Goal: Task Accomplishment & Management: Manage account settings

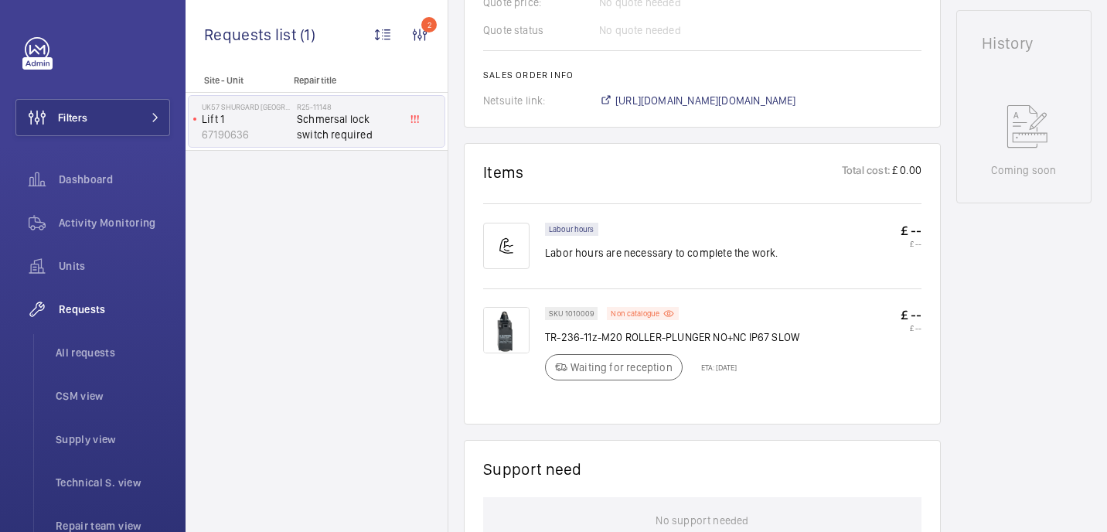
scroll to position [637, 0]
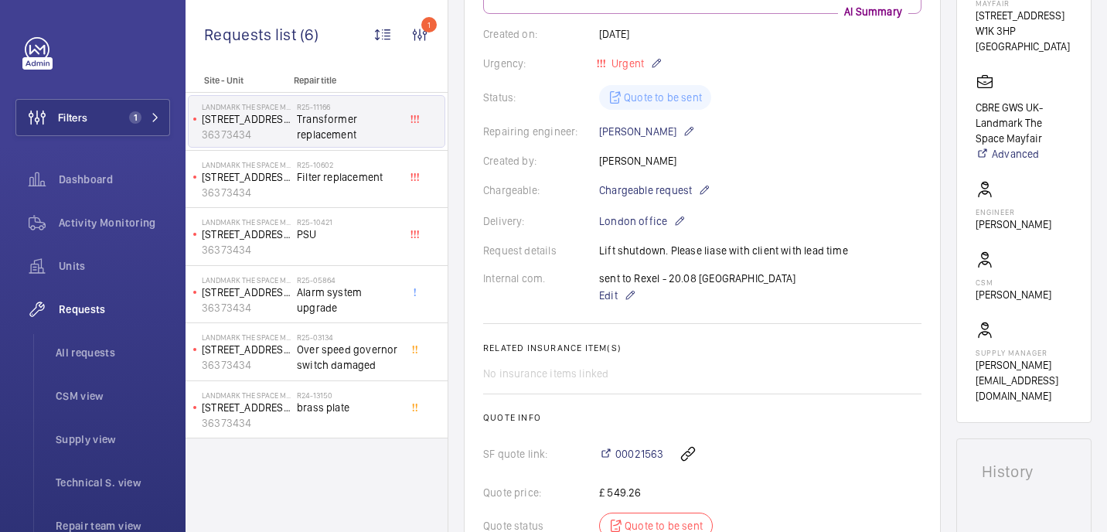
scroll to position [50, 0]
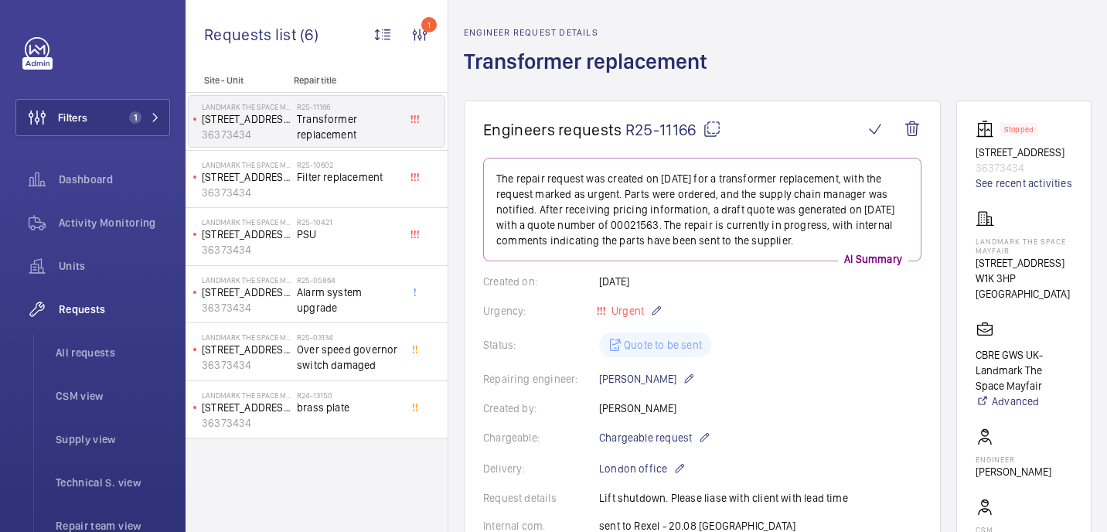
click at [711, 130] on mat-icon at bounding box center [712, 129] width 19 height 19
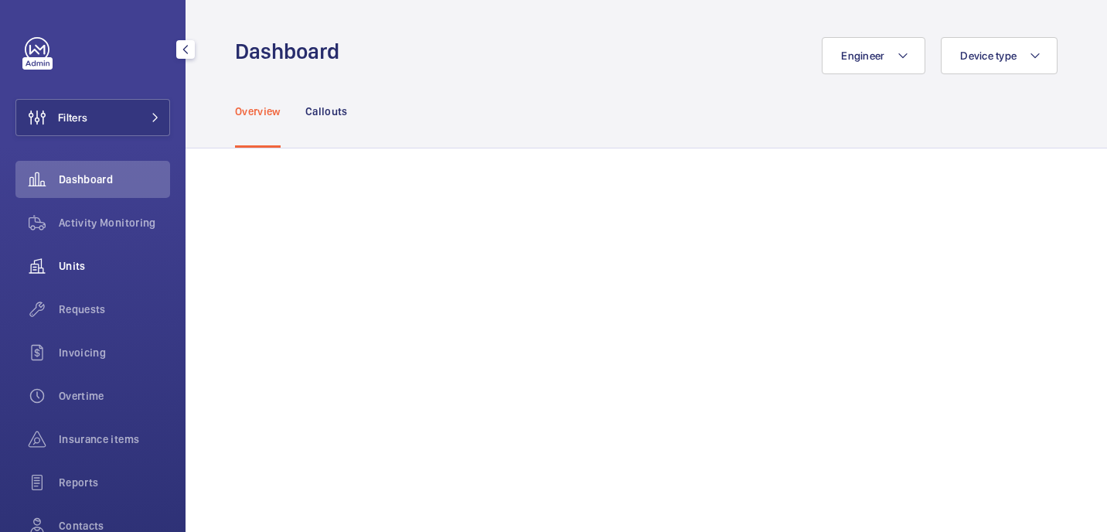
click at [87, 264] on span "Units" at bounding box center [114, 265] width 111 height 15
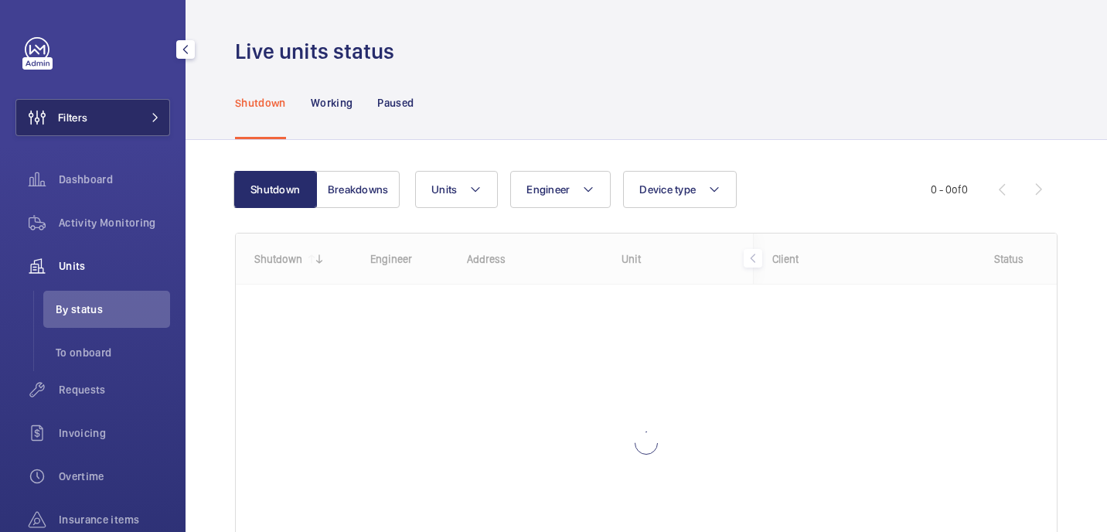
click at [145, 110] on button "Filters" at bounding box center [92, 117] width 155 height 37
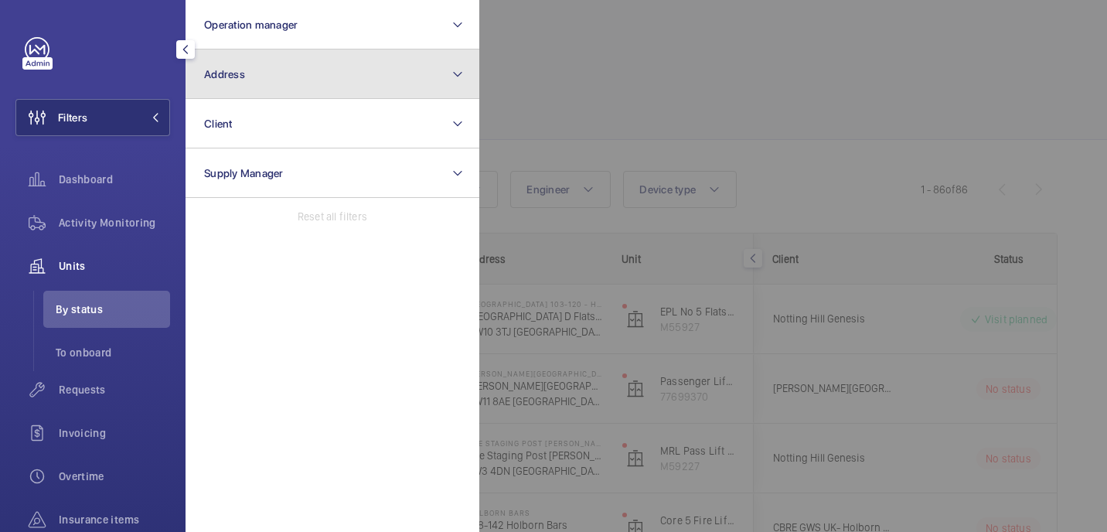
click at [372, 60] on button "Address" at bounding box center [333, 73] width 294 height 49
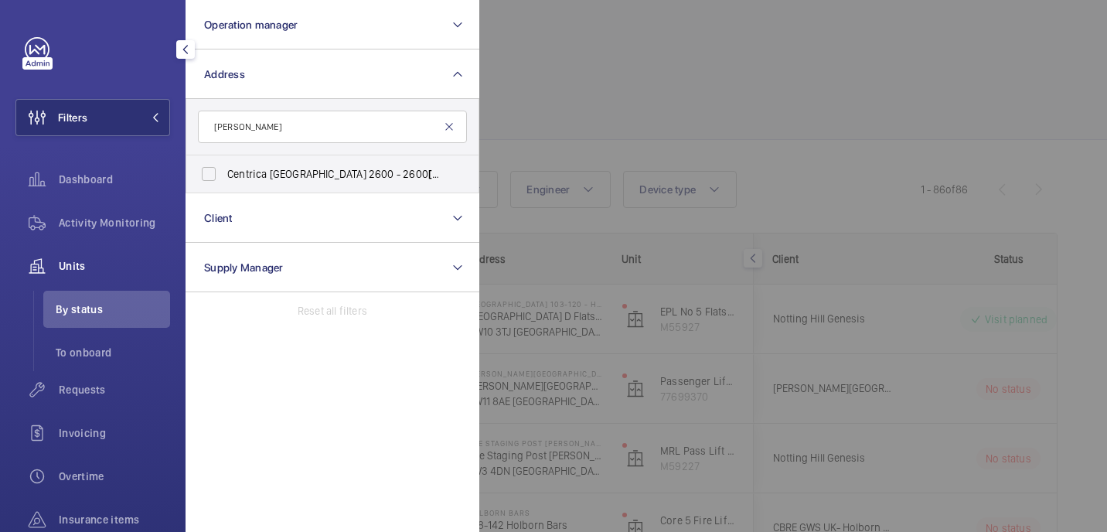
type input "john smith"
click at [449, 123] on mat-icon at bounding box center [449, 127] width 12 height 12
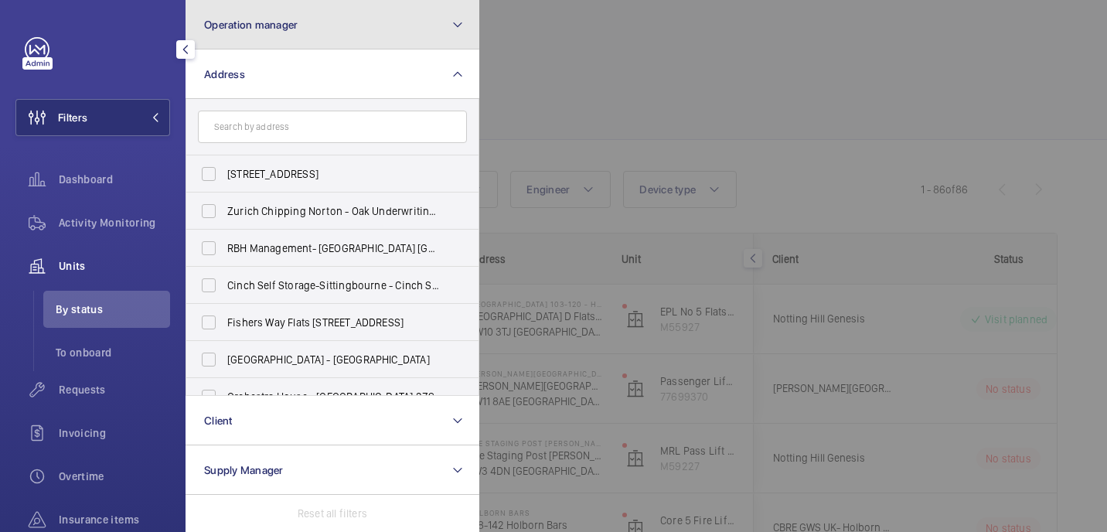
click at [414, 39] on button "Operation manager" at bounding box center [333, 24] width 294 height 49
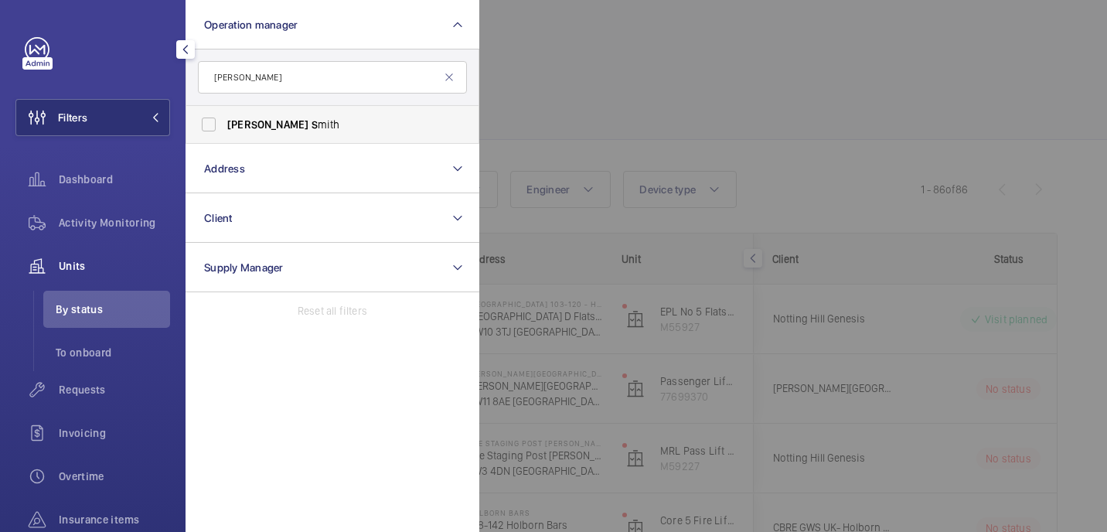
type input "john s"
click at [323, 133] on label "John S mith" at bounding box center [320, 124] width 269 height 37
click at [224, 133] on input "John S mith" at bounding box center [208, 124] width 31 height 31
checkbox input "true"
click at [636, 51] on div at bounding box center [1032, 266] width 1107 height 532
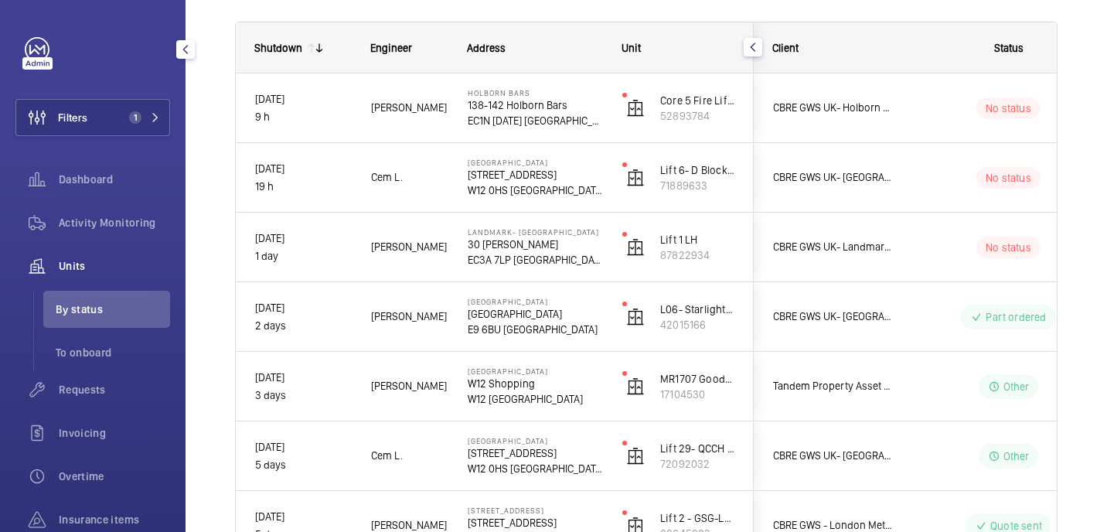
scroll to position [217, 0]
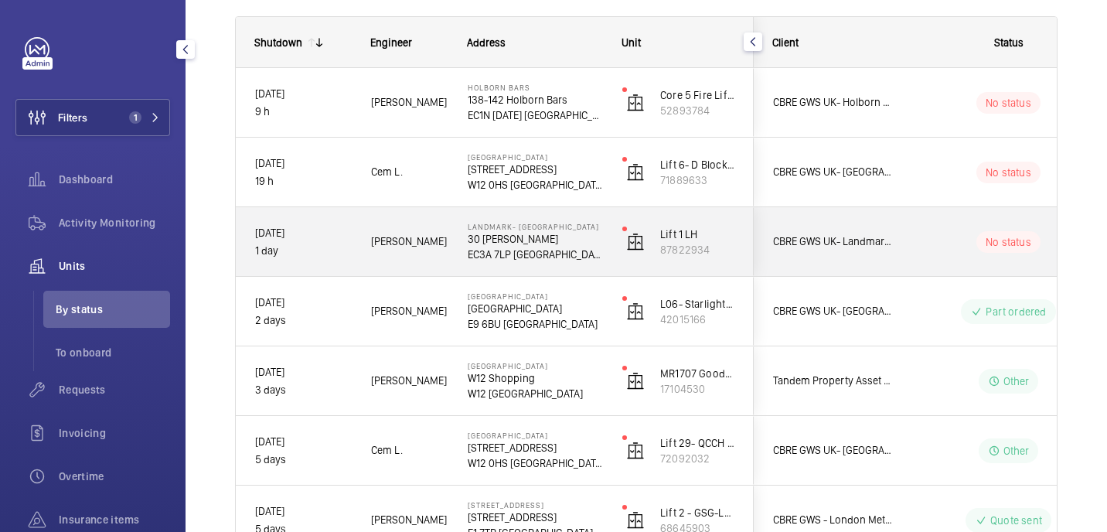
click at [459, 264] on div "Landmark- Irongate House 30 Dukes Pl EC3A 7LP LONDON" at bounding box center [525, 242] width 153 height 70
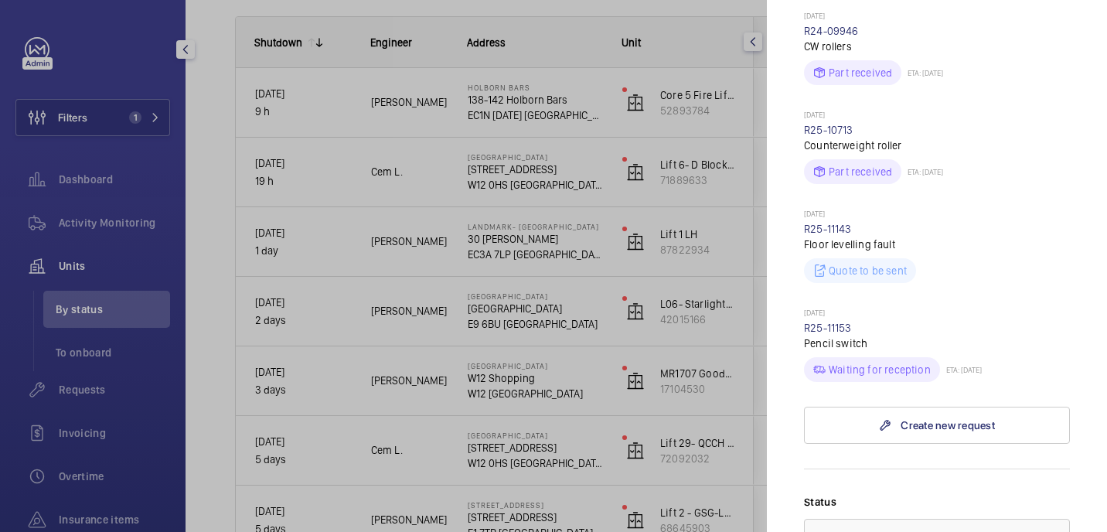
scroll to position [576, 0]
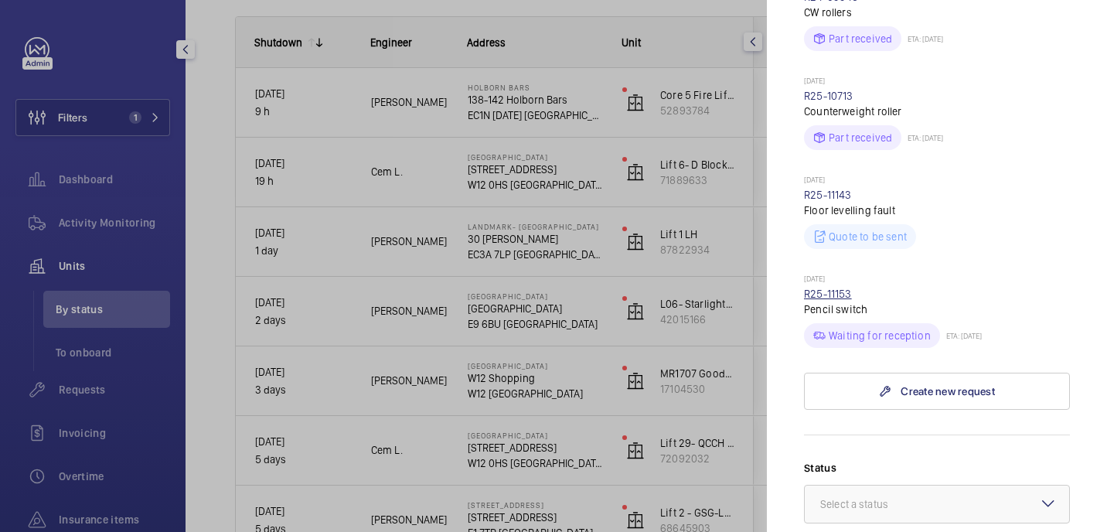
click at [838, 288] on link "R25-11153" at bounding box center [828, 294] width 48 height 12
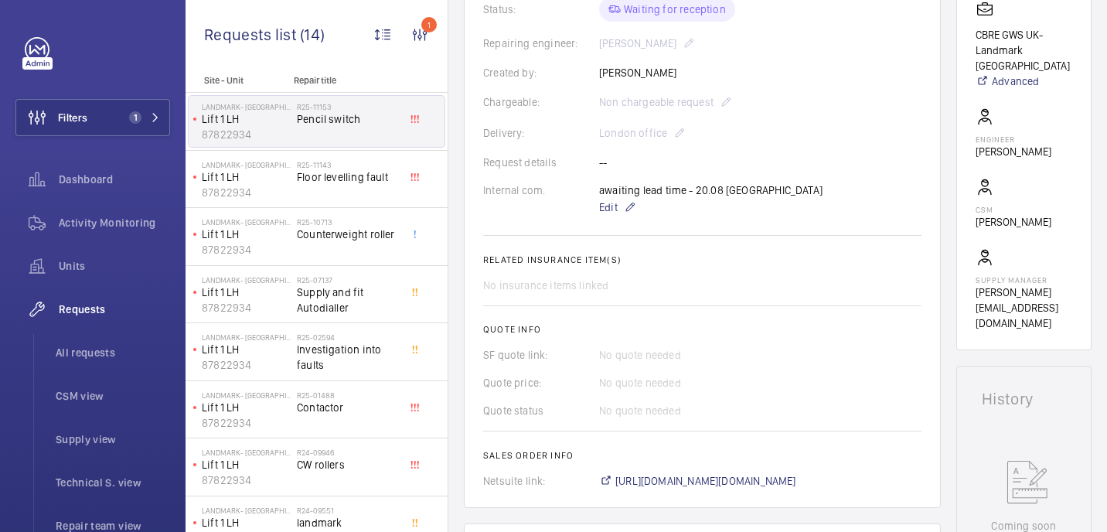
scroll to position [374, 0]
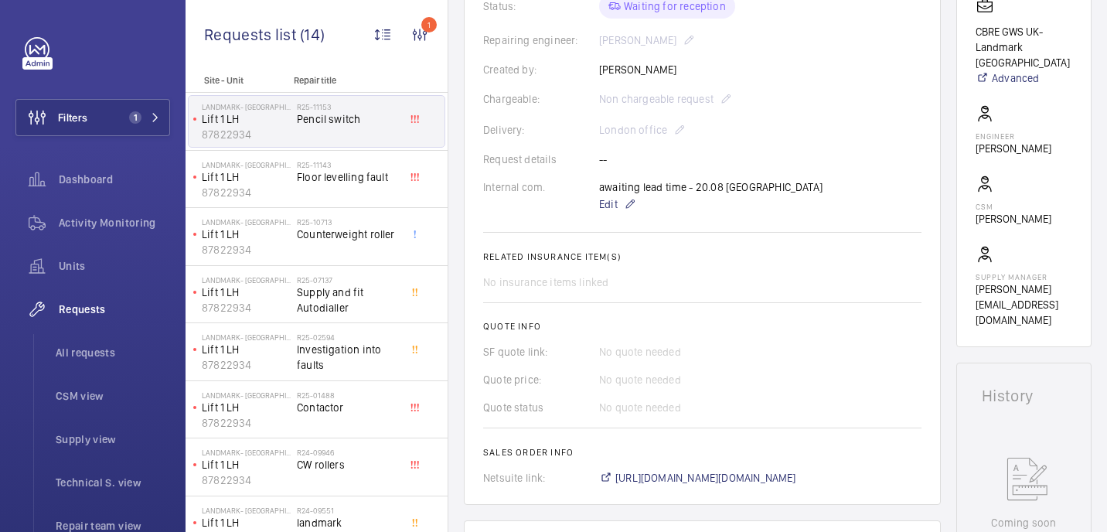
click at [704, 454] on wm-front-card-body "A repair request was created on 2025-08-20 for a pencil switch issue. An extern…" at bounding box center [702, 160] width 438 height 651
click at [706, 470] on span "https://6461500.app.netsuite.com/app/accounting/transactions/salesord.nl?id=292…" at bounding box center [706, 477] width 181 height 15
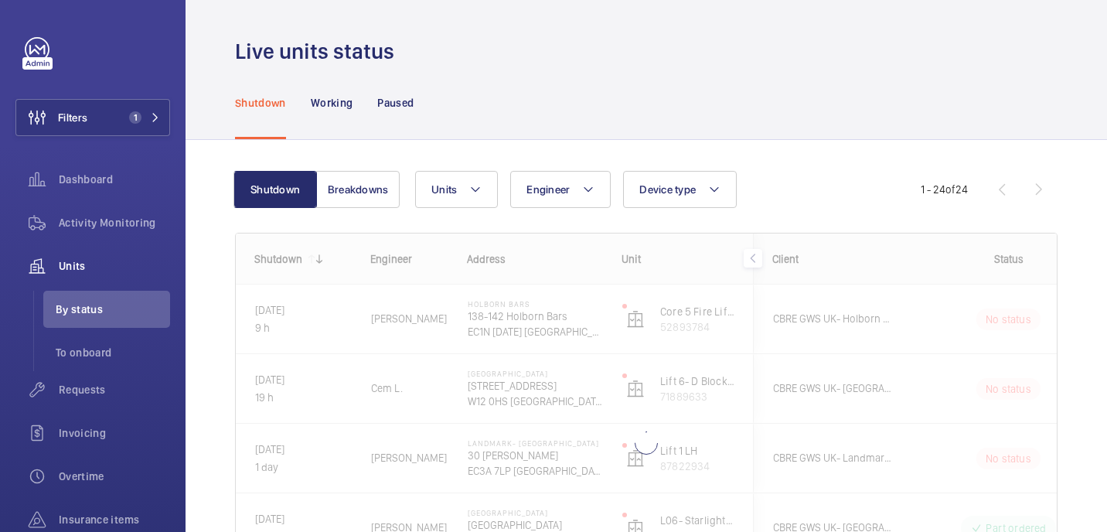
scroll to position [145, 0]
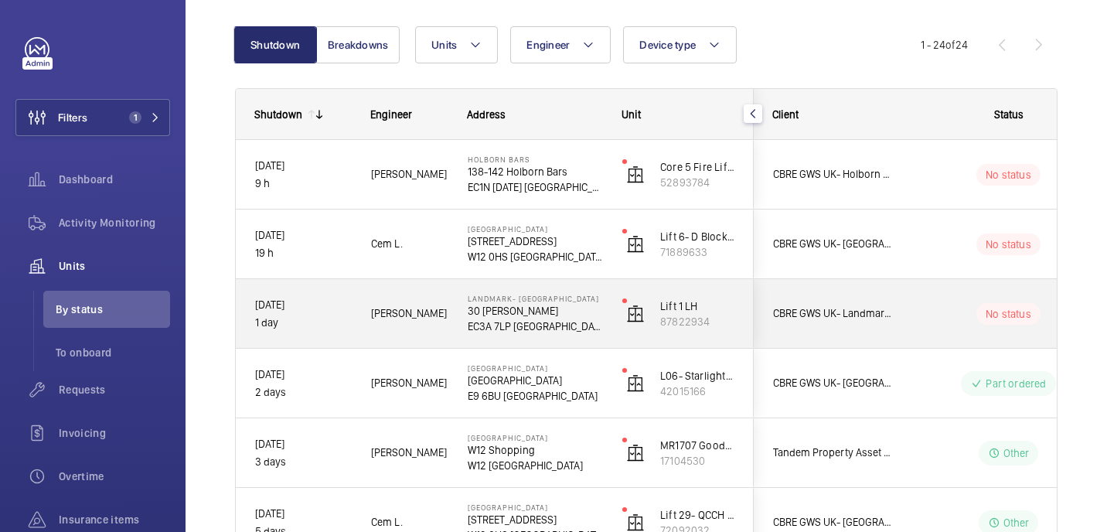
click at [591, 322] on p "EC3A 7LP LONDON" at bounding box center [535, 326] width 135 height 15
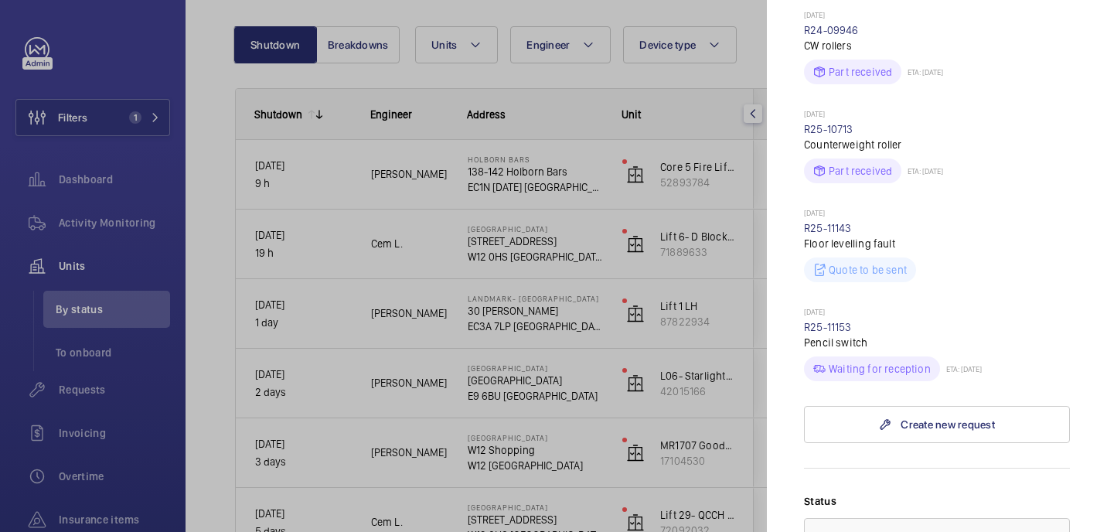
scroll to position [966, 0]
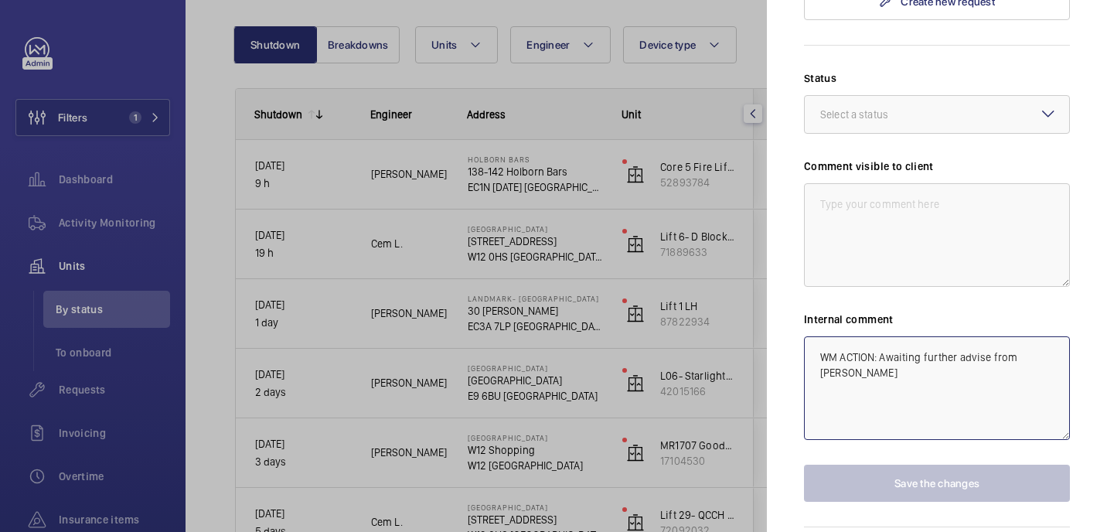
click at [1052, 336] on textarea "WM ACTION: Awaiting further advise from Simon" at bounding box center [937, 388] width 266 height 104
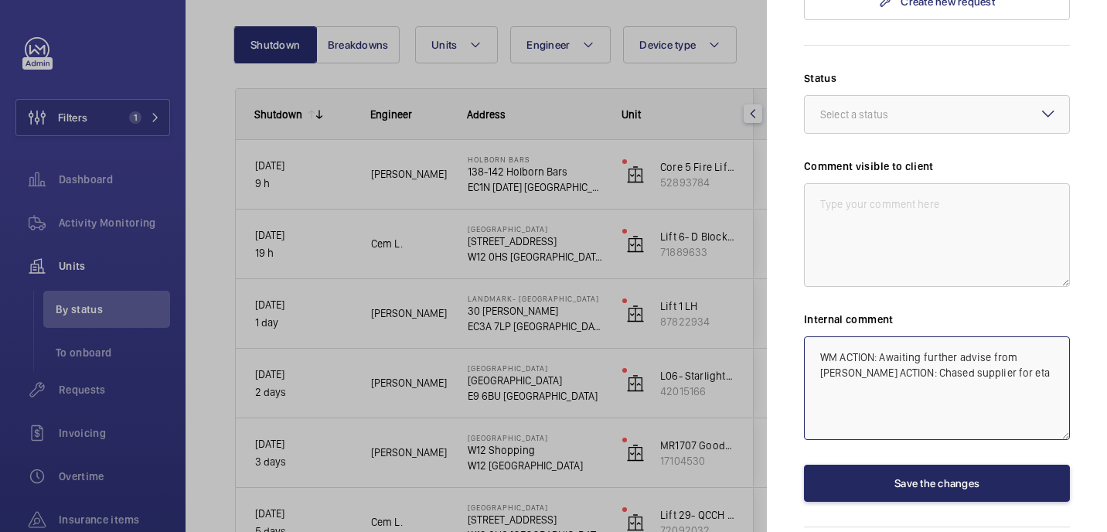
type textarea "WM ACTION: Awaiting further advise from Simon WM ACTION: Chased supplier for eta"
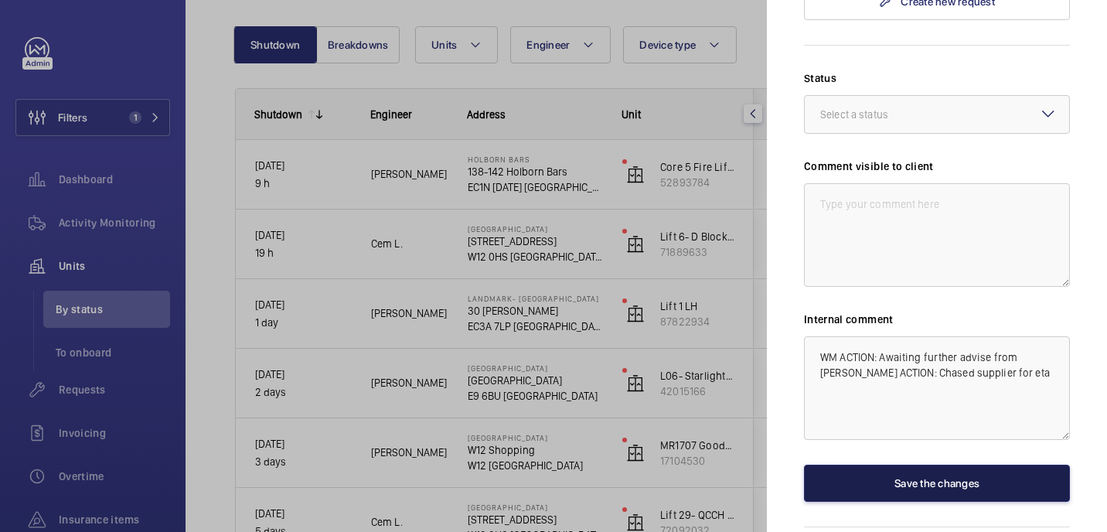
click at [970, 465] on button "Save the changes" at bounding box center [937, 483] width 266 height 37
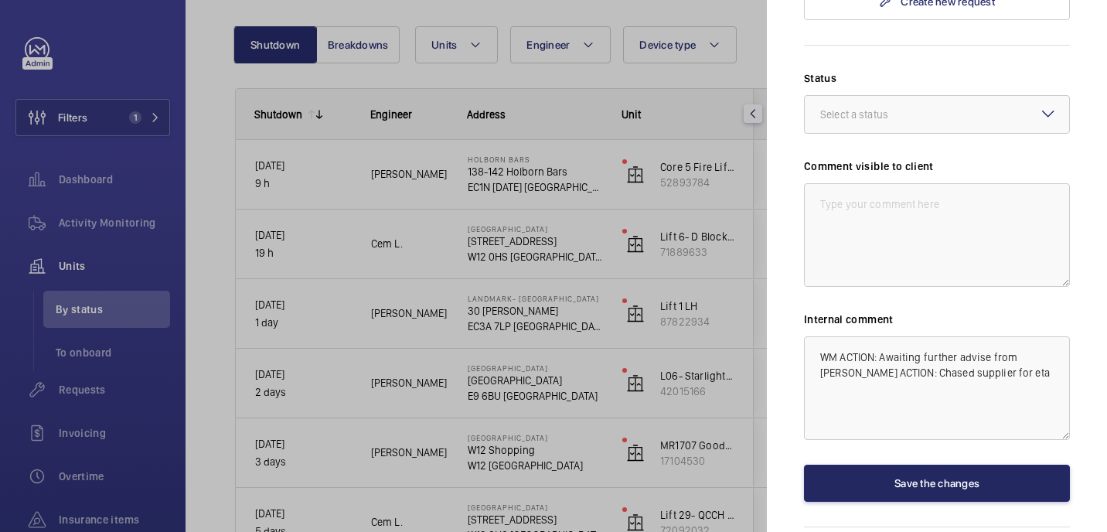
scroll to position [0, 0]
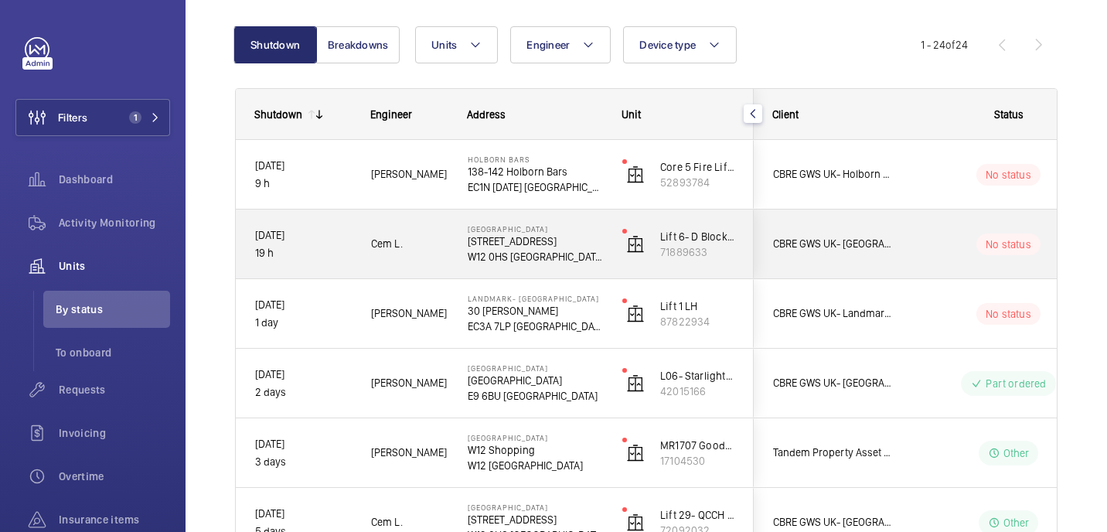
click at [582, 237] on p "72 Du Cane Rd" at bounding box center [535, 241] width 135 height 15
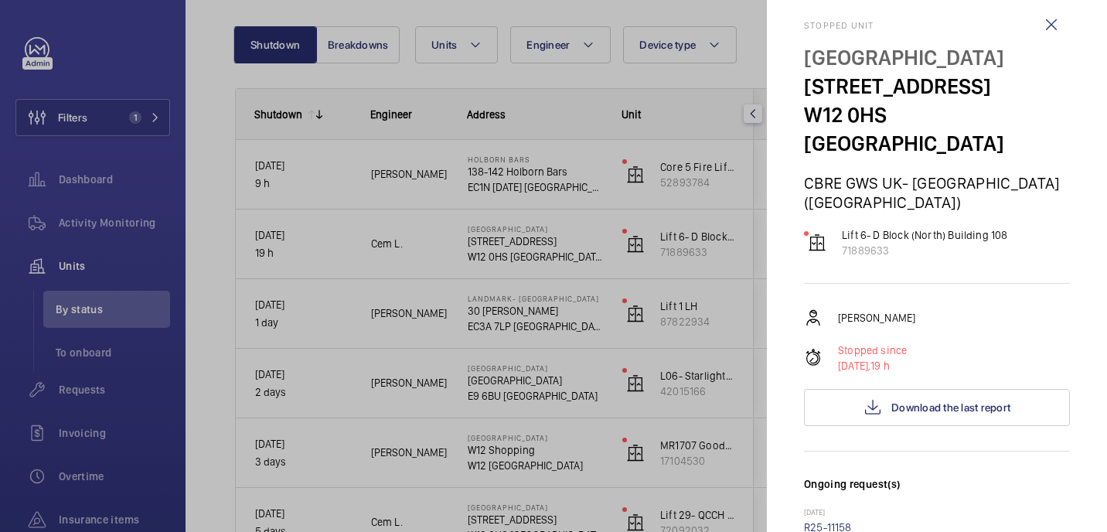
scroll to position [20, 0]
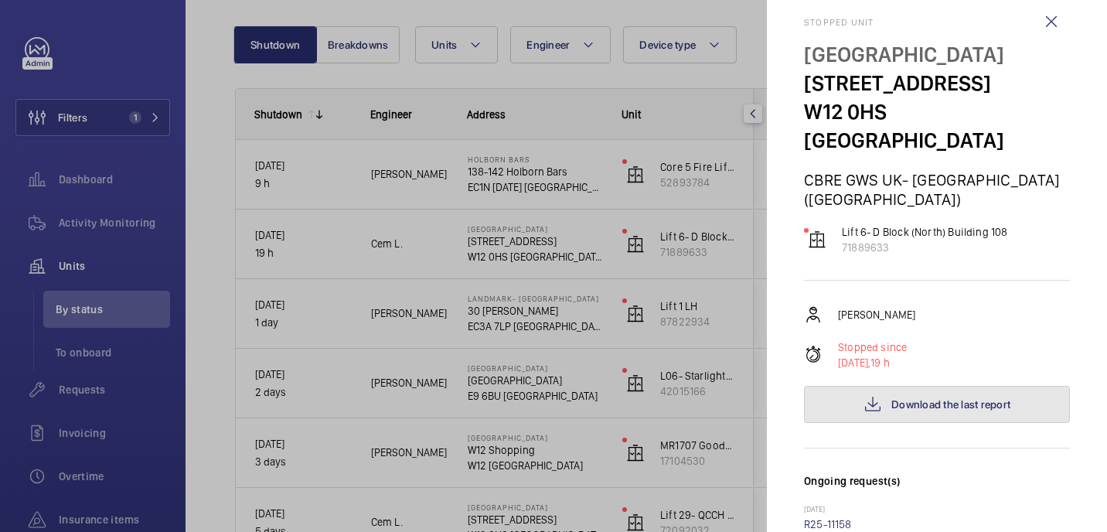
click at [919, 398] on span "Download the last report" at bounding box center [951, 404] width 119 height 12
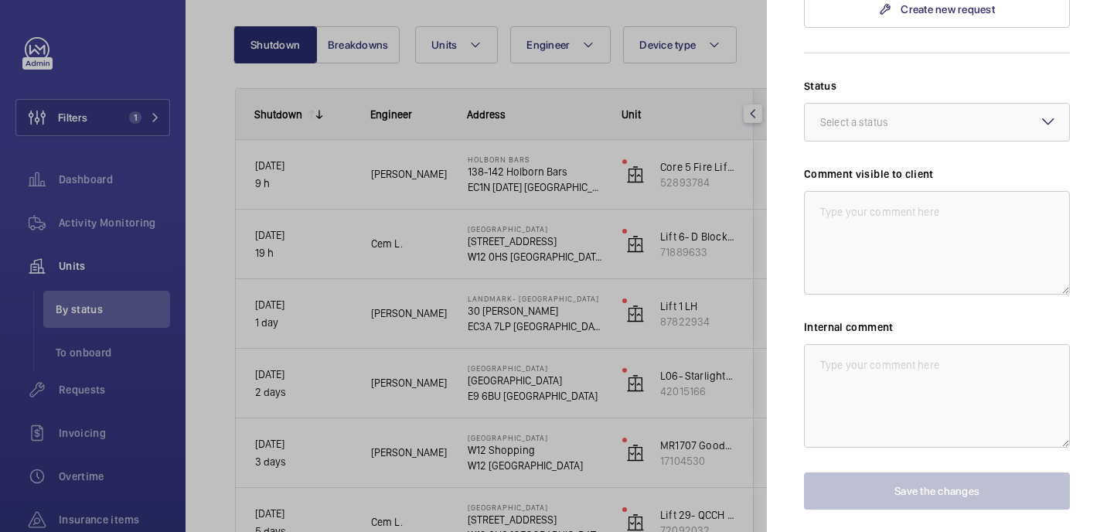
scroll to position [633, 0]
click at [872, 344] on textarea at bounding box center [937, 396] width 266 height 104
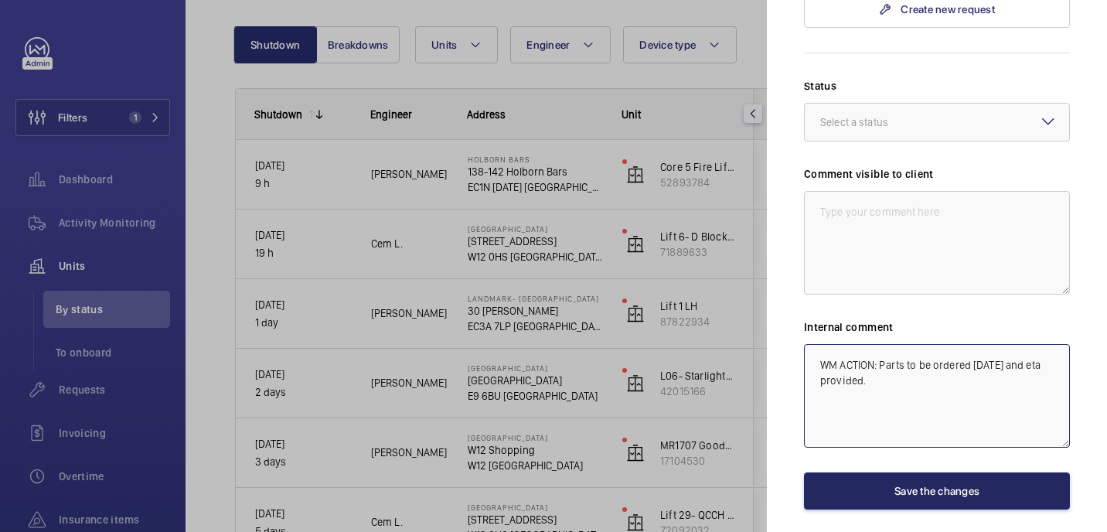
type textarea "WM ACTION: Parts to be ordered today and eta provided."
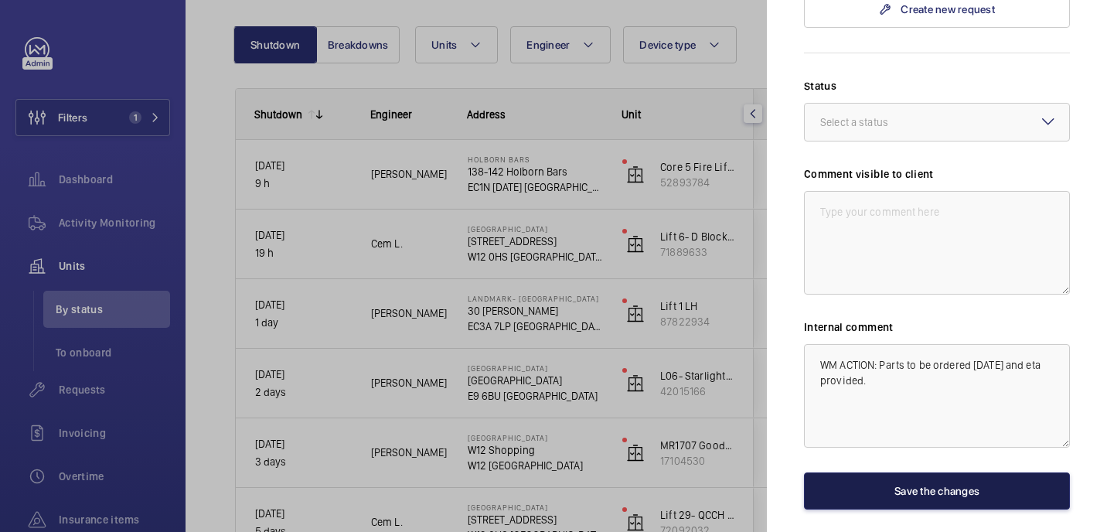
click at [891, 472] on button "Save the changes" at bounding box center [937, 490] width 266 height 37
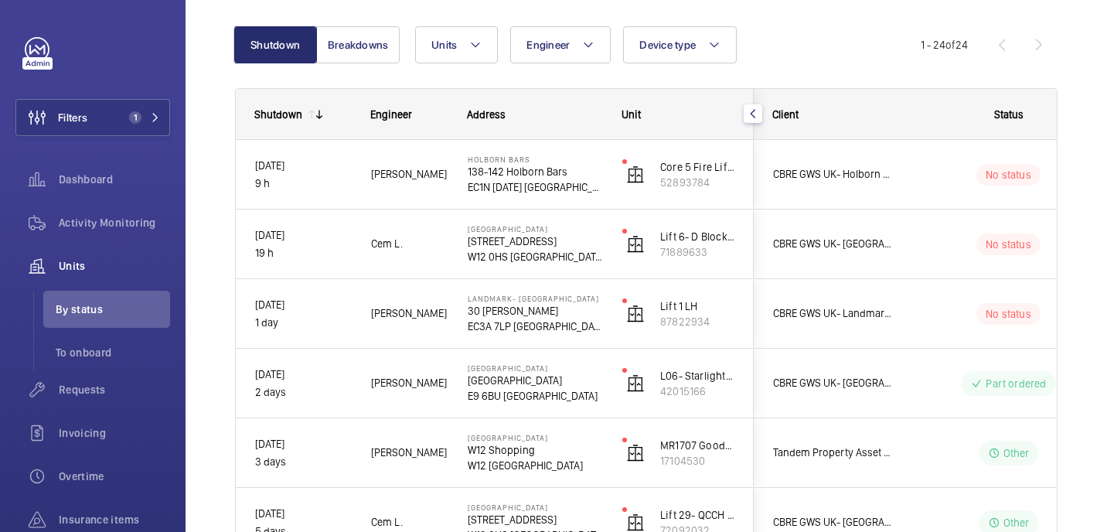
scroll to position [0, 0]
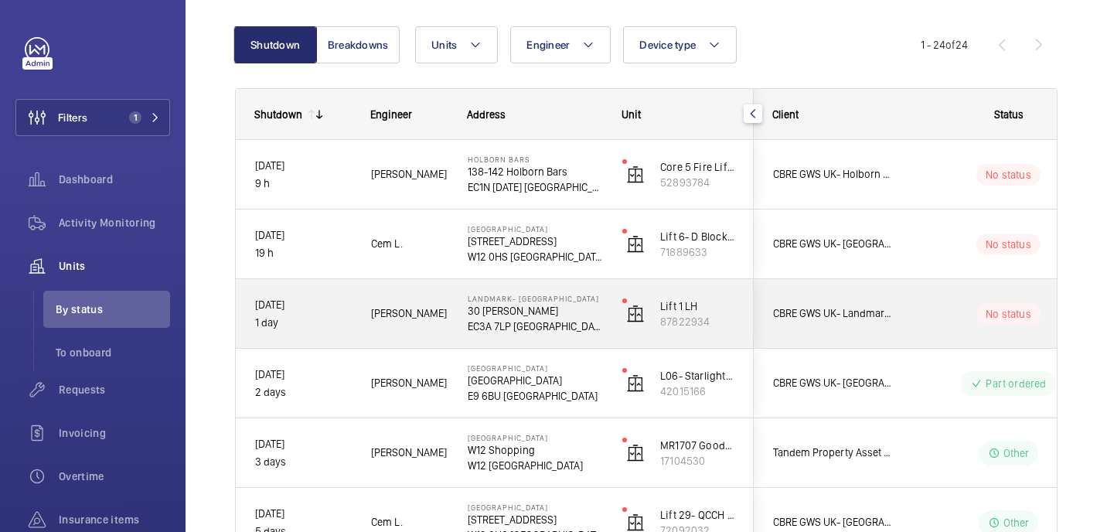
click at [590, 335] on div "Landmark- Irongate House 30 Dukes Pl EC3A 7LP LONDON" at bounding box center [525, 314] width 153 height 70
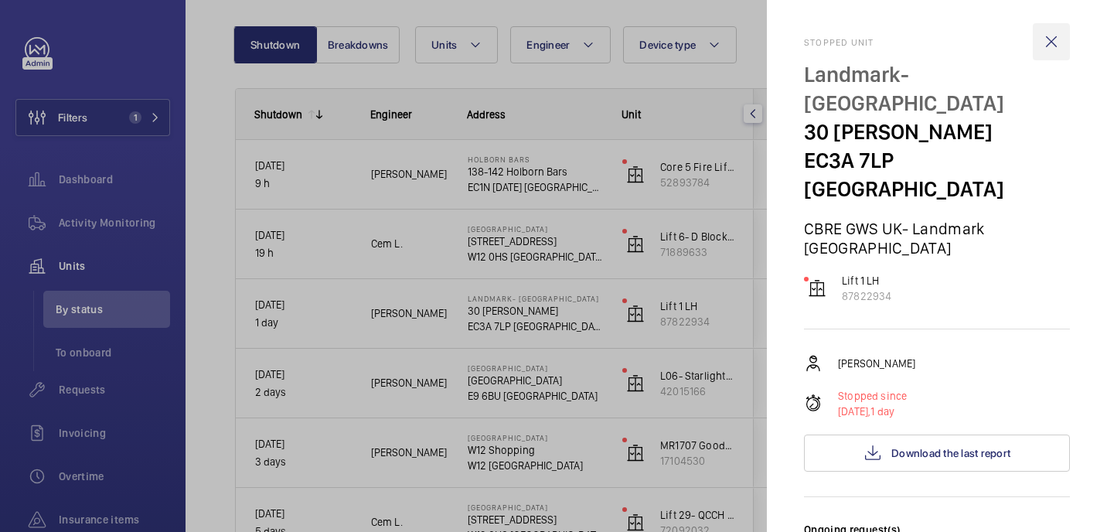
click at [1057, 43] on wm-front-icon-button at bounding box center [1051, 41] width 37 height 37
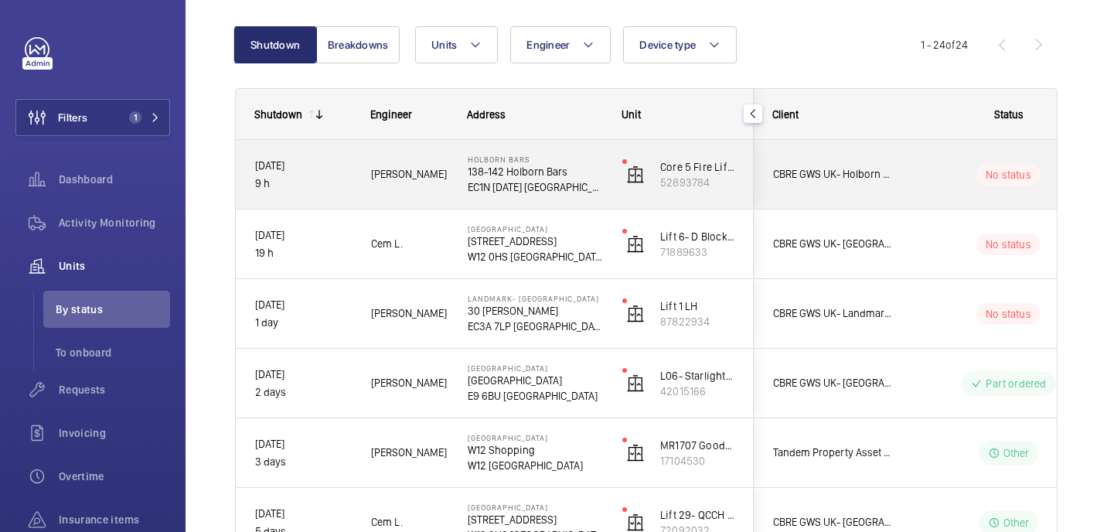
click at [585, 172] on p "138-142 Holborn Bars" at bounding box center [535, 171] width 135 height 15
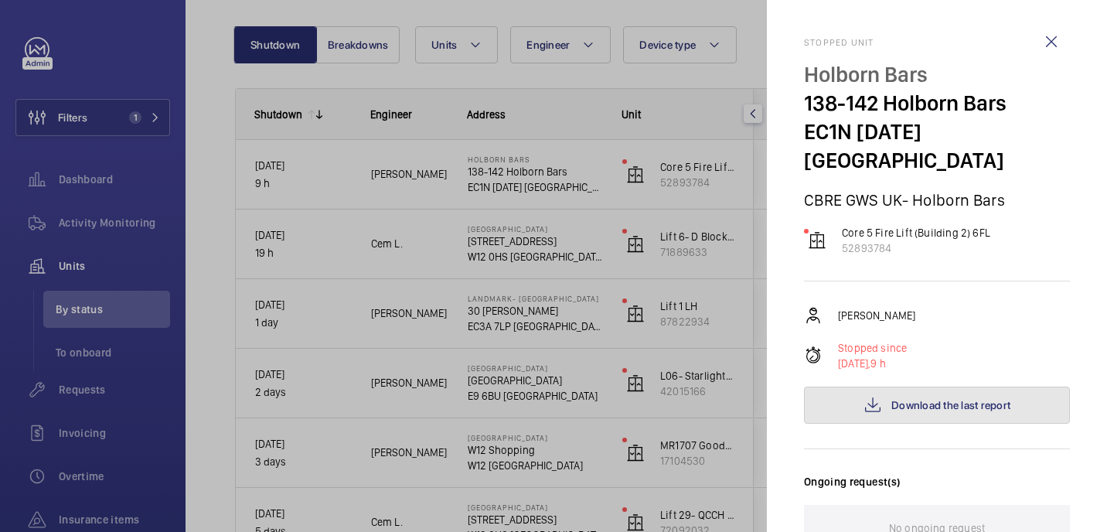
click at [928, 399] on span "Download the last report" at bounding box center [951, 405] width 119 height 12
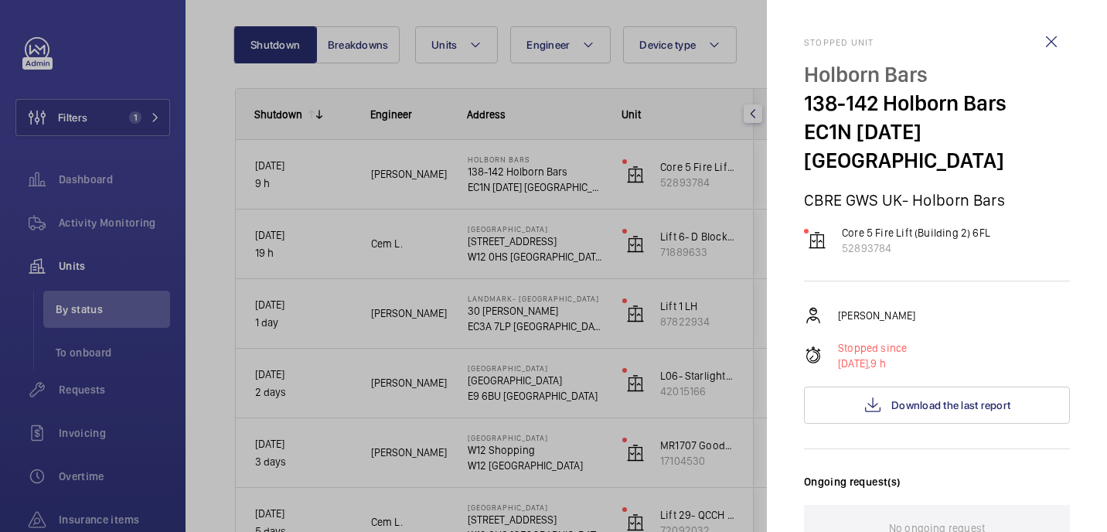
scroll to position [622, 0]
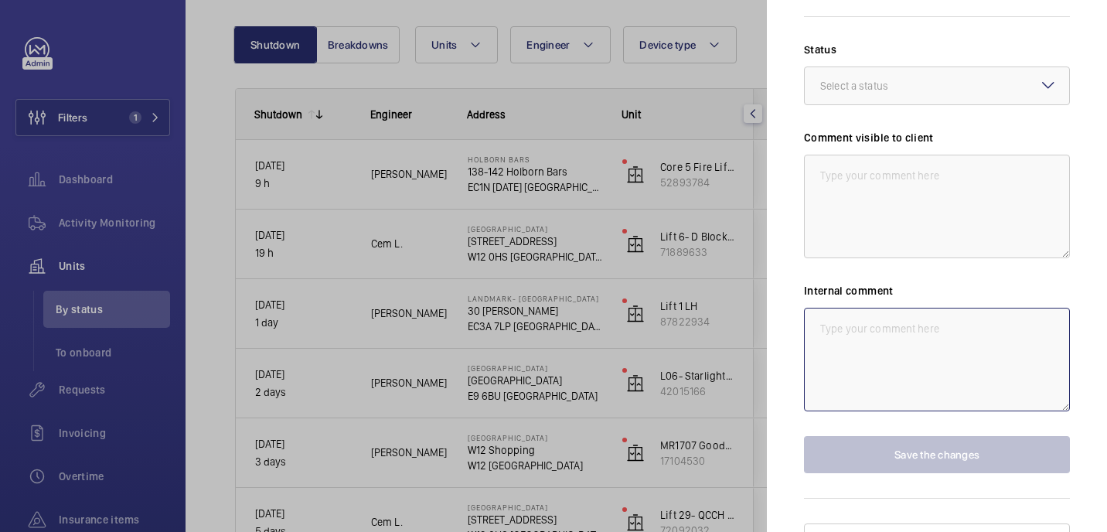
click at [883, 331] on textarea at bounding box center [937, 360] width 266 height 104
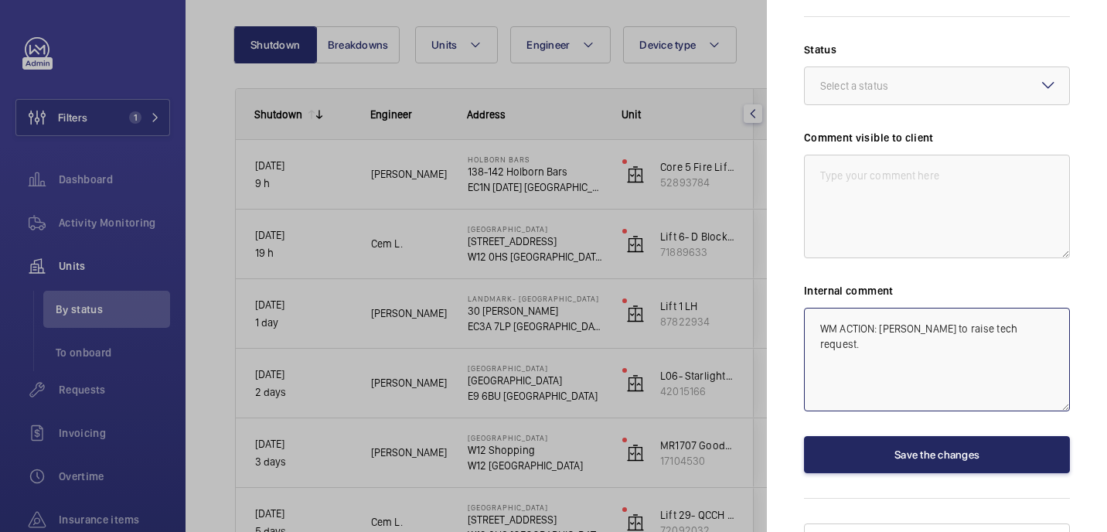
type textarea "WM ACTION: Piotr to raise tech request."
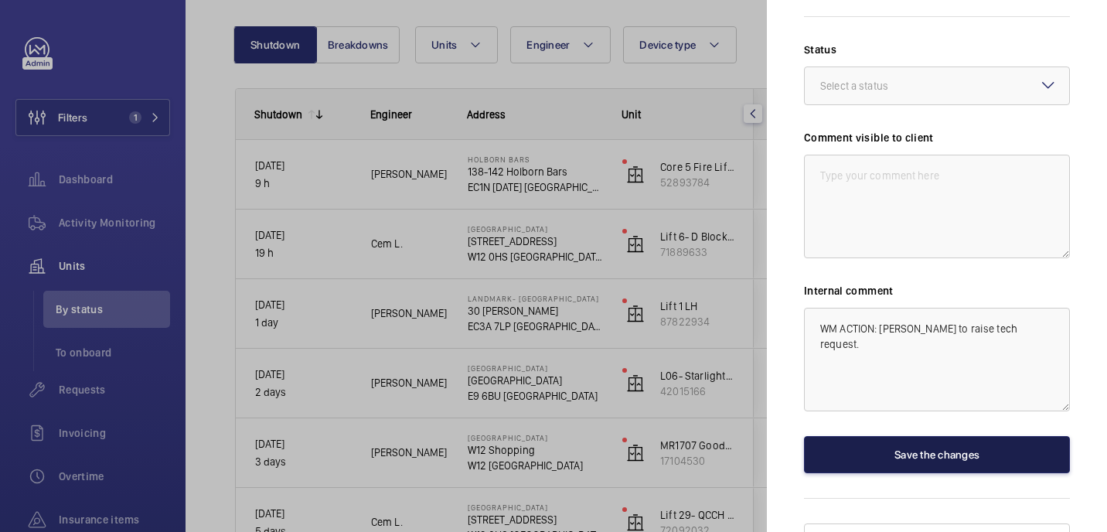
click at [975, 436] on button "Save the changes" at bounding box center [937, 454] width 266 height 37
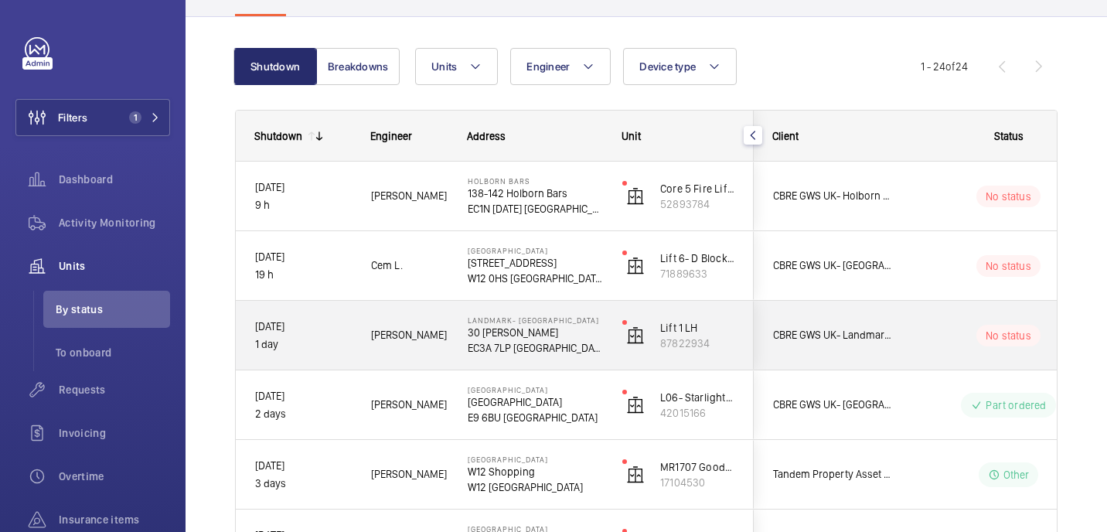
scroll to position [121, 0]
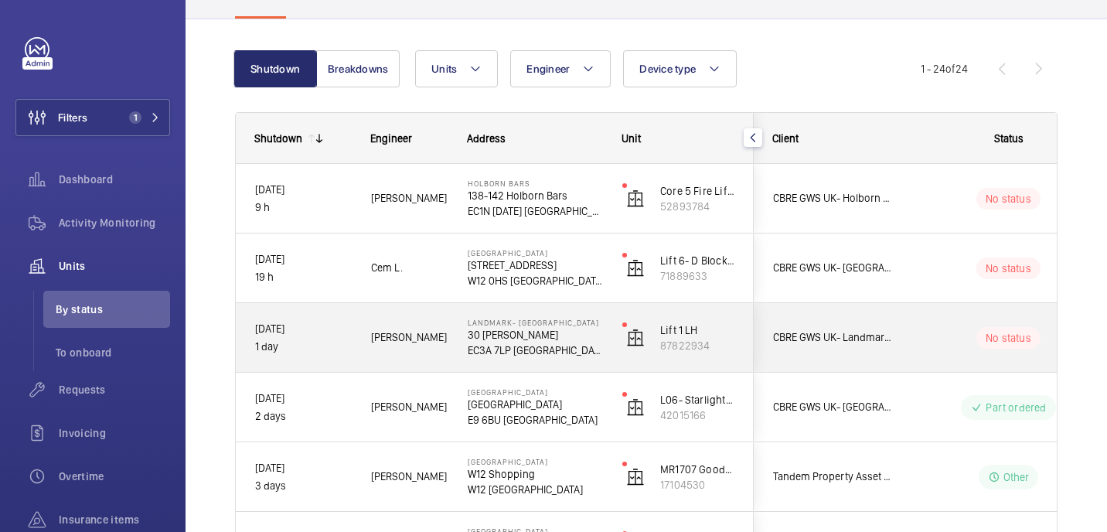
click at [554, 334] on p "30 Dukes Pl" at bounding box center [535, 334] width 135 height 15
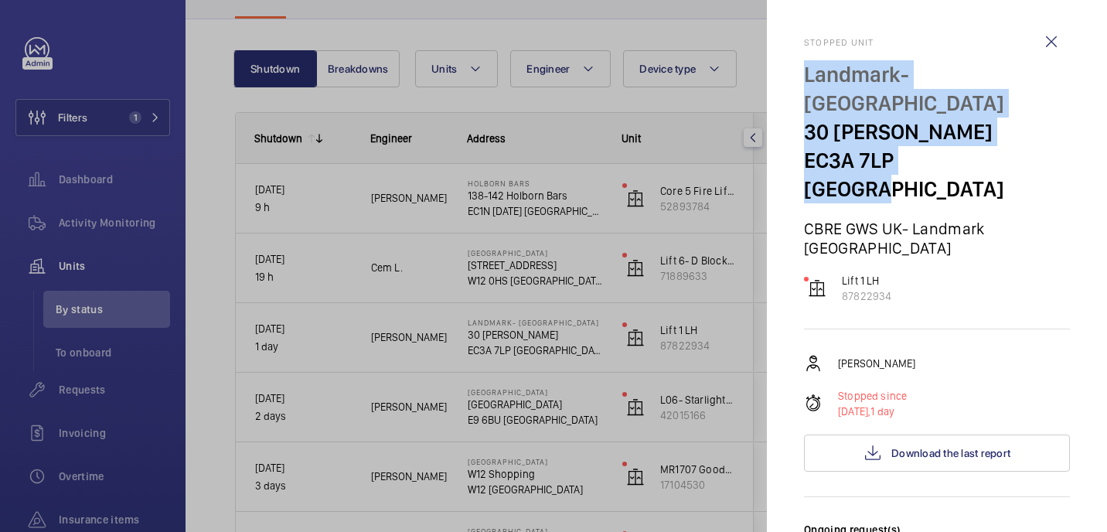
drag, startPoint x: 805, startPoint y: 74, endPoint x: 991, endPoint y: 132, distance: 195.2
click at [991, 132] on div "Landmark- Irongate House 30 Dukes Pl EC3A 7LP LONDON" at bounding box center [937, 131] width 266 height 143
copy div "Landmark- Irongate House 30 Dukes Pl EC3A 7LP LONDON"
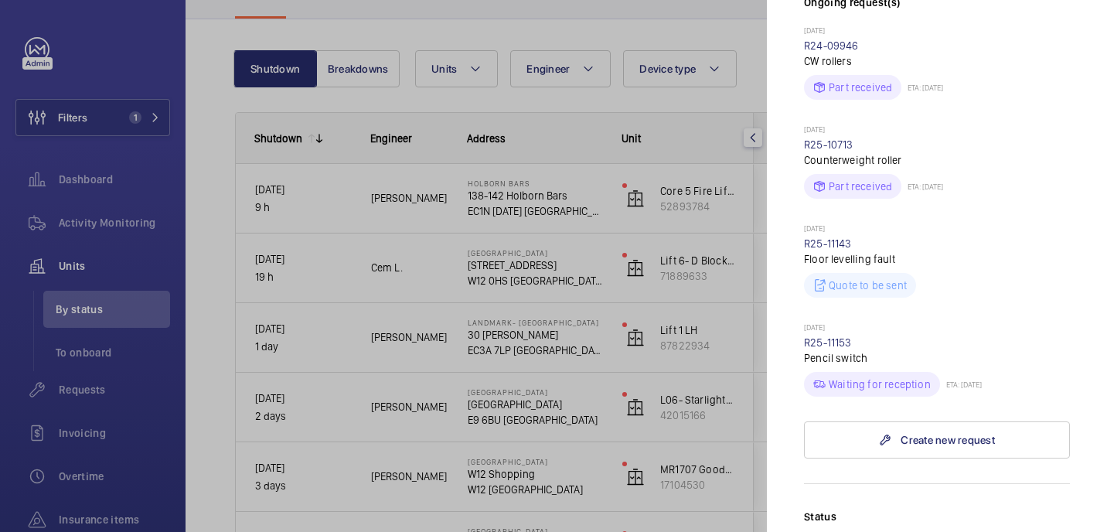
scroll to position [0, 0]
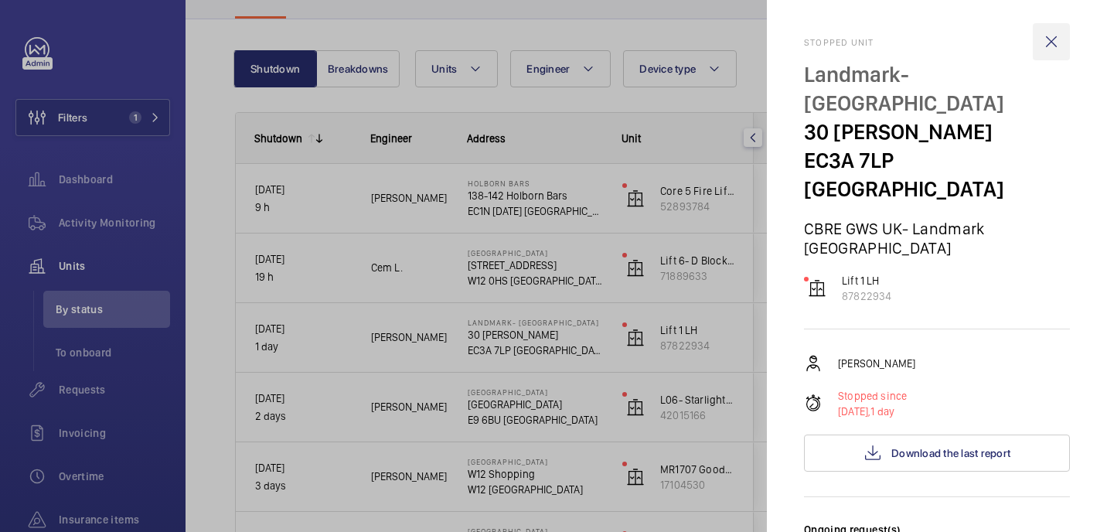
click at [1050, 42] on wm-front-icon-button at bounding box center [1051, 41] width 37 height 37
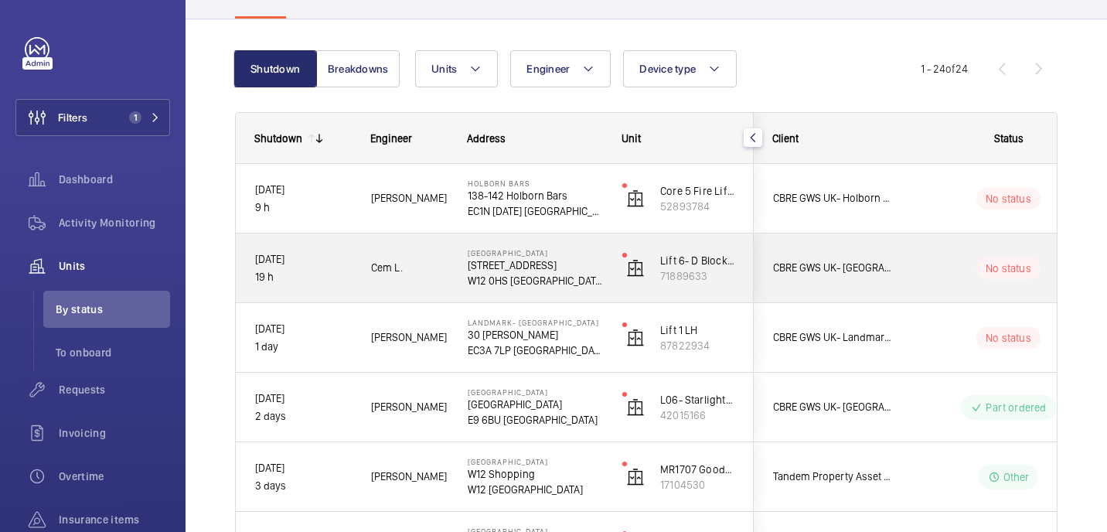
click at [593, 281] on p "W12 0HS LONDON" at bounding box center [535, 280] width 135 height 15
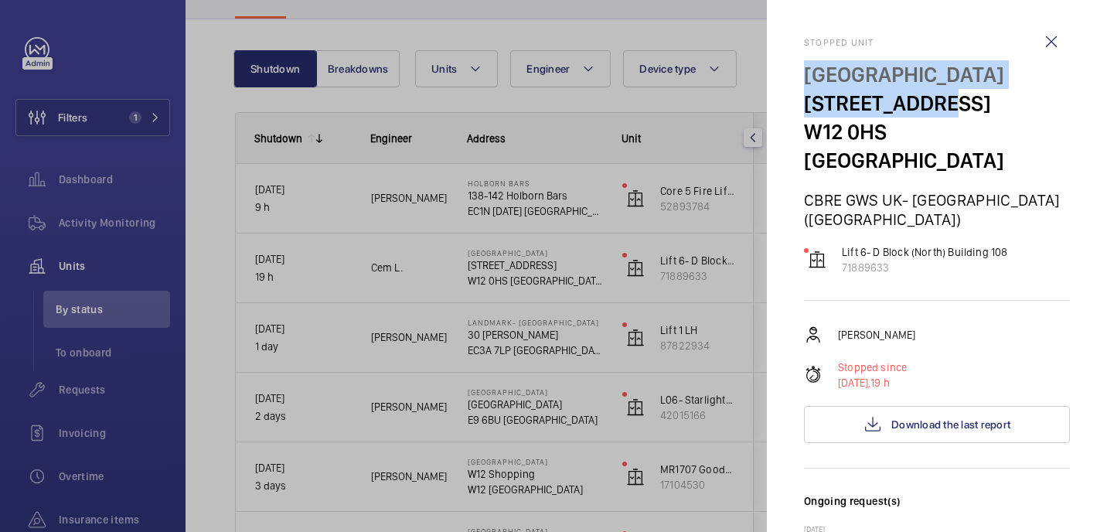
drag, startPoint x: 804, startPoint y: 73, endPoint x: 955, endPoint y: 99, distance: 153.1
click at [955, 99] on mat-sidenav "Stopped unit Hammersmith Hospital 72 Du Cane Rd W12 0HS LONDON CBRE GWS UK- Imp…" at bounding box center [937, 266] width 340 height 532
copy div "Hammersmith Hospital 72 Du Cane Rd"
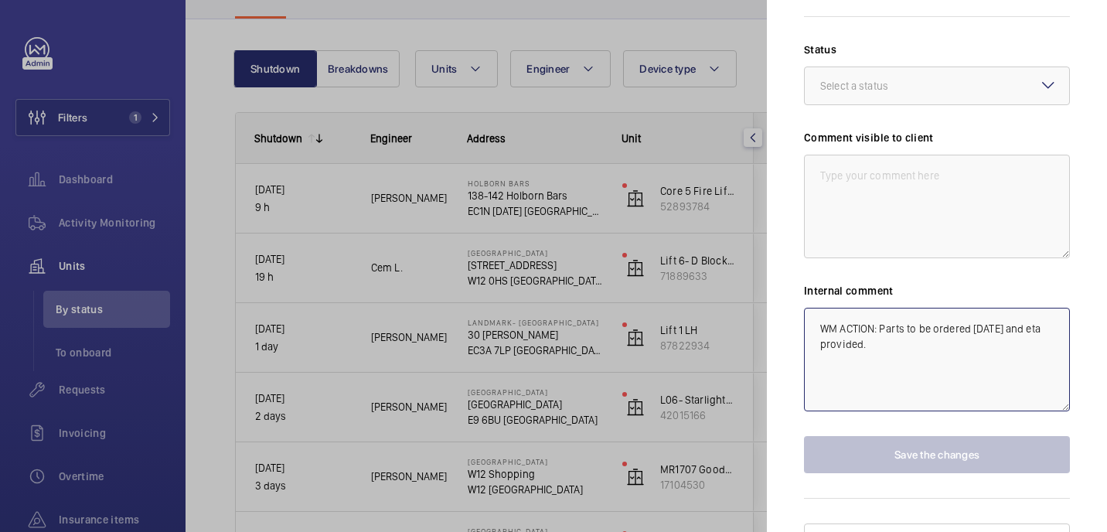
drag, startPoint x: 882, startPoint y: 298, endPoint x: 902, endPoint y: 330, distance: 38.0
click at [902, 330] on textarea "WM ACTION: Parts to be ordered today and eta provided." at bounding box center [937, 360] width 266 height 104
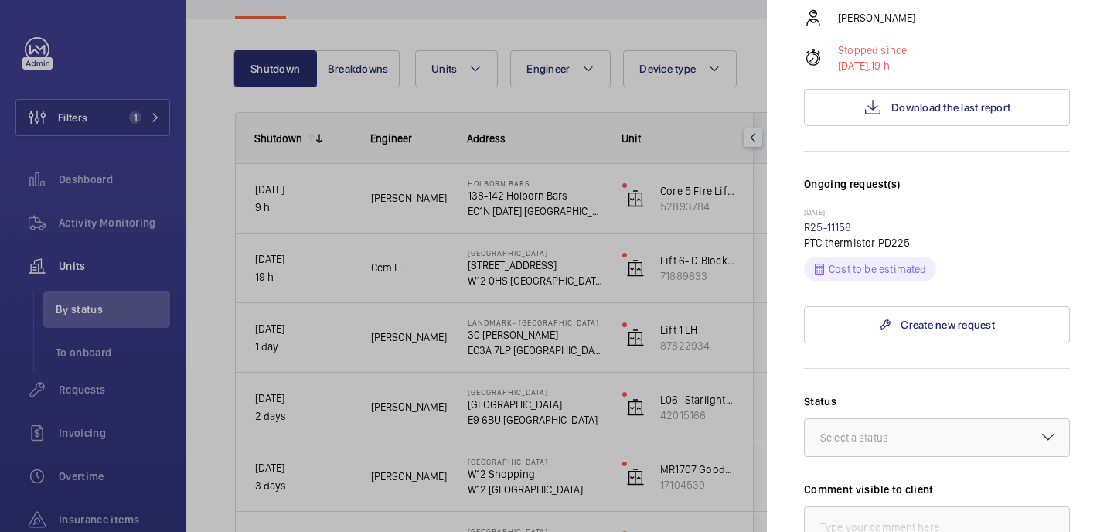
scroll to position [0, 0]
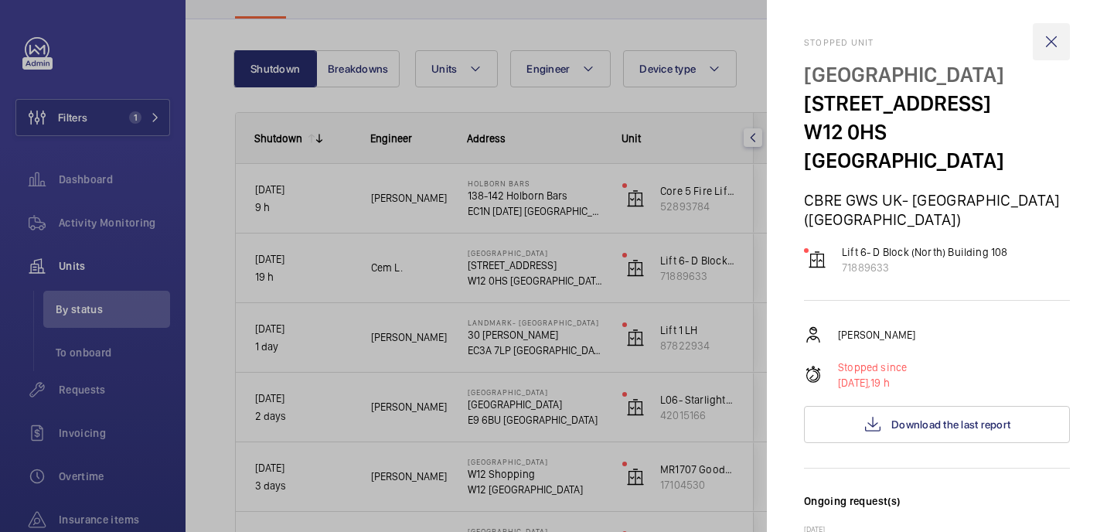
click at [1052, 52] on wm-front-icon-button at bounding box center [1051, 41] width 37 height 37
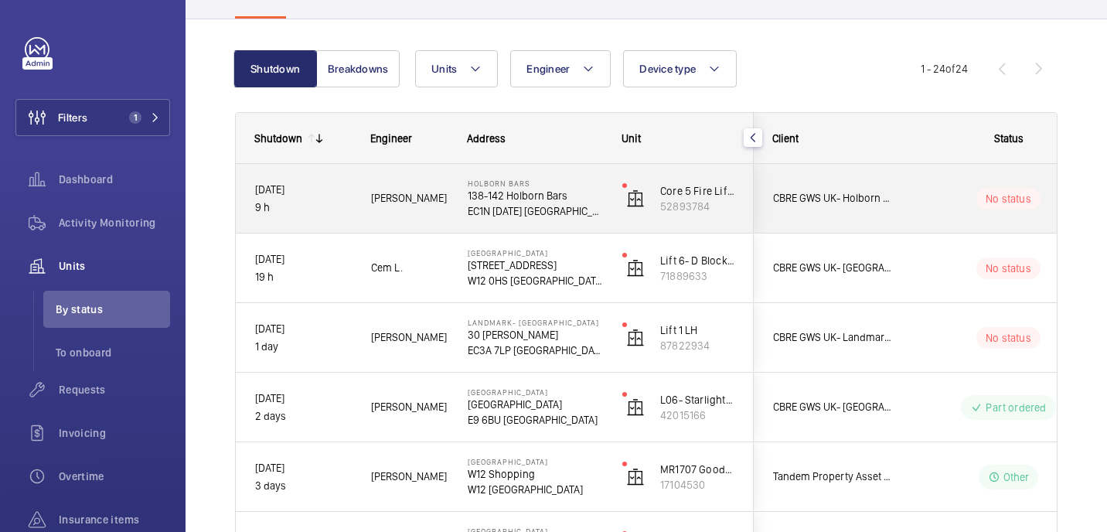
click at [601, 201] on p "138-142 Holborn Bars" at bounding box center [535, 195] width 135 height 15
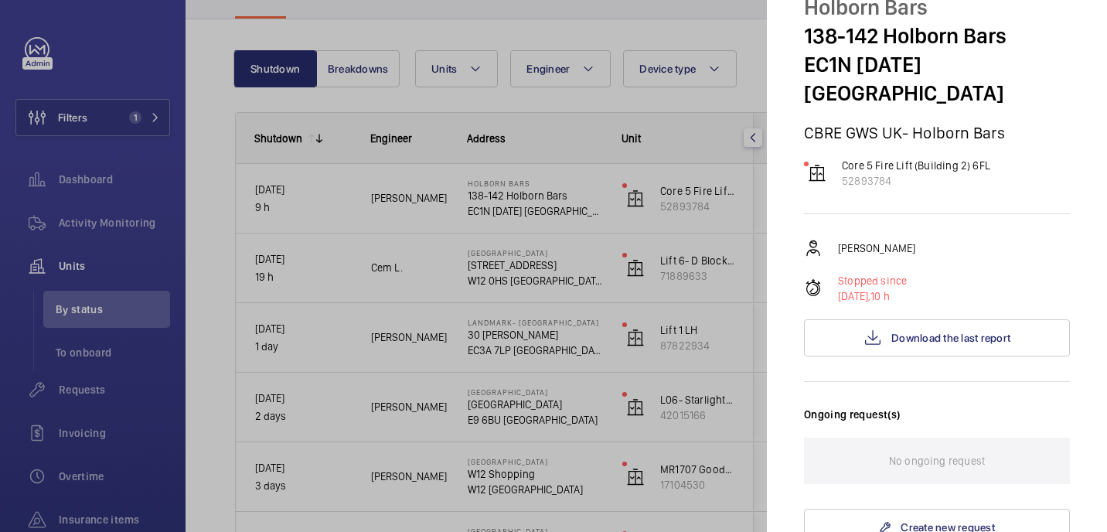
scroll to position [37, 0]
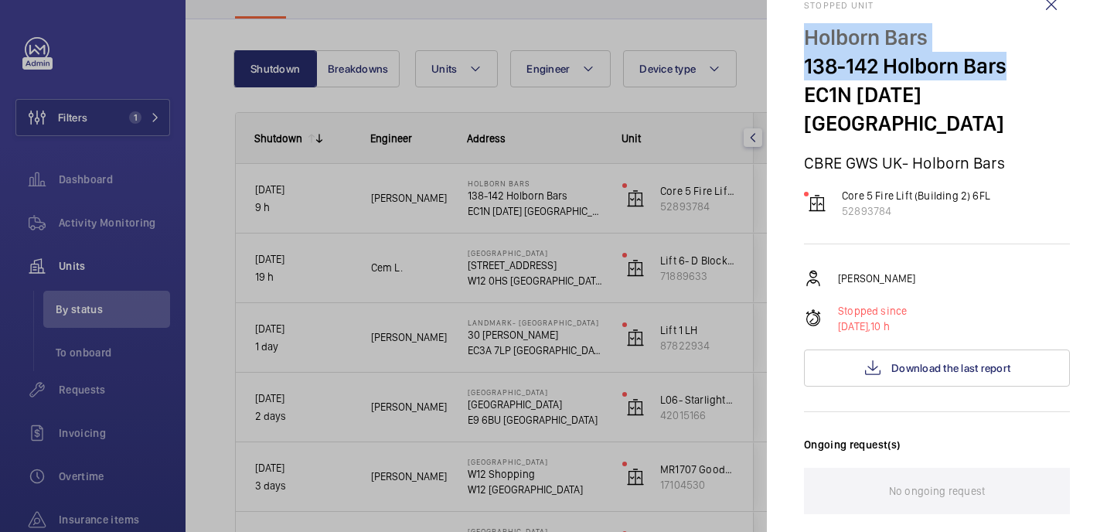
drag, startPoint x: 806, startPoint y: 37, endPoint x: 1018, endPoint y: 60, distance: 213.2
click at [1018, 60] on div "Holborn Bars 138-142 Holborn Bars EC1N 7AD LONDON" at bounding box center [937, 80] width 266 height 114
copy div "Holborn Bars 138-142 Holborn Bars"
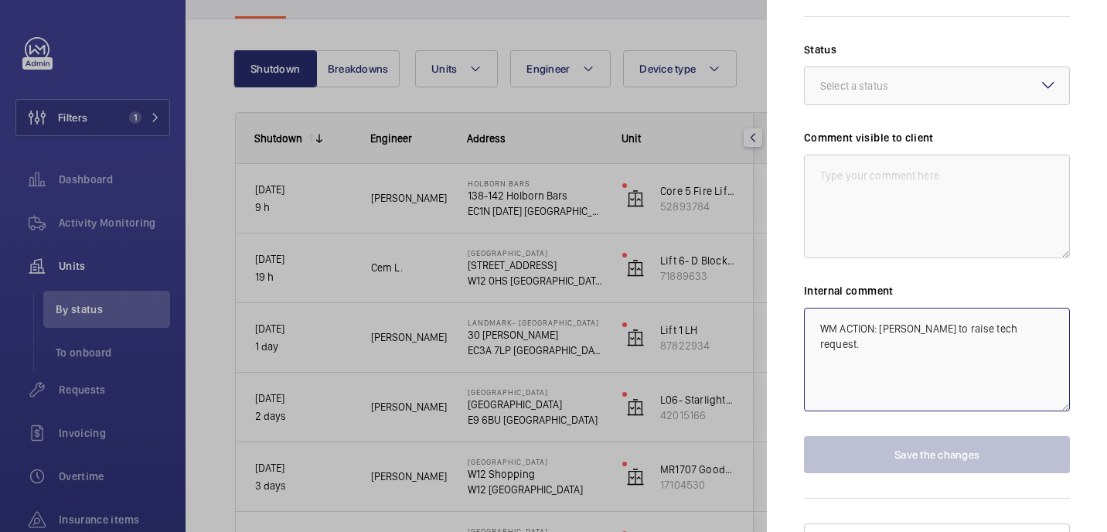
drag, startPoint x: 880, startPoint y: 303, endPoint x: 1031, endPoint y: 300, distance: 150.8
click at [1031, 308] on textarea "WM ACTION: Piotr to raise tech request." at bounding box center [937, 360] width 266 height 104
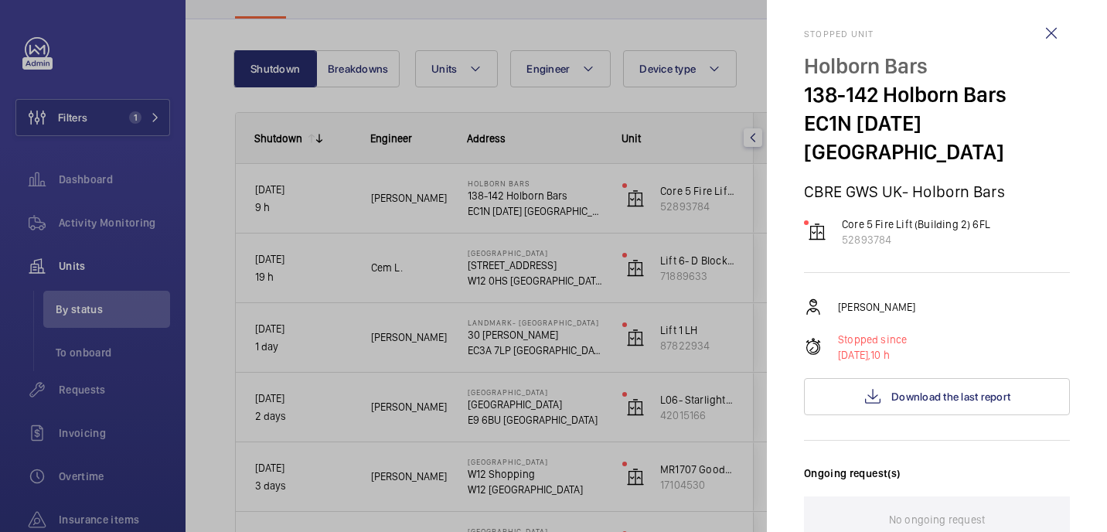
scroll to position [0, 0]
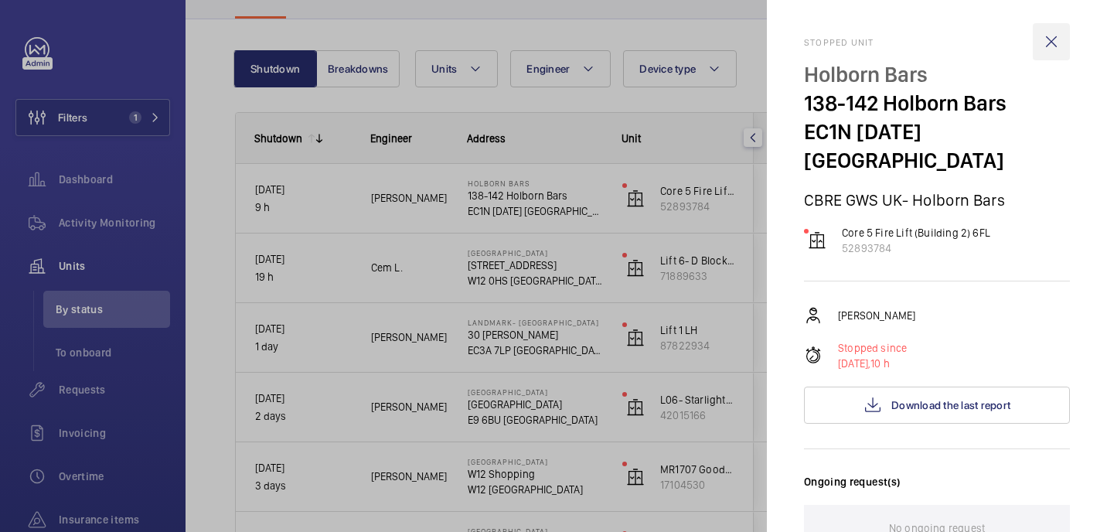
click at [1059, 43] on wm-front-icon-button at bounding box center [1051, 41] width 37 height 37
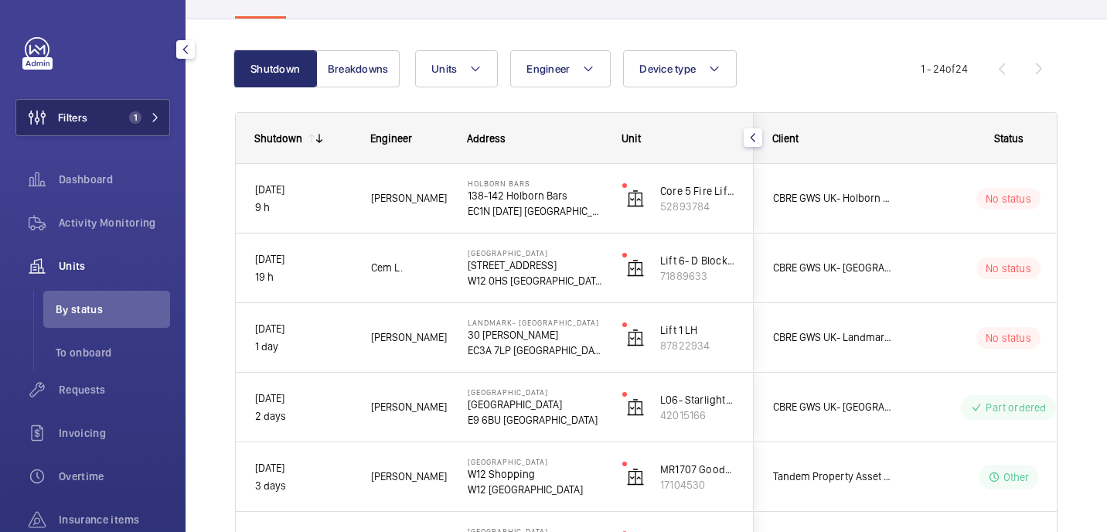
click at [126, 107] on button "Filters 1" at bounding box center [92, 117] width 155 height 37
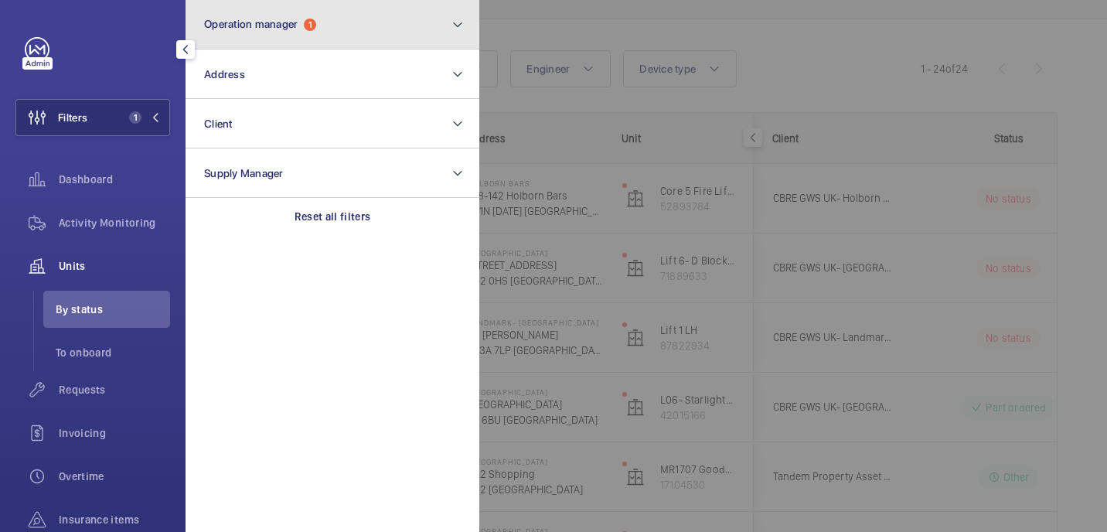
click at [355, 29] on button "Operation manager 1" at bounding box center [333, 24] width 294 height 49
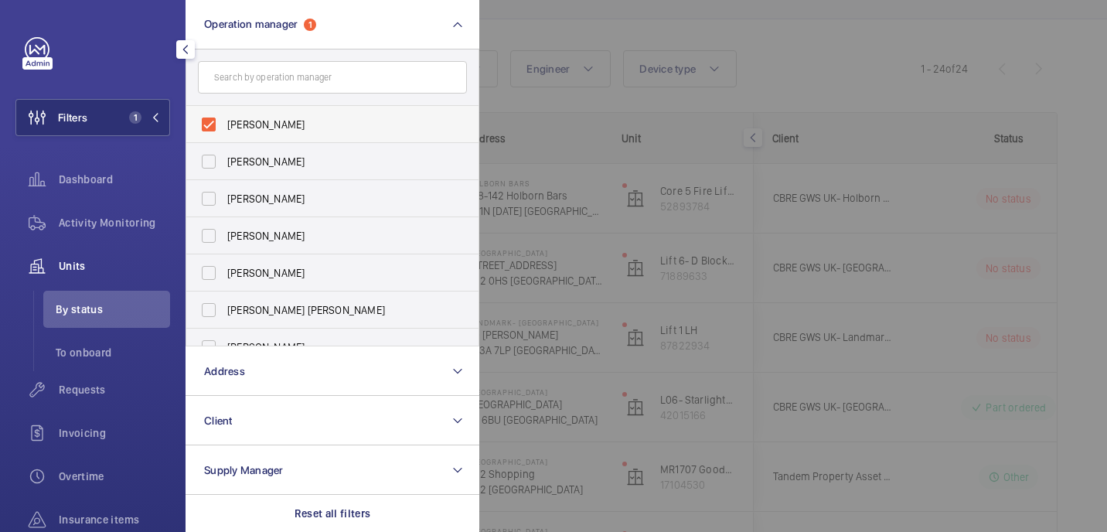
click at [292, 138] on label "[PERSON_NAME]" at bounding box center [320, 124] width 269 height 37
click at [224, 138] on input "[PERSON_NAME]" at bounding box center [208, 124] width 31 height 31
checkbox input "false"
click at [290, 87] on input "text" at bounding box center [332, 77] width 269 height 32
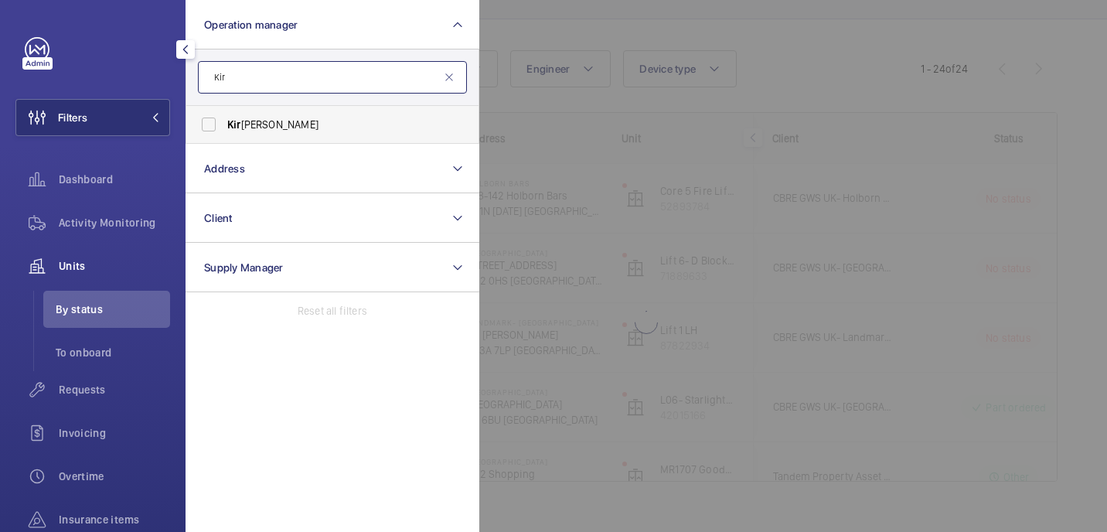
type input "Kir"
click at [295, 122] on span "Kir sten Kalaher" at bounding box center [333, 124] width 213 height 15
click at [224, 122] on input "Kir sten Kalaher" at bounding box center [208, 124] width 31 height 31
checkbox input "true"
click at [677, 42] on div at bounding box center [1032, 266] width 1107 height 532
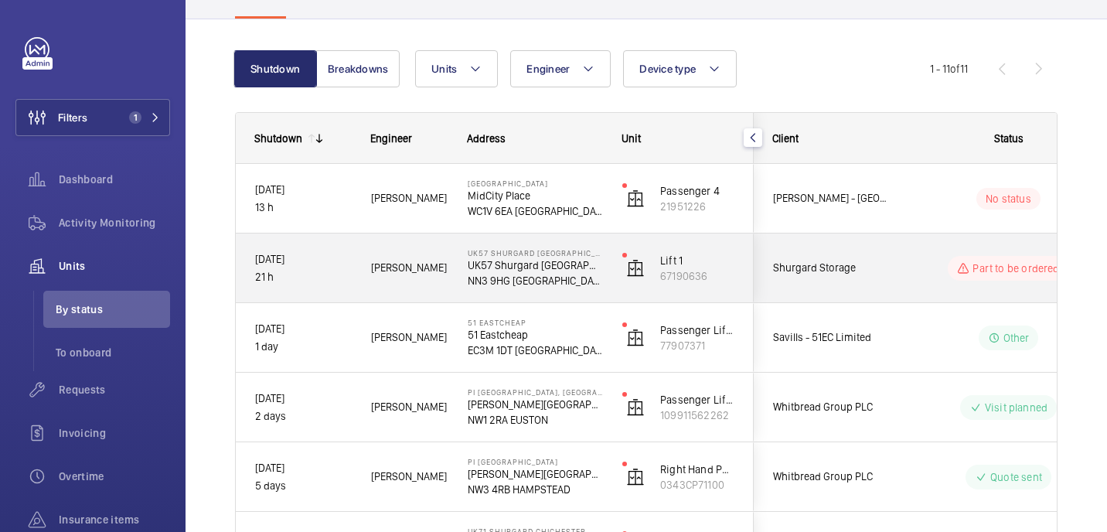
click at [333, 284] on p "21 h" at bounding box center [303, 277] width 96 height 18
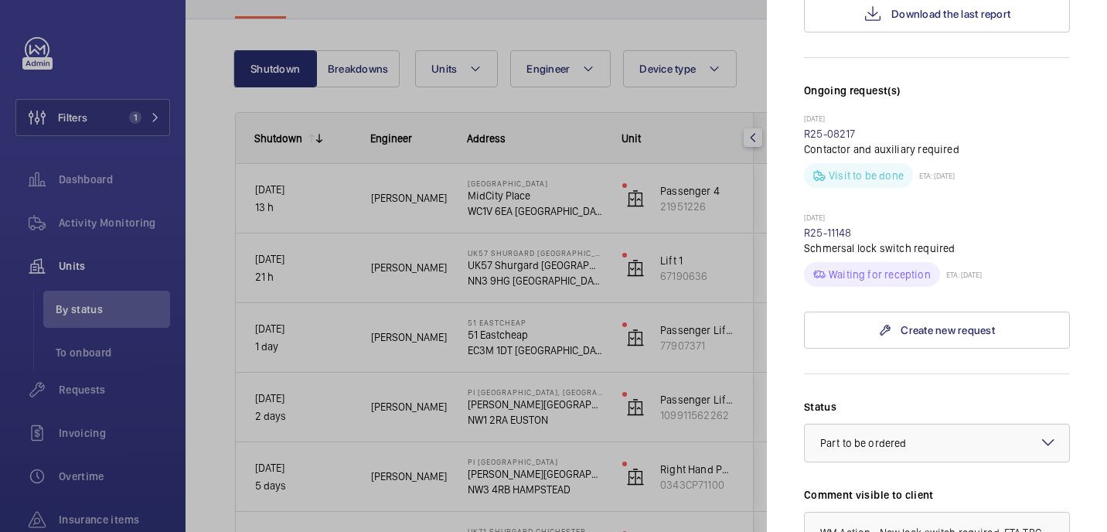
scroll to position [500, 0]
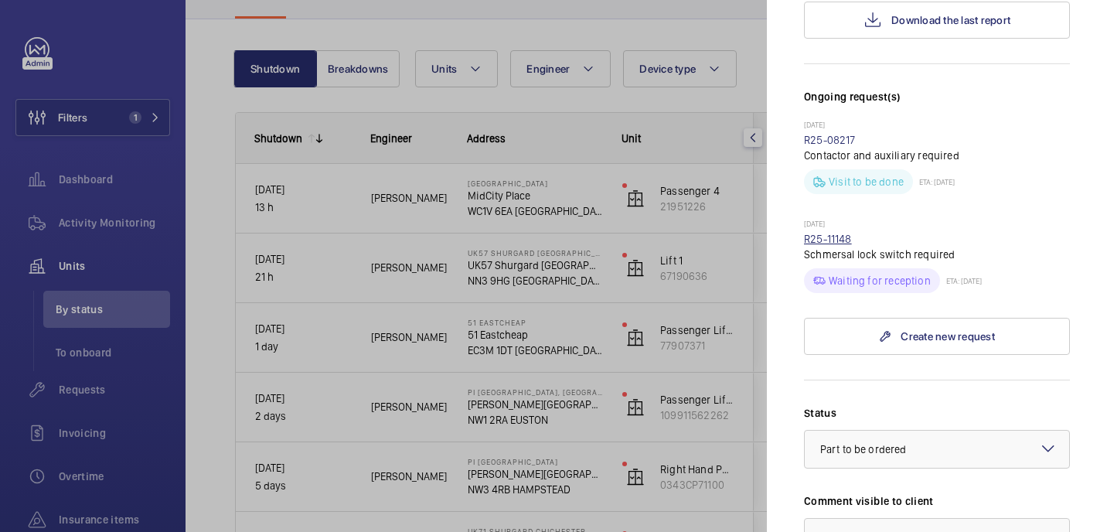
click at [818, 233] on link "R25-11148" at bounding box center [828, 239] width 48 height 12
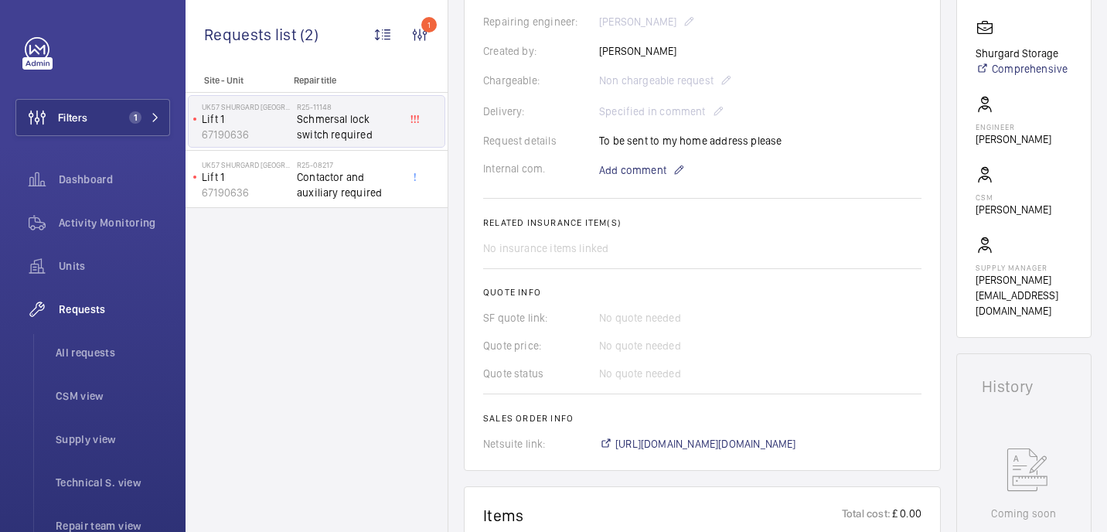
scroll to position [391, 0]
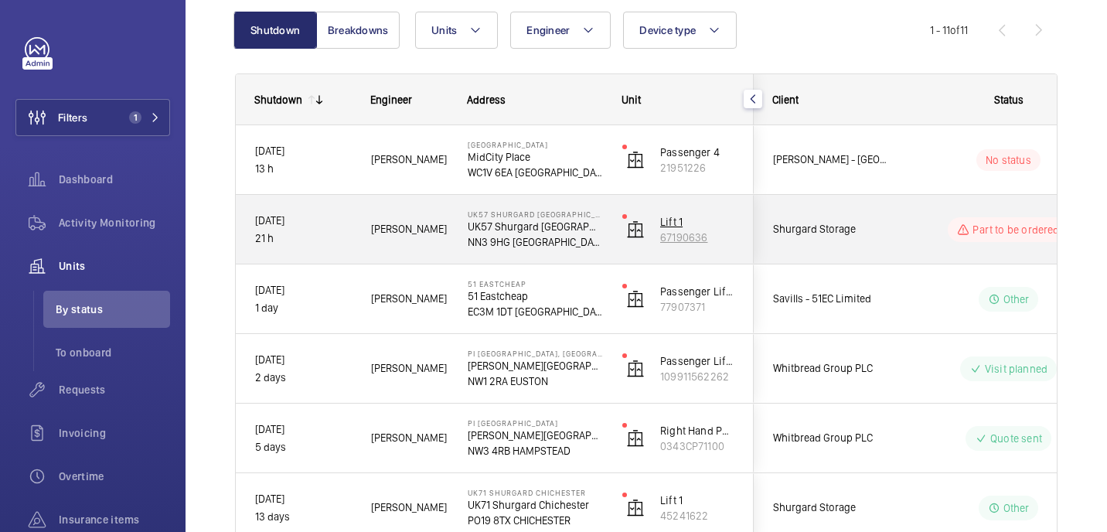
scroll to position [161, 0]
click at [708, 213] on p "Lift 1" at bounding box center [697, 220] width 74 height 15
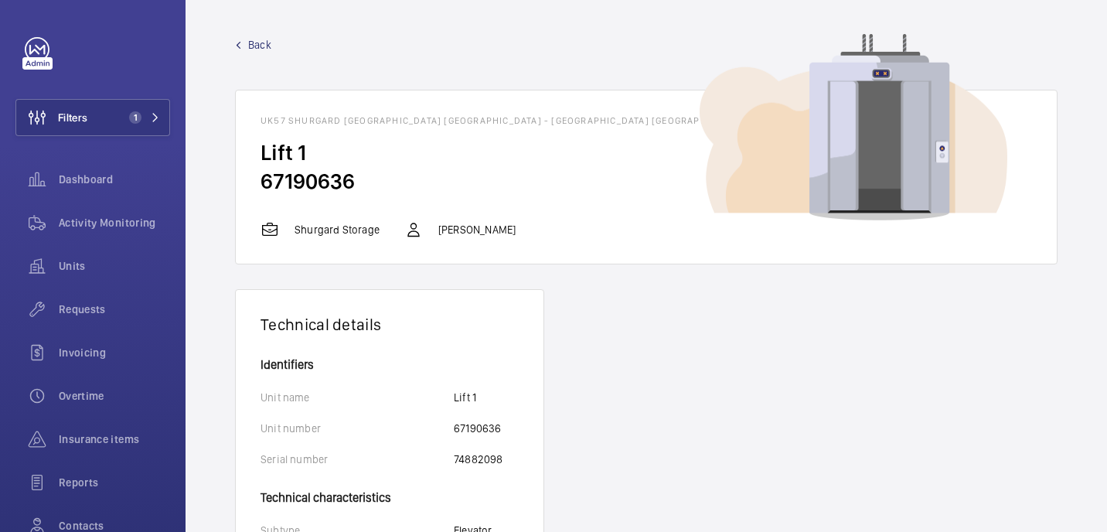
click at [258, 44] on span "Back" at bounding box center [259, 44] width 23 height 15
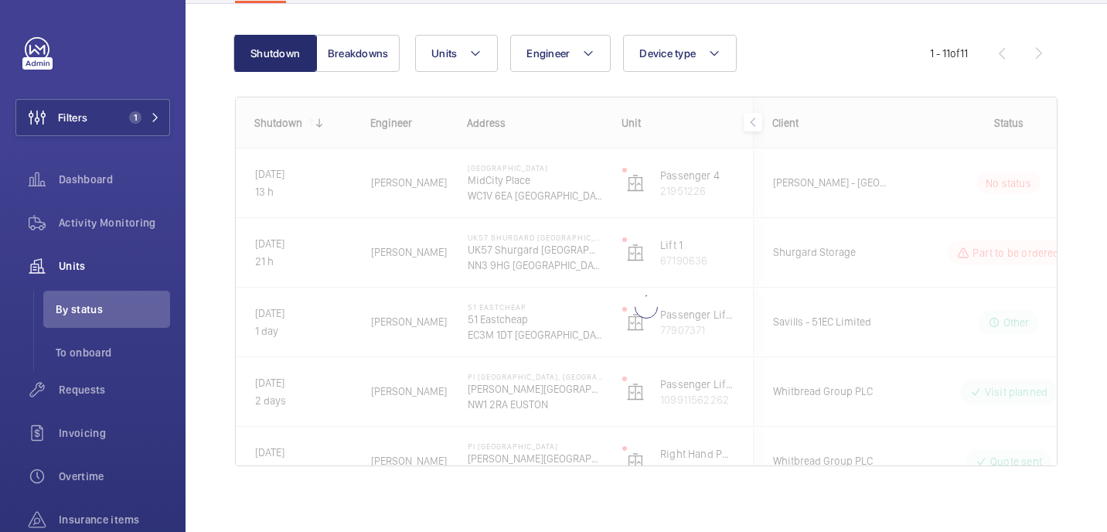
scroll to position [140, 0]
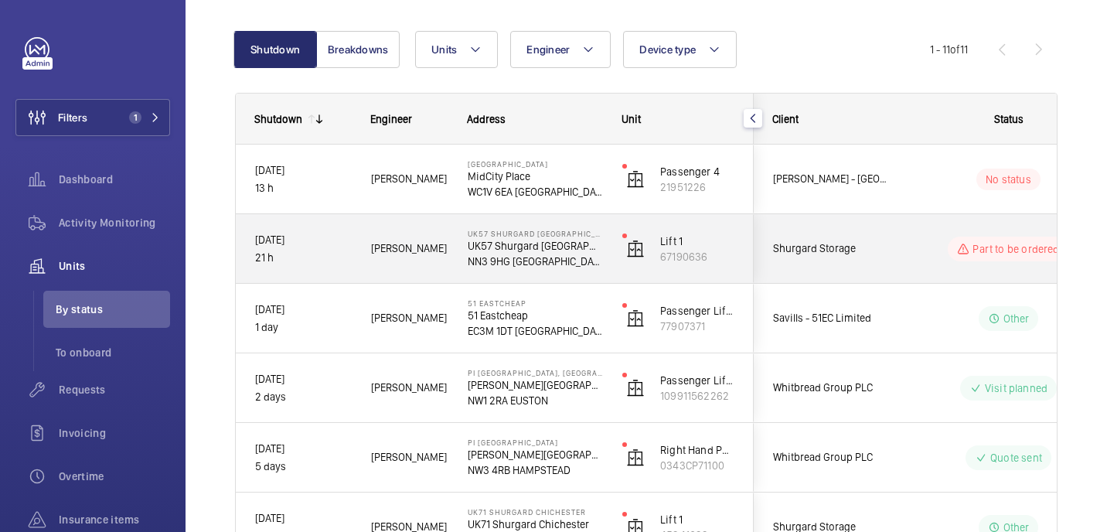
click at [446, 262] on div "Darren P." at bounding box center [400, 248] width 95 height 49
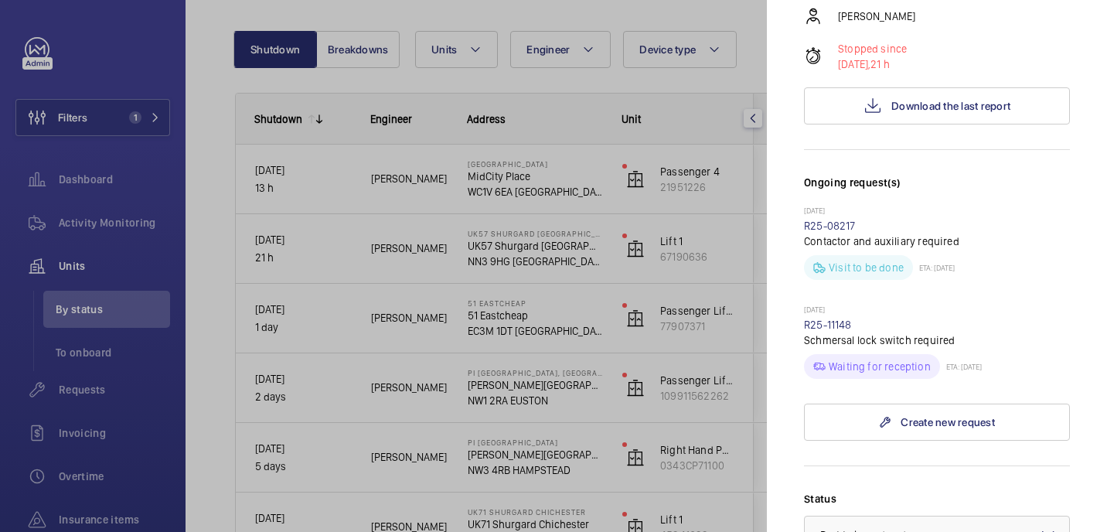
scroll to position [806, 0]
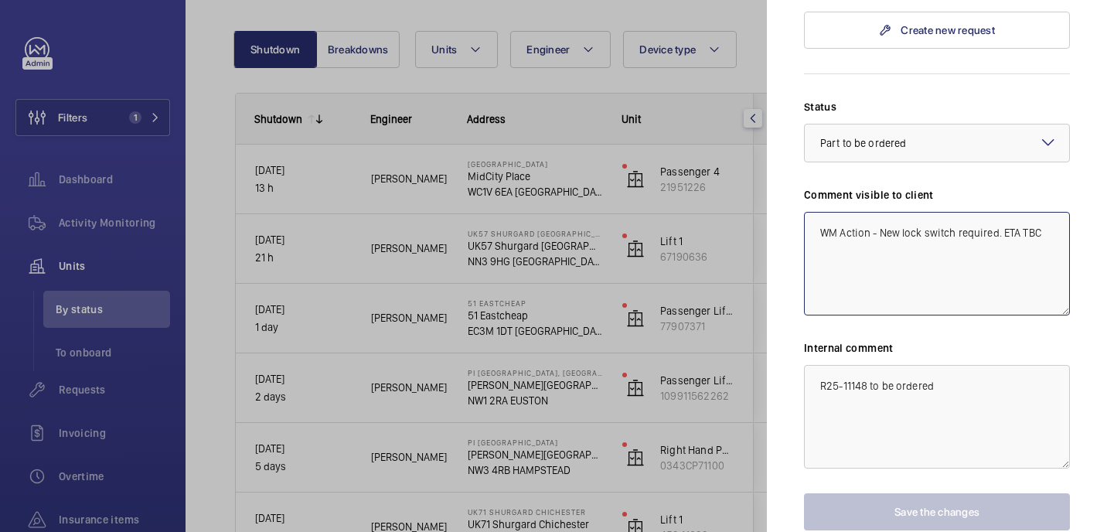
click at [1052, 212] on textarea "WM Action - New lock switch required. ETA TBC" at bounding box center [937, 264] width 266 height 104
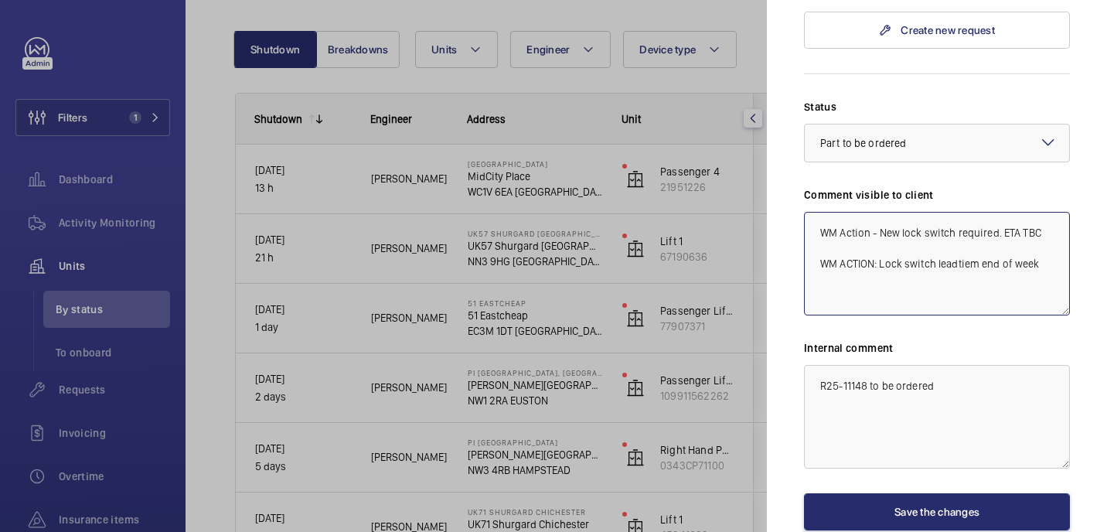
click at [961, 212] on textarea "WM Action - New lock switch required. ETA TBC WM ACTION: Lock switch leadtiem e…" at bounding box center [937, 264] width 266 height 104
click at [977, 212] on textarea "WM Action - New lock switch required. ETA TBC WM ACTION: Lock switch leadtiem e…" at bounding box center [937, 264] width 266 height 104
click at [1040, 212] on textarea "WM Action - New lock switch required. ETA TBC WM ACTION: Lock switch lead time …" at bounding box center [937, 264] width 266 height 104
drag, startPoint x: 1046, startPoint y: 178, endPoint x: 814, endPoint y: 188, distance: 232.2
click at [814, 212] on textarea "WM Action - New lock switch required. ETA TBC WM ACTION: Lock switch lead time …" at bounding box center [937, 264] width 266 height 104
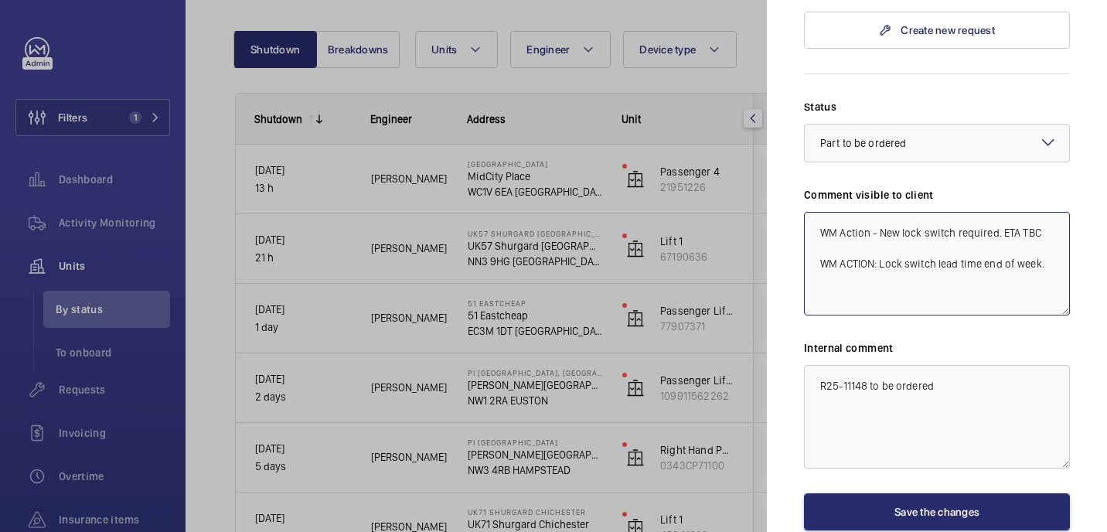
click at [830, 212] on textarea "WM Action - New lock switch required. ETA TBC WM ACTION: Lock switch lead time …" at bounding box center [937, 264] width 266 height 104
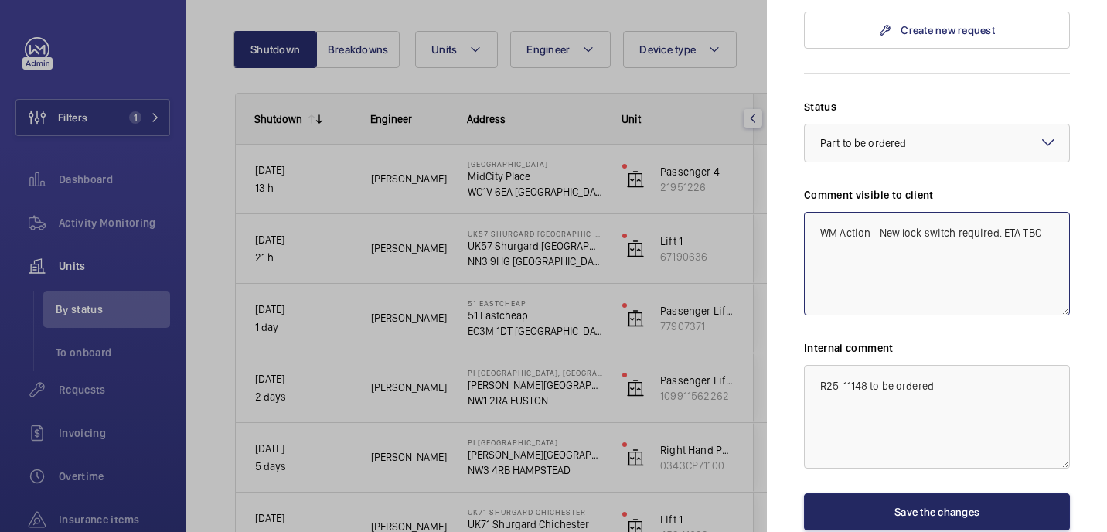
type textarea "WM Action - New lock switch required. ETA TBC"
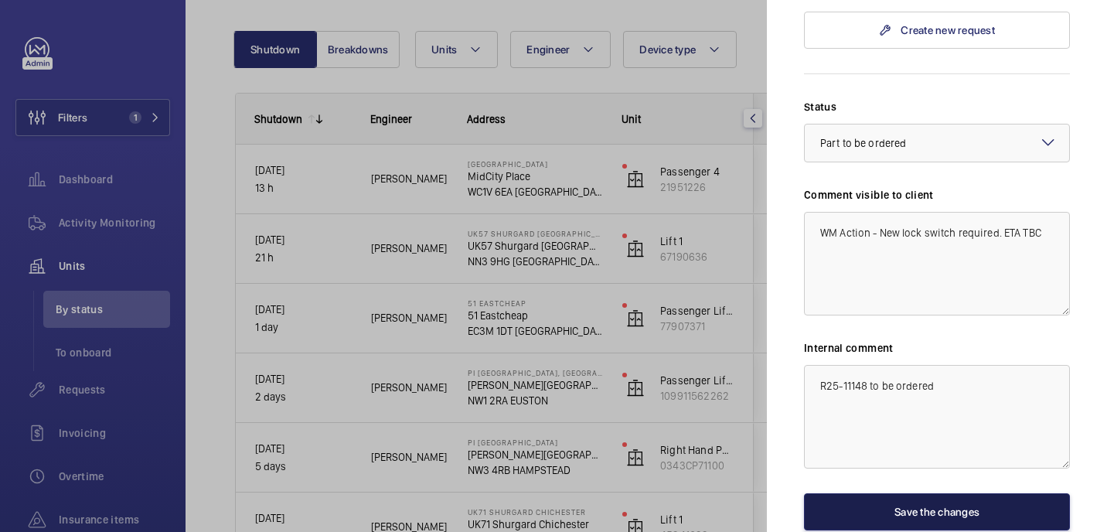
click at [916, 493] on button "Save the changes" at bounding box center [937, 511] width 266 height 37
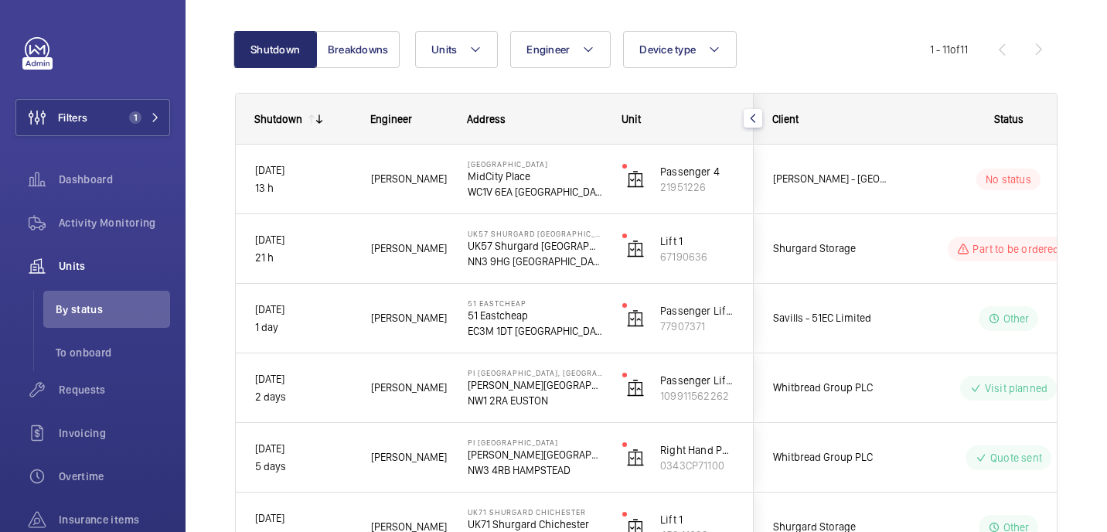
scroll to position [0, 0]
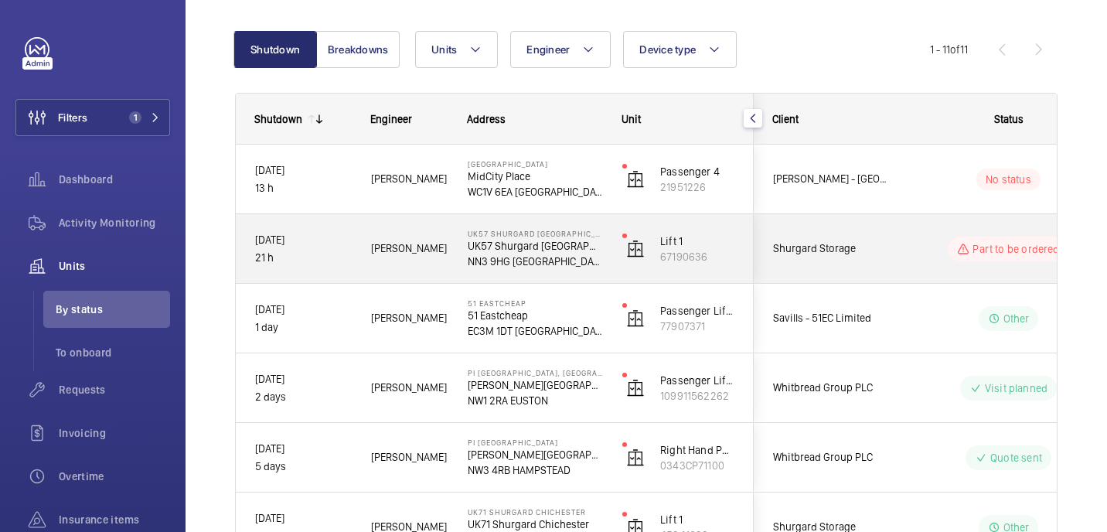
click at [912, 246] on wm-front-pills-cell "Part to be ordered" at bounding box center [1008, 249] width 193 height 25
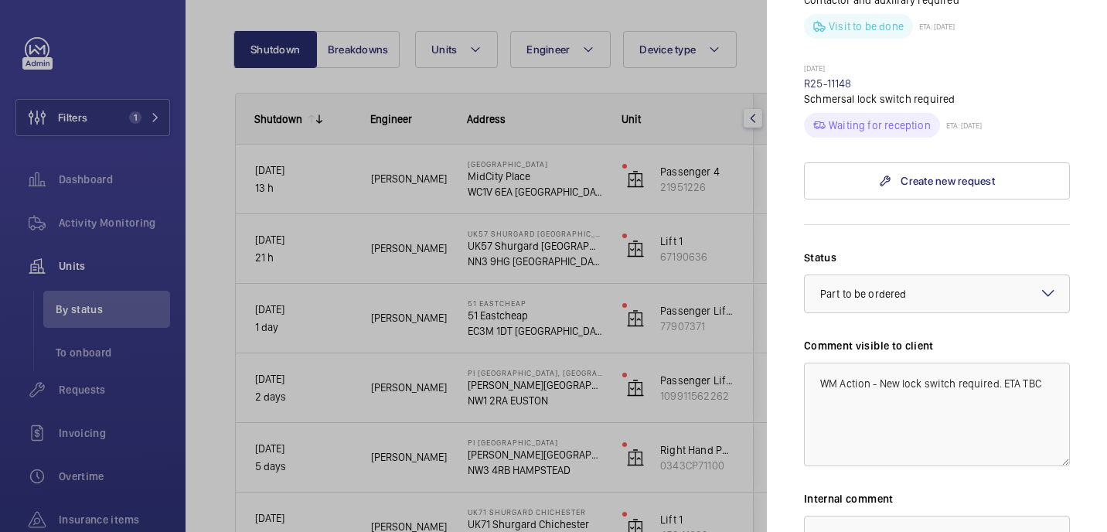
scroll to position [658, 0]
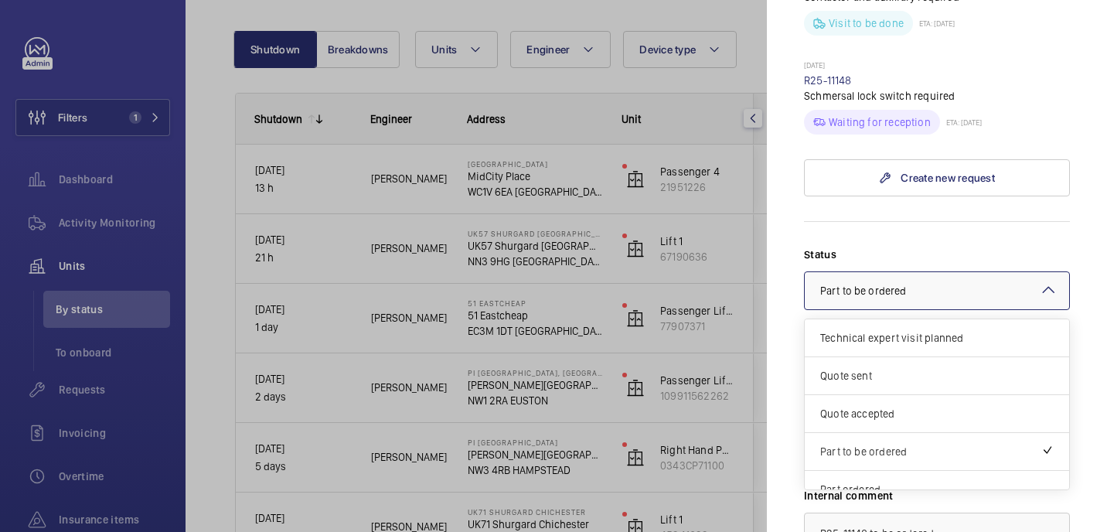
click at [904, 272] on div at bounding box center [937, 290] width 264 height 37
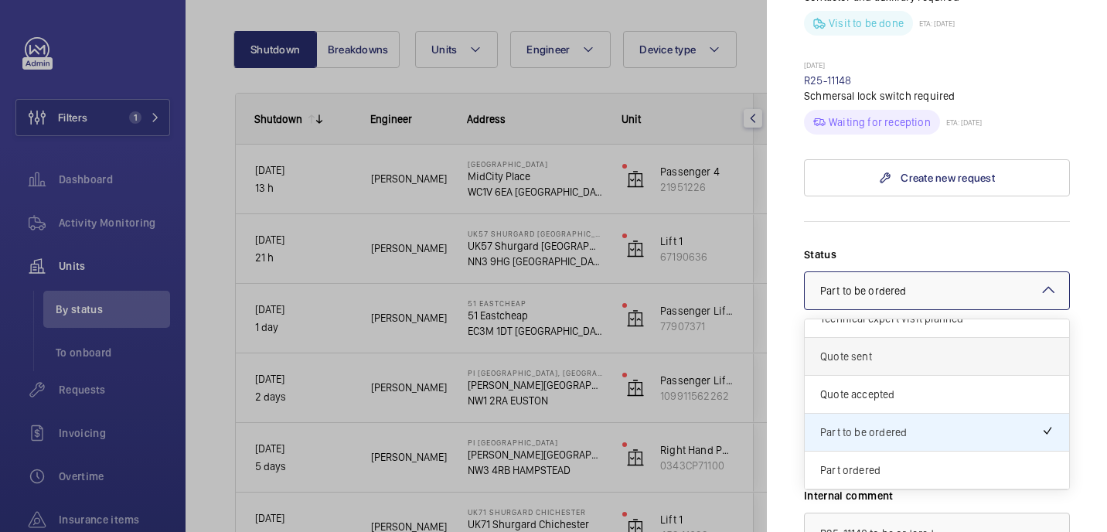
scroll to position [94, 0]
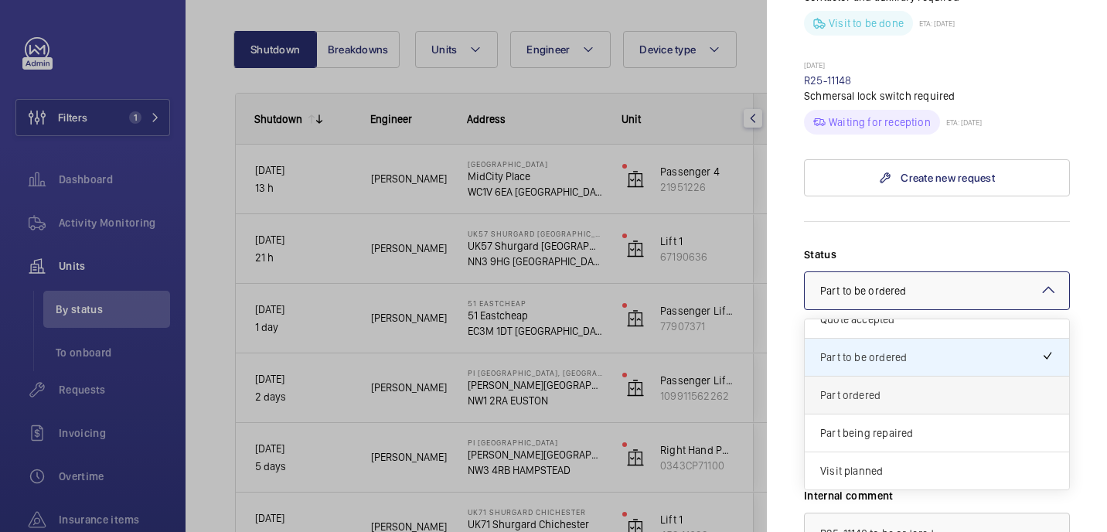
click at [904, 377] on div "Part ordered" at bounding box center [937, 396] width 264 height 38
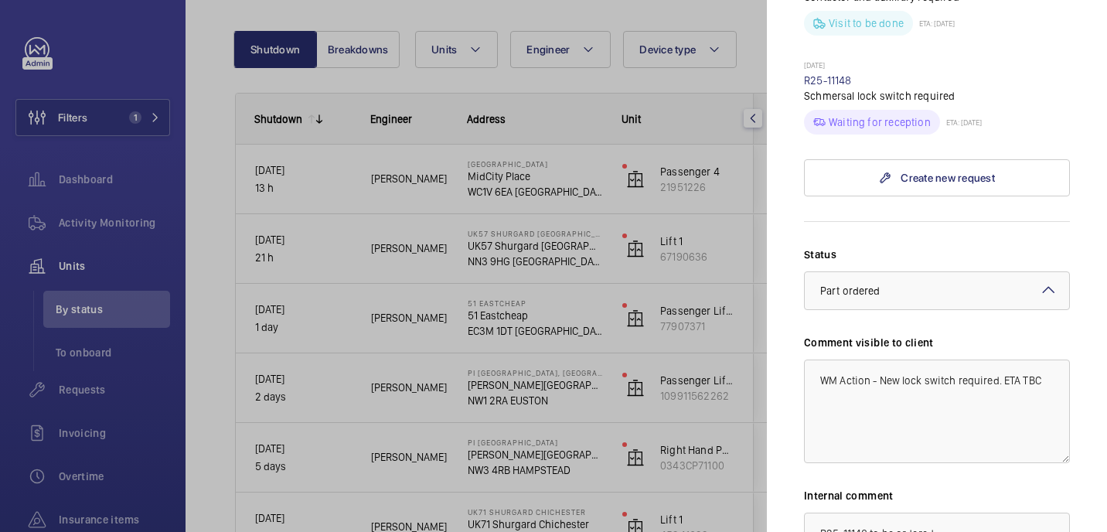
scroll to position [806, 0]
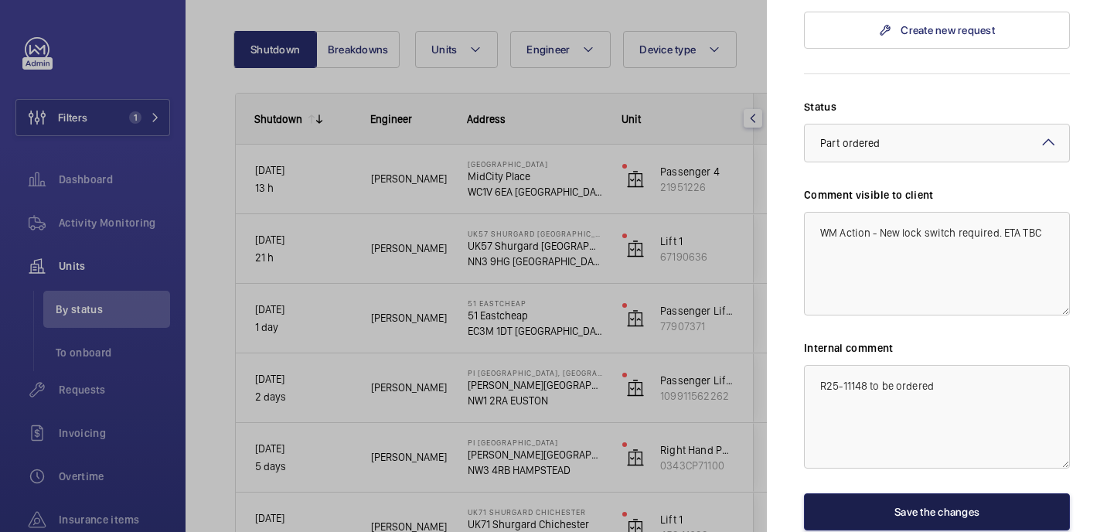
click at [988, 493] on button "Save the changes" at bounding box center [937, 511] width 266 height 37
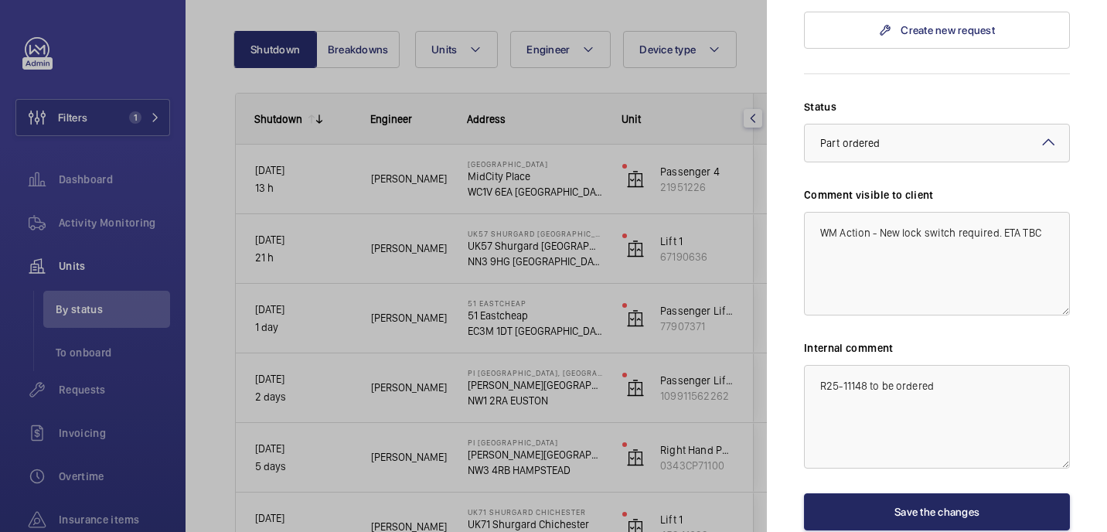
scroll to position [0, 0]
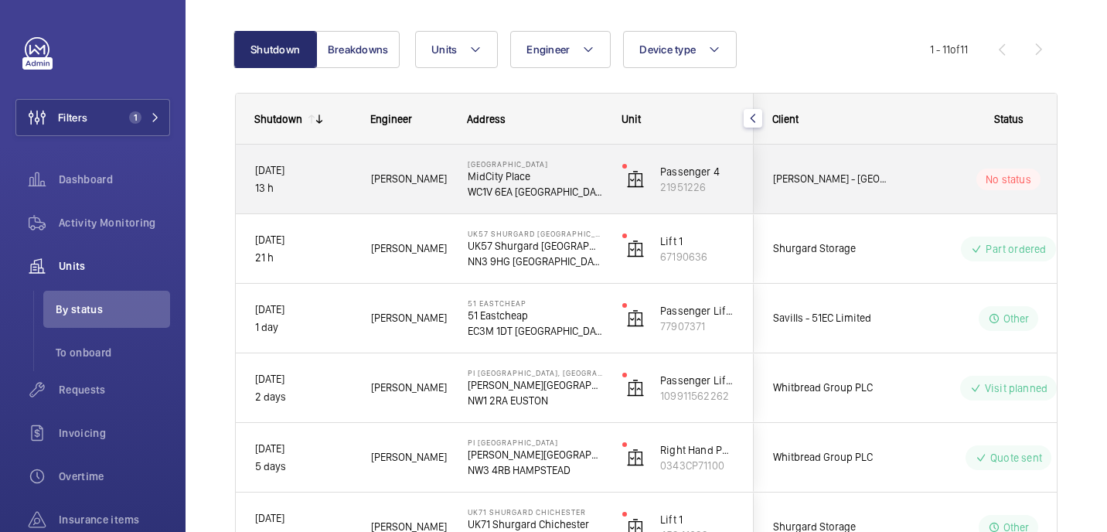
click at [836, 165] on div "MAPP - Midcity Place" at bounding box center [824, 179] width 138 height 49
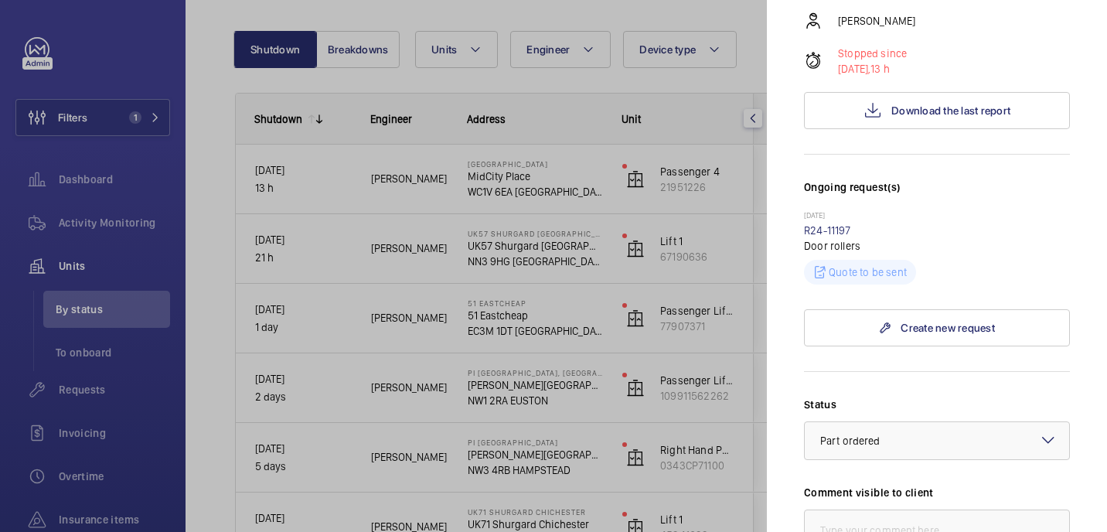
scroll to position [298, 0]
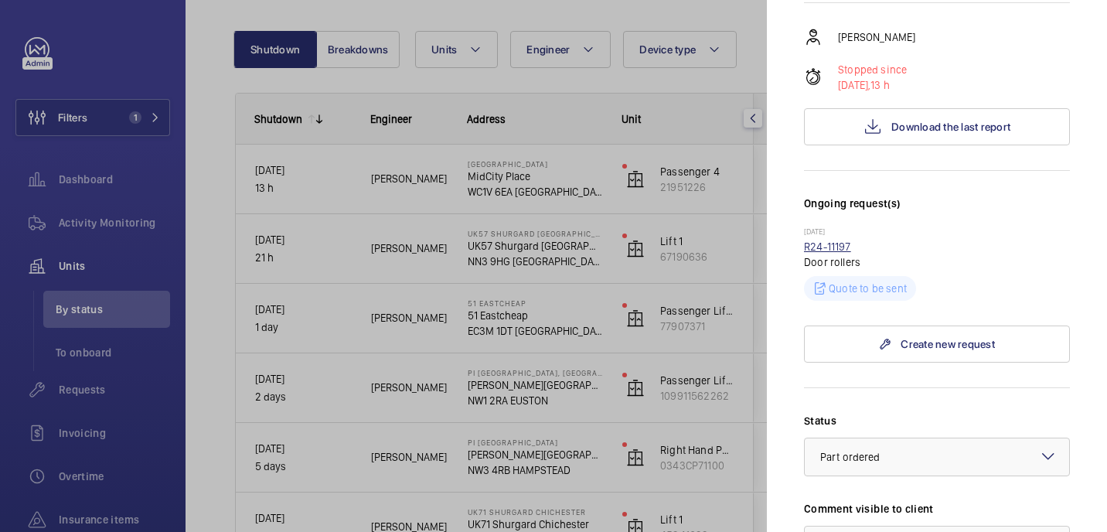
click at [825, 240] on link "R24-11197" at bounding box center [827, 246] width 47 height 12
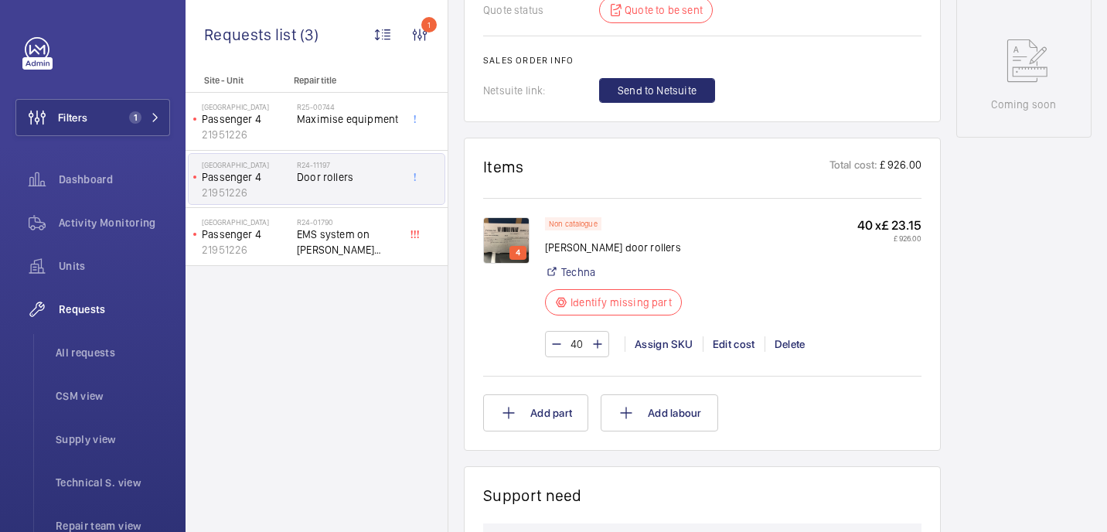
scroll to position [769, 0]
click at [510, 238] on img at bounding box center [506, 239] width 46 height 46
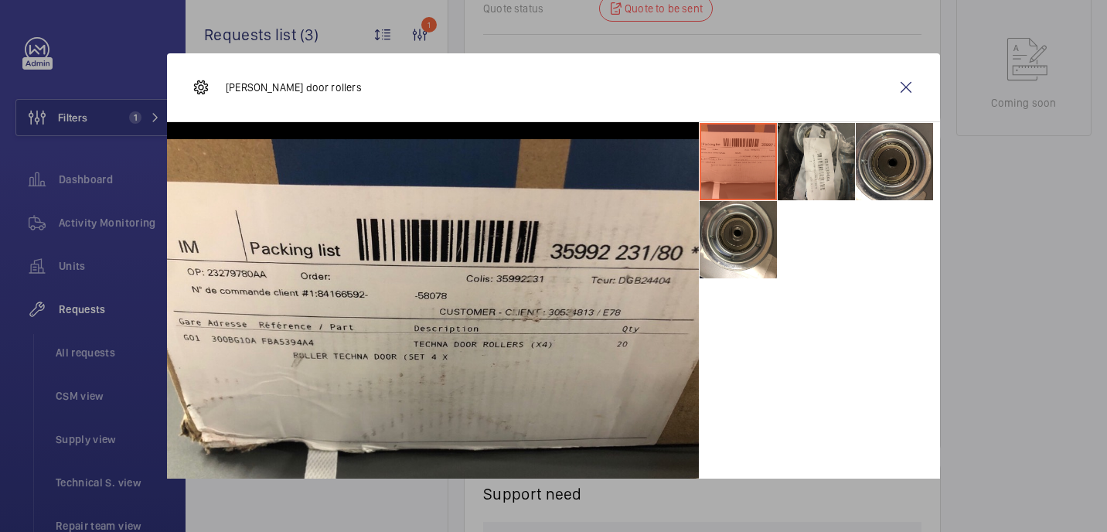
click at [817, 162] on li at bounding box center [816, 161] width 77 height 77
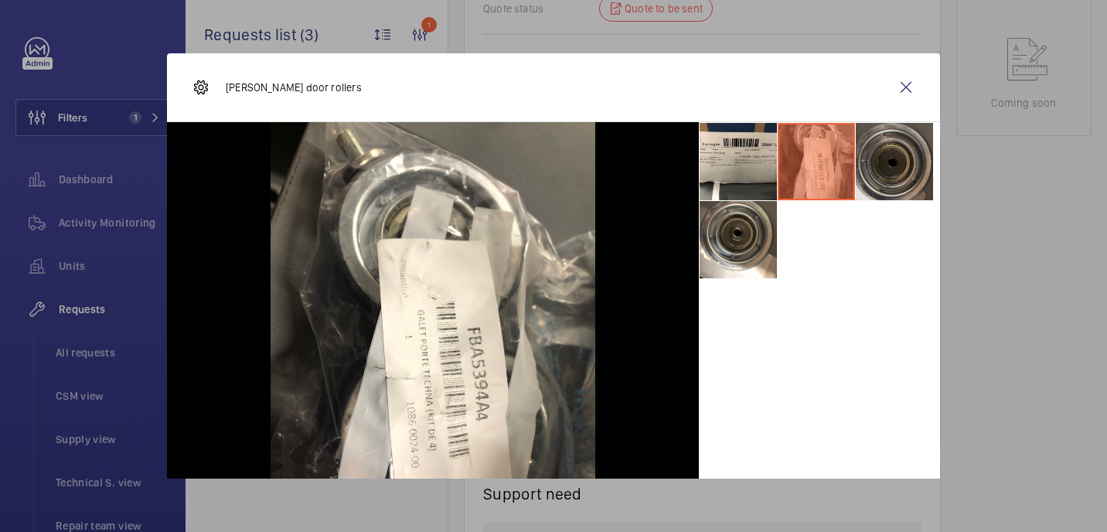
click at [902, 163] on li at bounding box center [894, 161] width 77 height 77
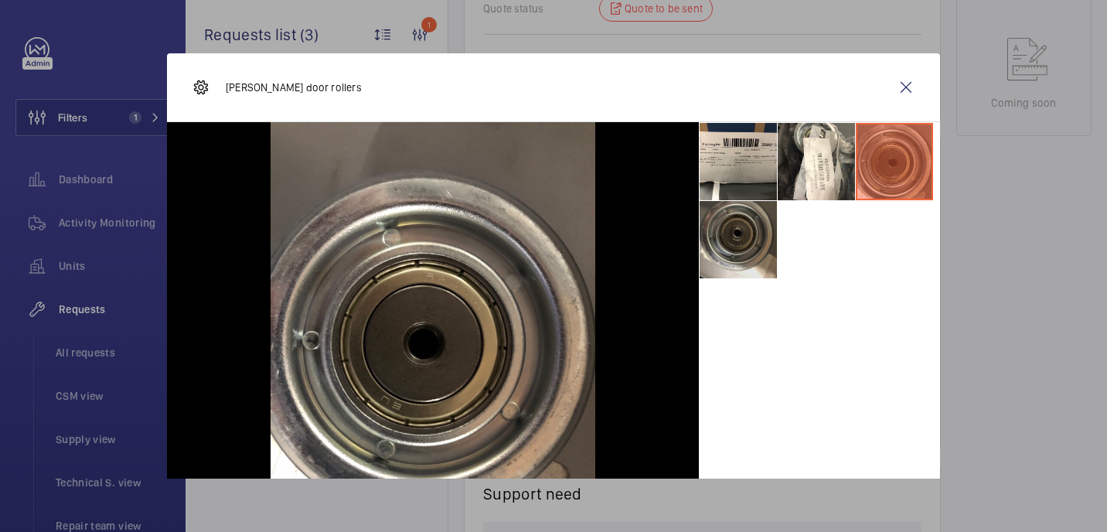
click at [737, 251] on li at bounding box center [738, 239] width 77 height 77
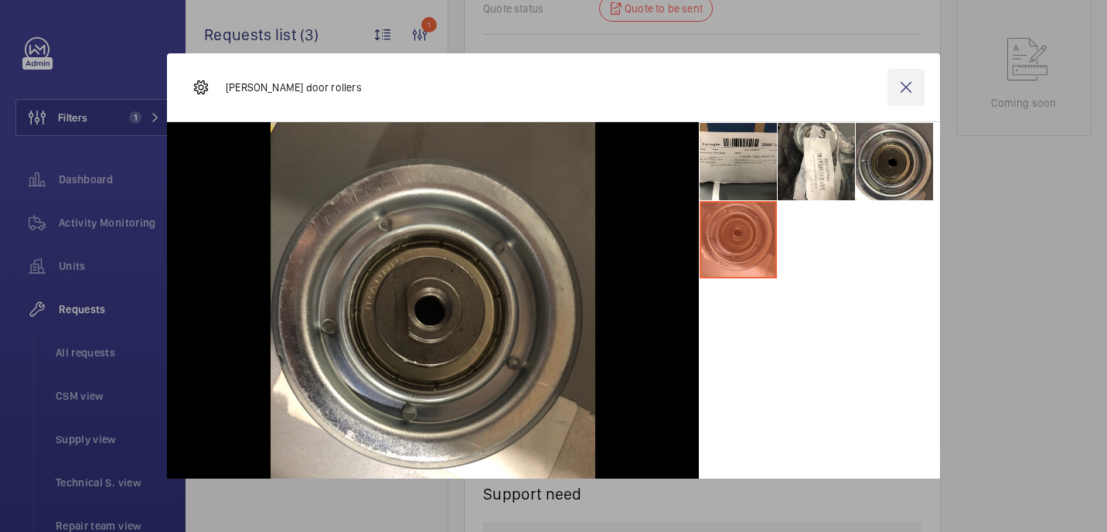
click at [911, 82] on wm-front-icon-button at bounding box center [906, 87] width 37 height 37
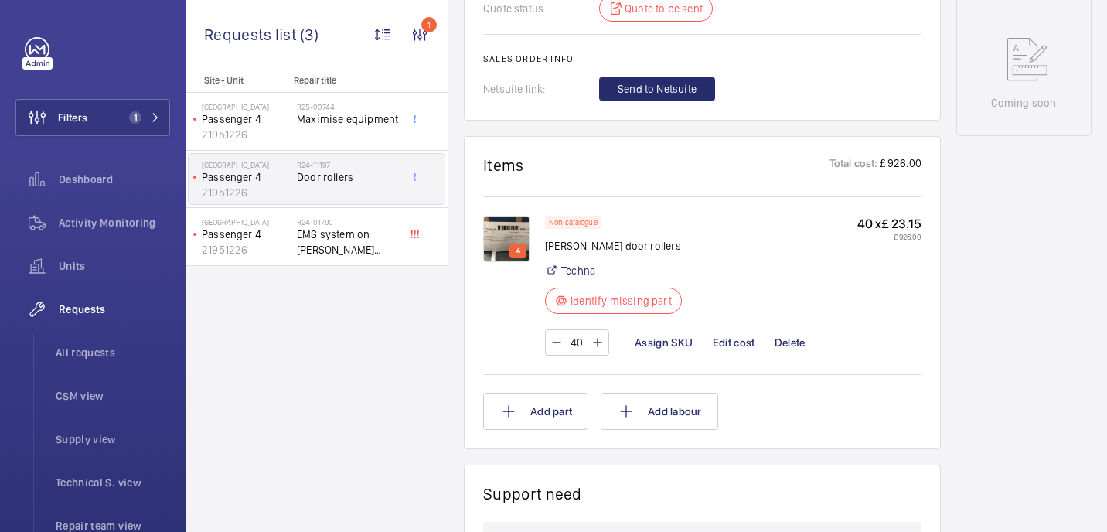
click at [512, 234] on img at bounding box center [506, 239] width 46 height 46
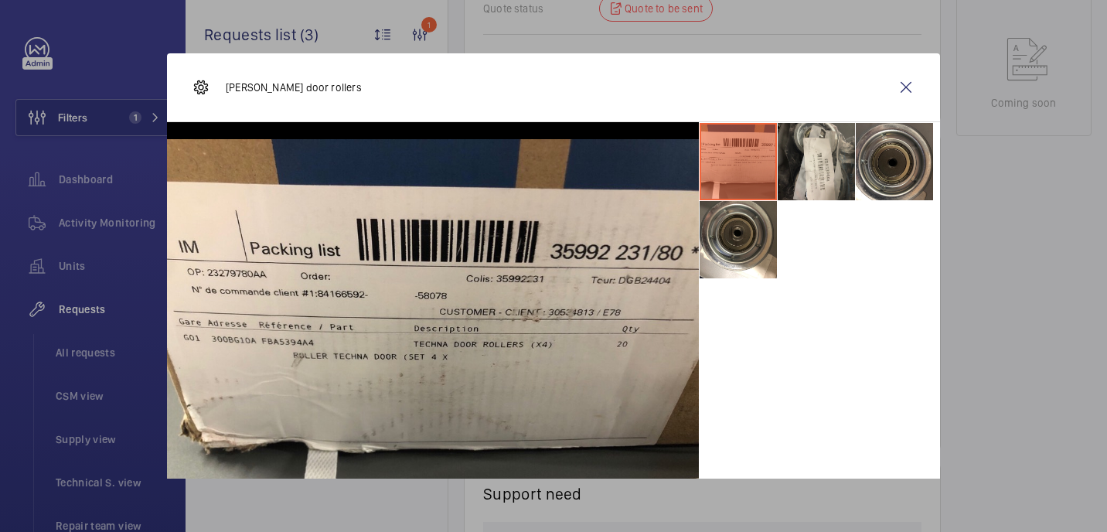
click at [829, 182] on li at bounding box center [816, 161] width 77 height 77
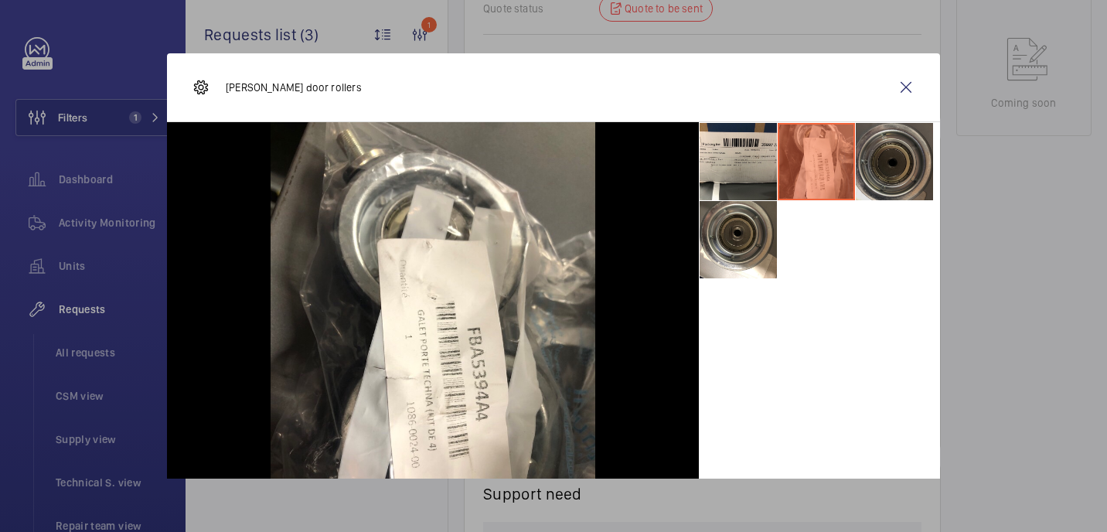
click at [872, 165] on li at bounding box center [894, 161] width 77 height 77
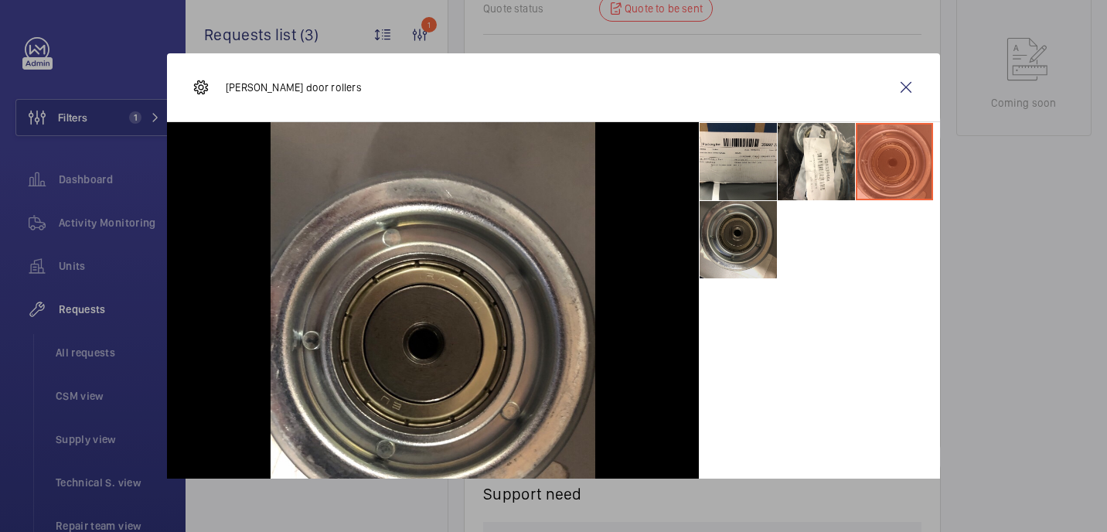
click at [737, 240] on li at bounding box center [738, 239] width 77 height 77
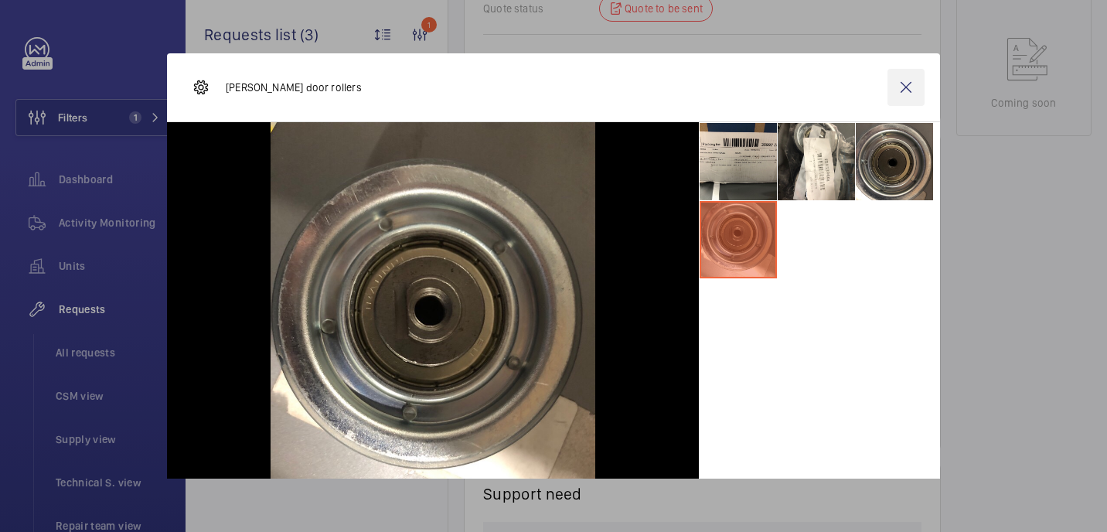
click at [902, 89] on wm-front-icon-button at bounding box center [906, 87] width 37 height 37
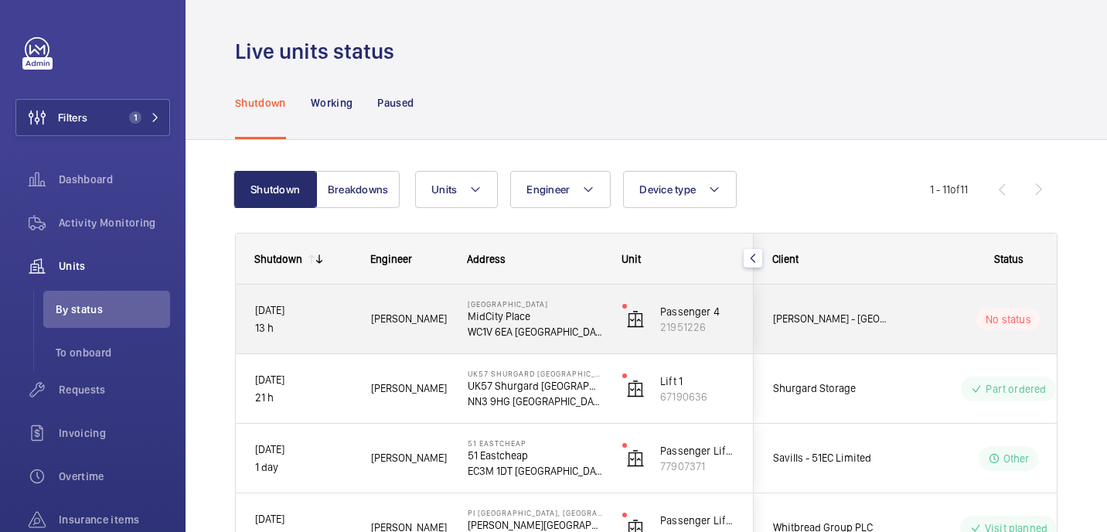
scroll to position [76, 0]
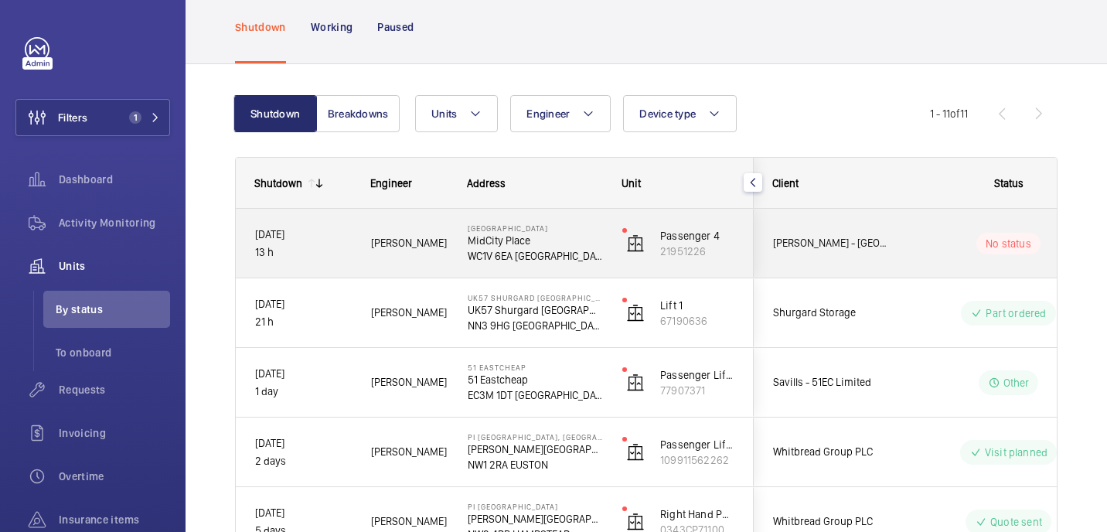
click at [596, 234] on p "MidCity Place" at bounding box center [535, 240] width 135 height 15
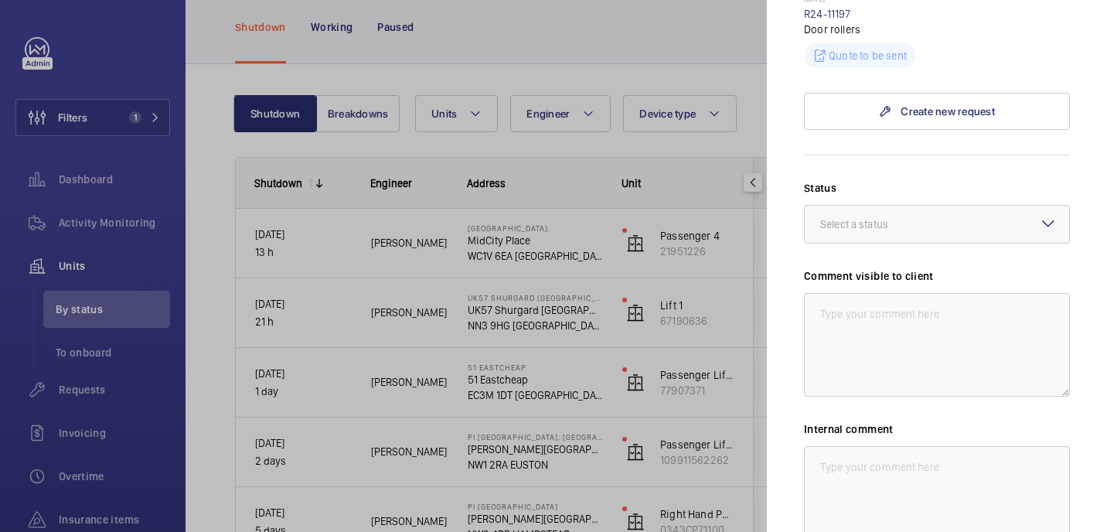
scroll to position [545, 0]
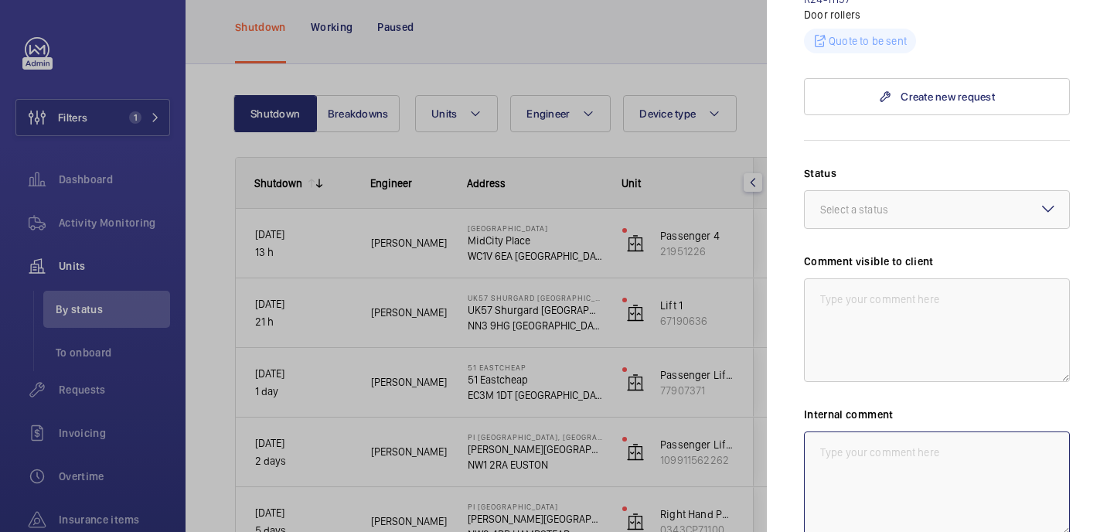
click at [905, 432] on textarea at bounding box center [937, 484] width 266 height 104
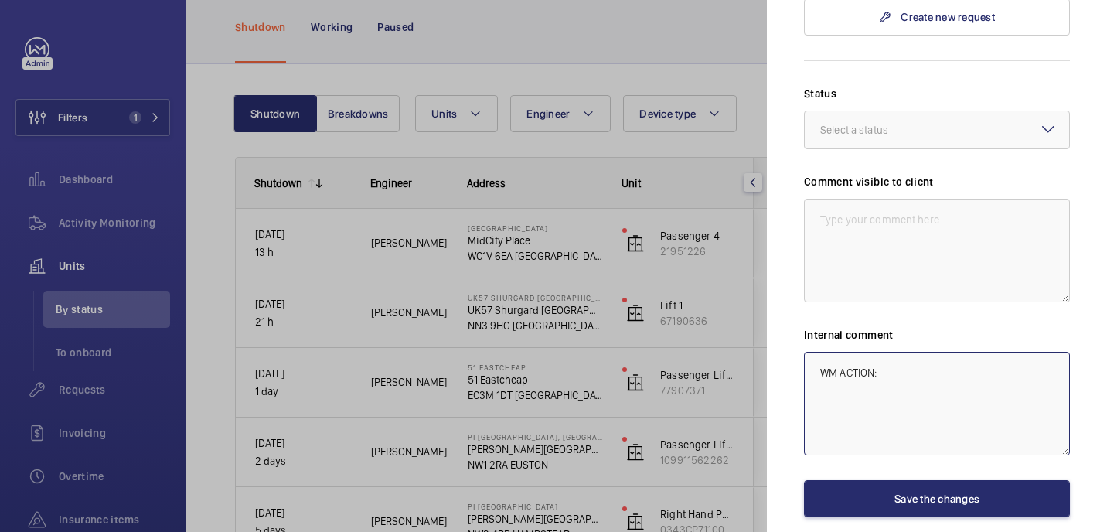
scroll to position [633, 0]
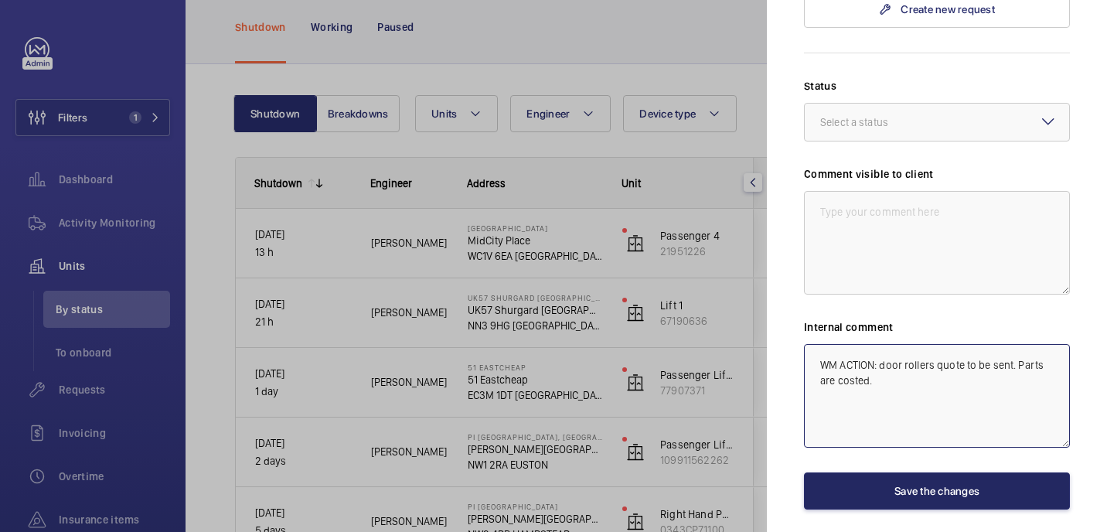
type textarea "WM ACTION: door rollers quote to be sent. Parts are costed."
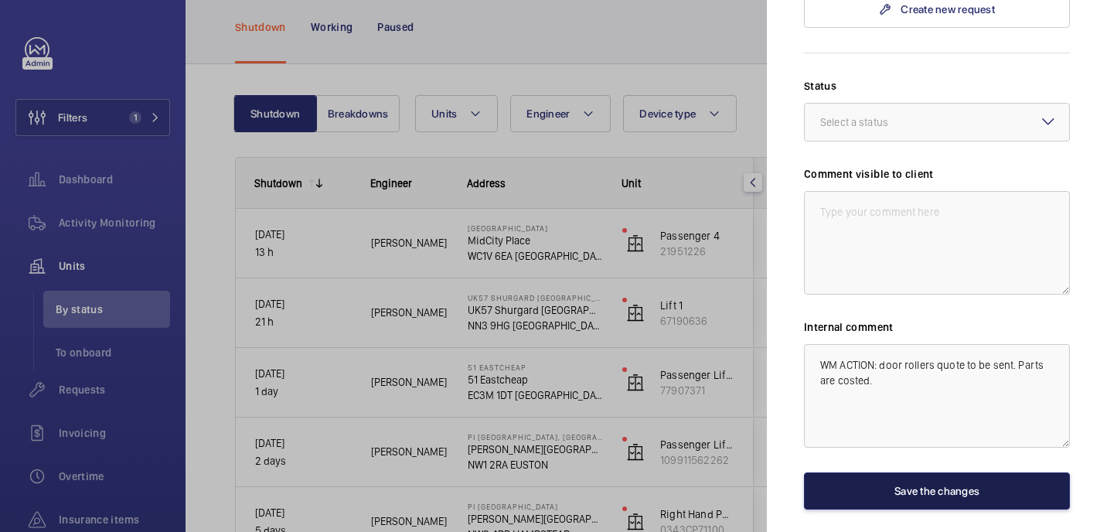
click at [958, 472] on button "Save the changes" at bounding box center [937, 490] width 266 height 37
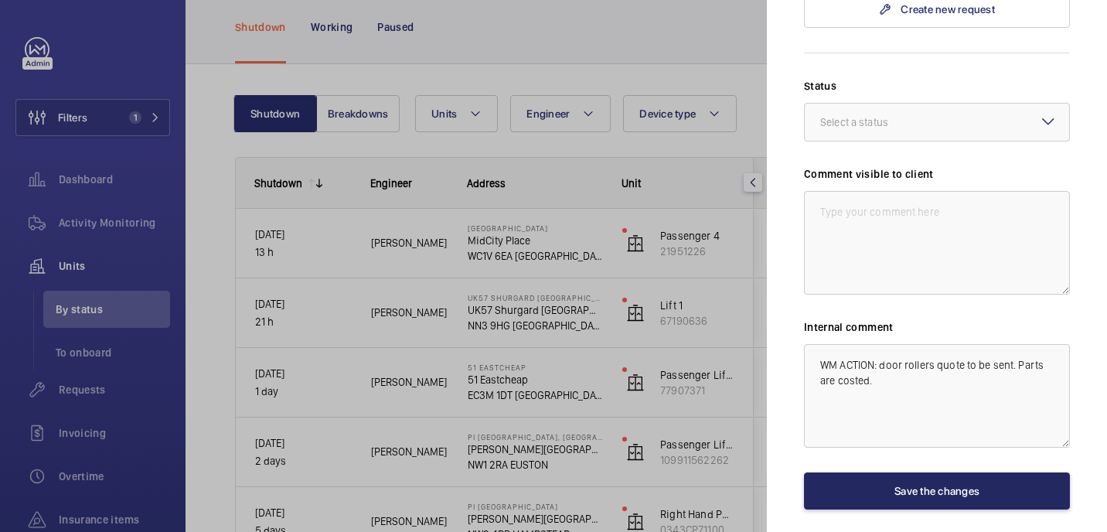
scroll to position [0, 0]
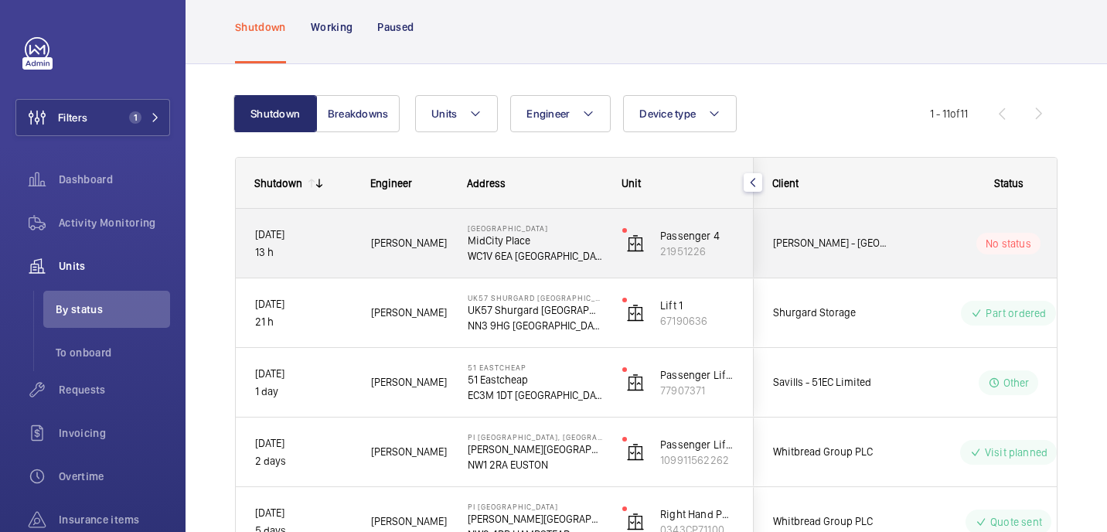
click at [580, 236] on p "MidCity Place" at bounding box center [535, 240] width 135 height 15
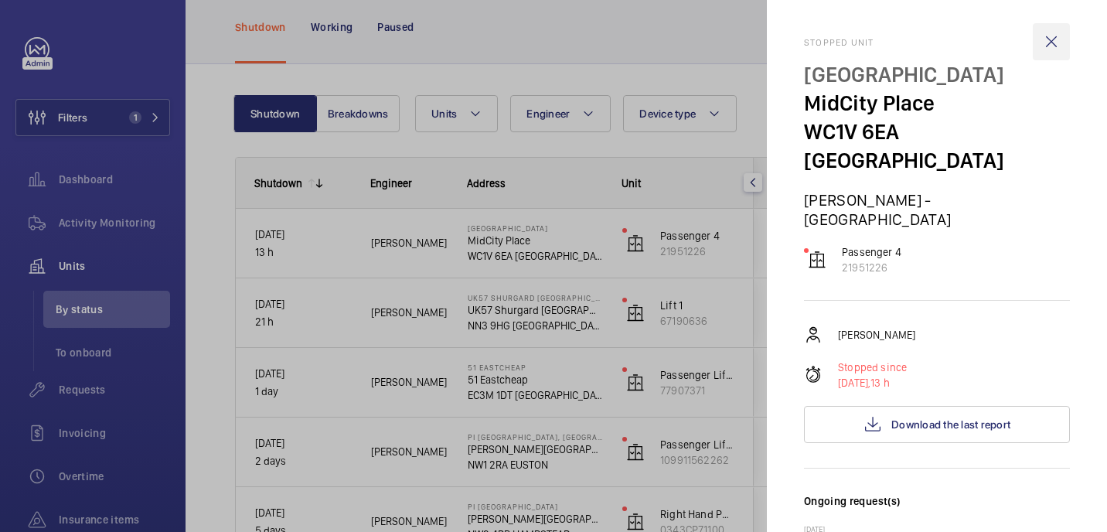
click at [1046, 35] on wm-front-icon-button at bounding box center [1051, 41] width 37 height 37
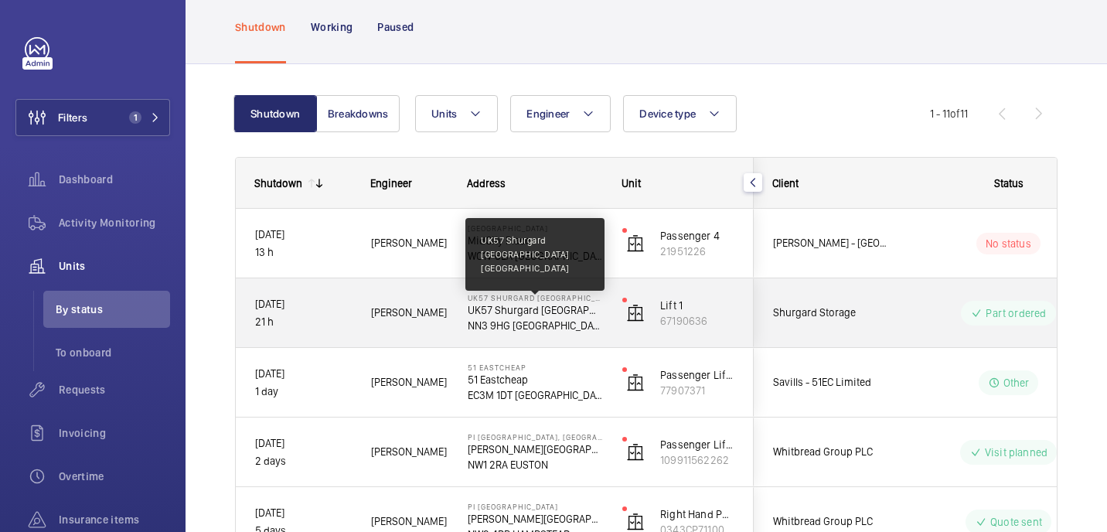
click at [598, 307] on p "UK57 Shurgard Northampton Riverside" at bounding box center [535, 309] width 135 height 15
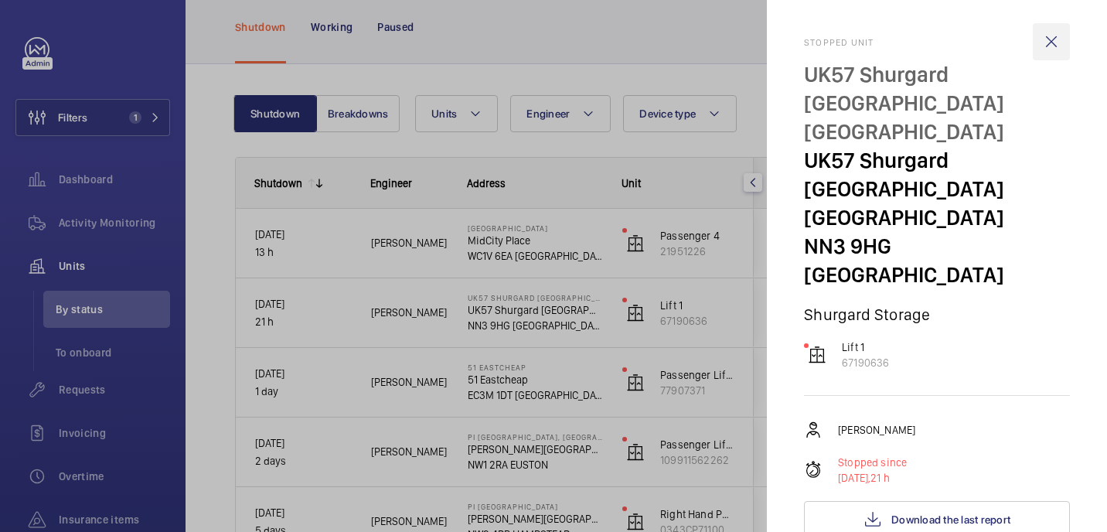
click at [1044, 35] on wm-front-icon-button at bounding box center [1051, 41] width 37 height 37
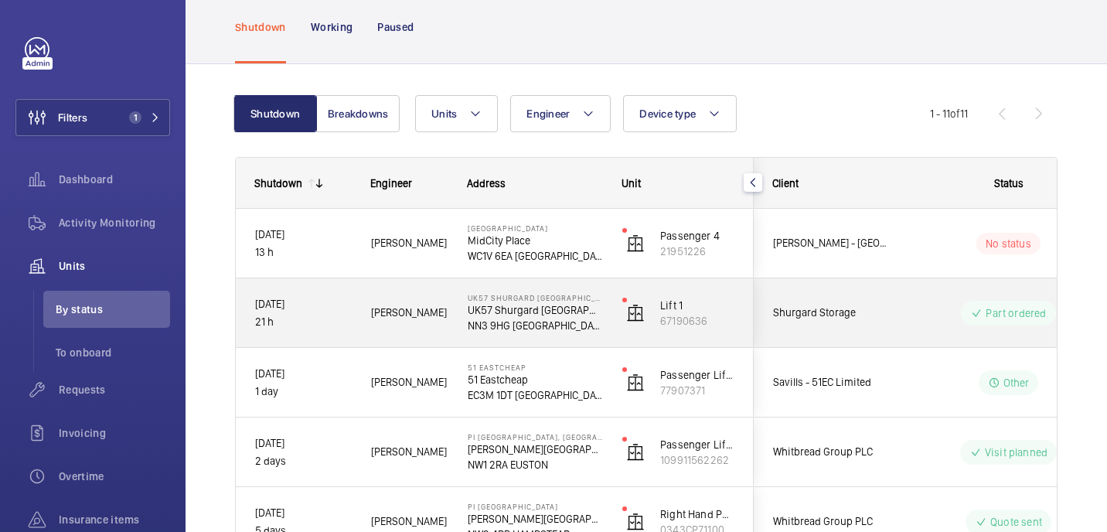
click at [872, 303] on div "Shurgard Storage" at bounding box center [824, 312] width 138 height 49
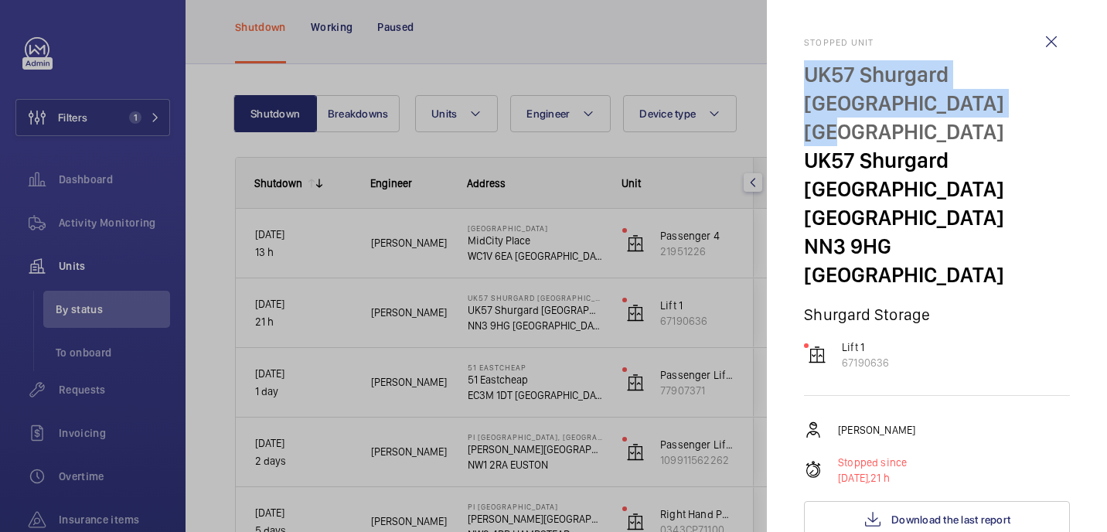
drag, startPoint x: 800, startPoint y: 72, endPoint x: 1046, endPoint y: 98, distance: 247.3
click at [1046, 98] on mat-sidenav "Stopped unit UK57 Shurgard Northampton Riverside UK57 Shurgard Northampton Rive…" at bounding box center [937, 266] width 340 height 532
copy p "UK57 Shurgard Northampton Riverside"
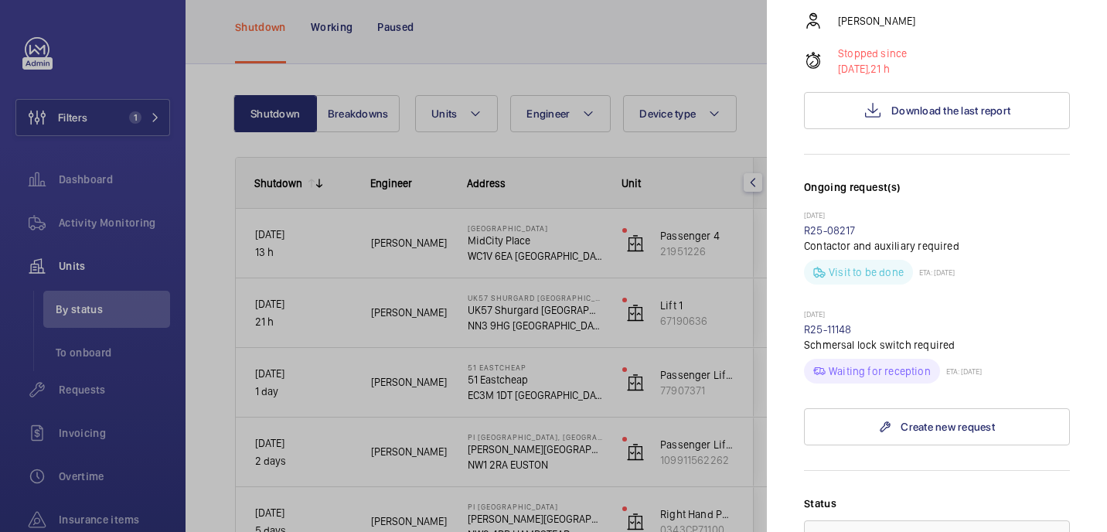
scroll to position [806, 0]
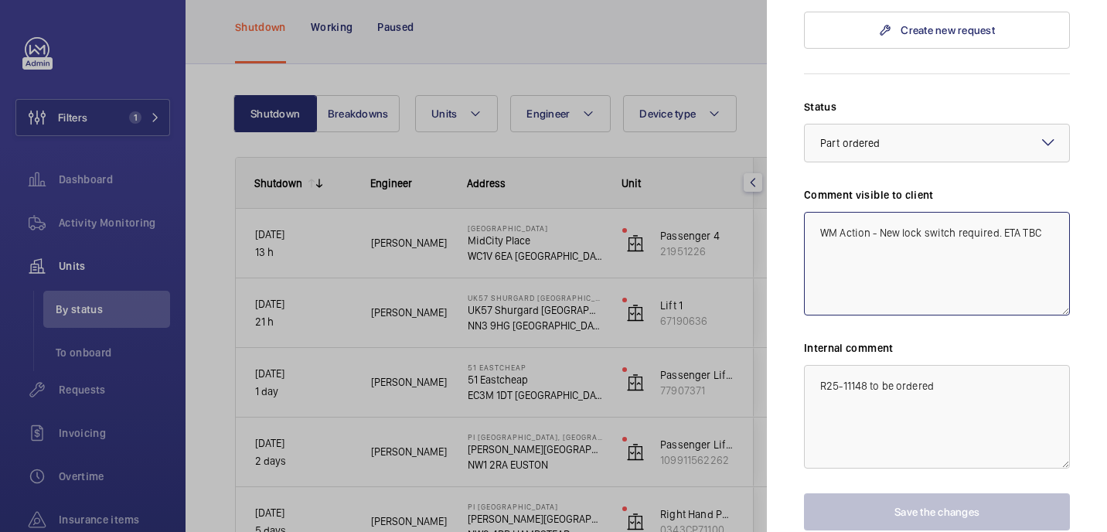
drag, startPoint x: 877, startPoint y: 146, endPoint x: 1049, endPoint y: 152, distance: 172.5
click at [1049, 212] on textarea "WM Action - New lock switch required. ETA TBC" at bounding box center [937, 264] width 266 height 104
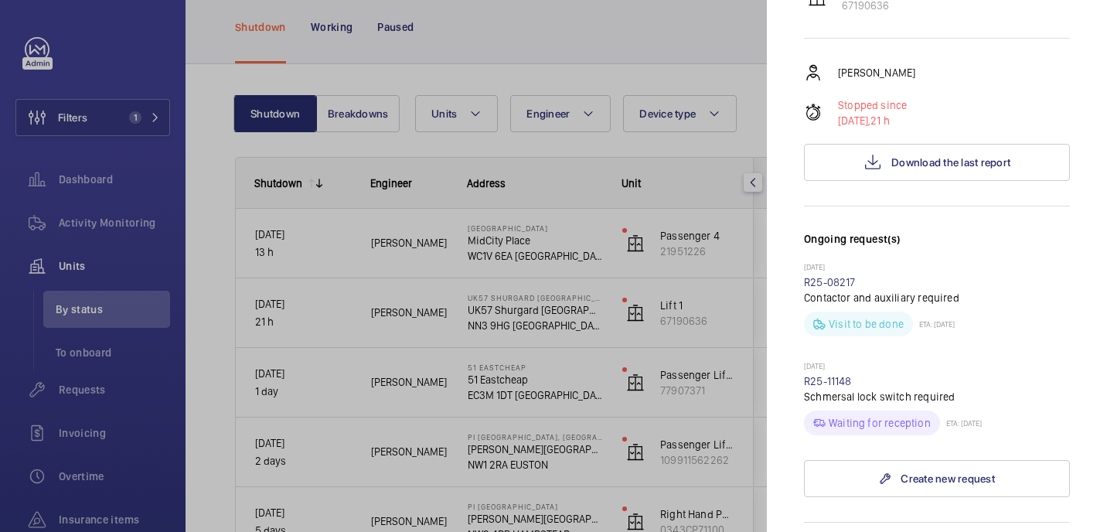
scroll to position [0, 0]
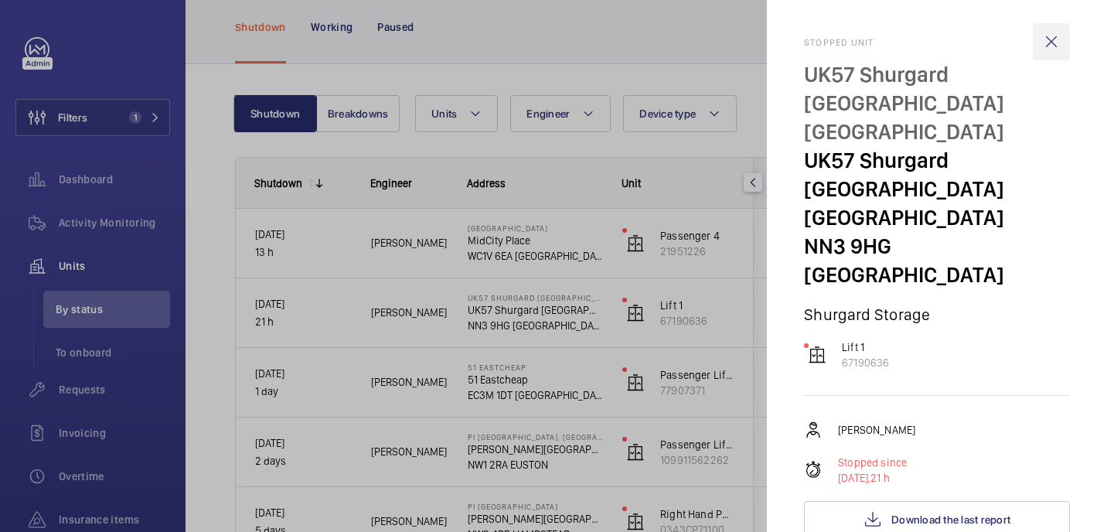
click at [1056, 29] on wm-front-icon-button at bounding box center [1051, 41] width 37 height 37
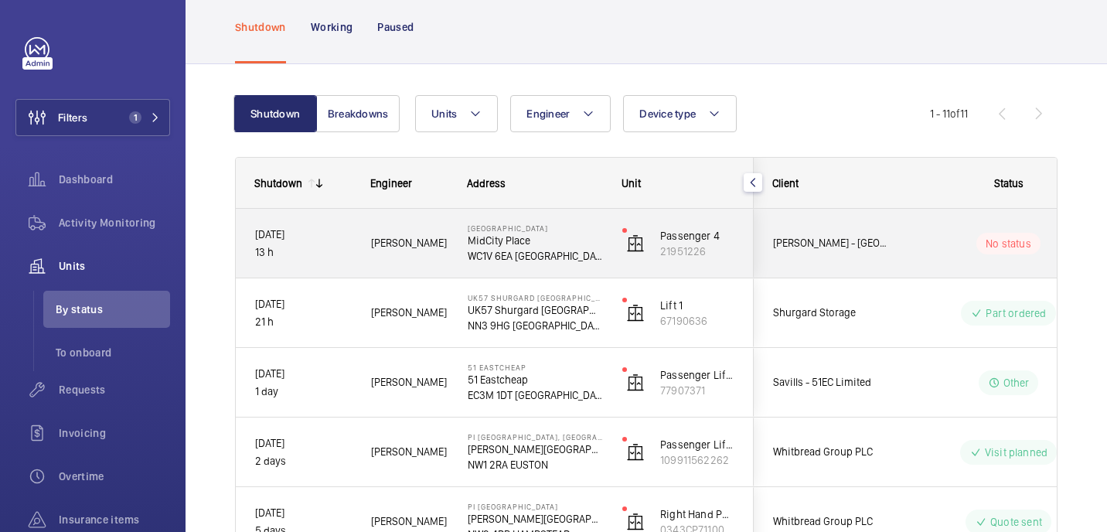
click at [575, 240] on p "MidCity Place" at bounding box center [535, 240] width 135 height 15
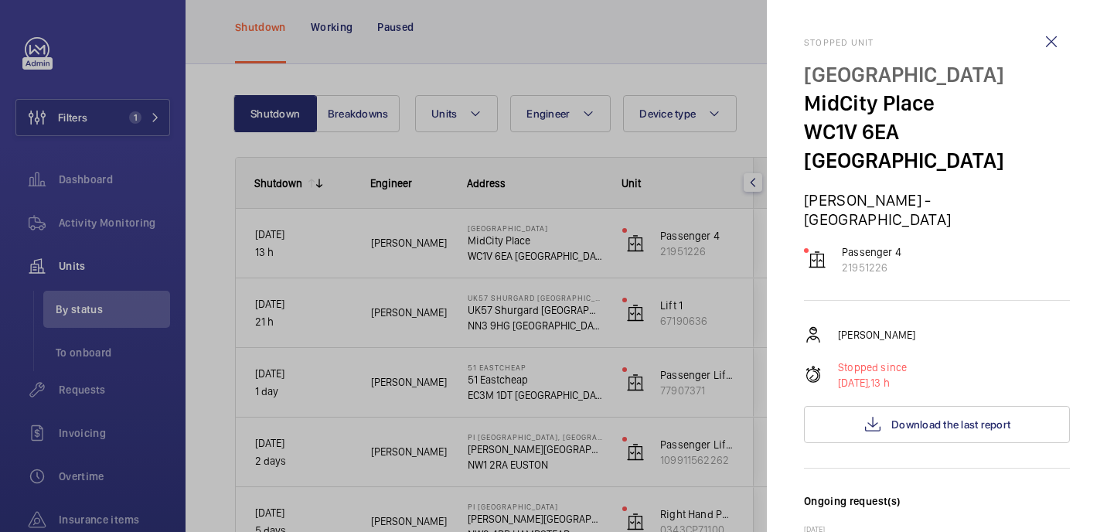
click at [803, 78] on mat-sidenav "Stopped unit Midcity Place MidCity Place WC1V 6EA LONDON MAPP - Midcity Place P…" at bounding box center [937, 266] width 340 height 532
drag, startPoint x: 803, startPoint y: 104, endPoint x: 962, endPoint y: 101, distance: 159.3
click at [962, 101] on mat-sidenav "Stopped unit Midcity Place MidCity Place WC1V 6EA LONDON MAPP - Midcity Place P…" at bounding box center [937, 266] width 340 height 532
copy p "MidCity Place"
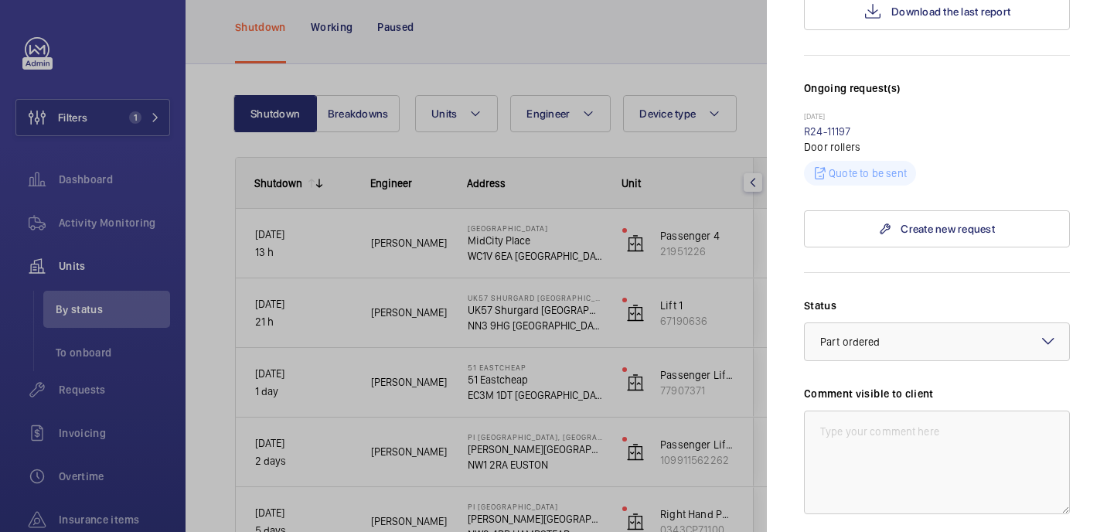
scroll to position [650, 0]
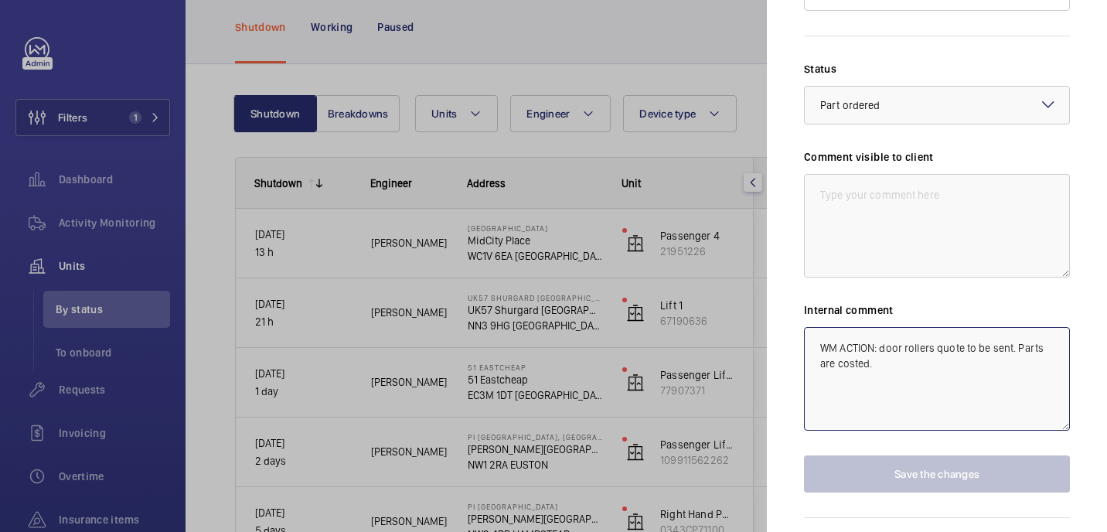
drag, startPoint x: 878, startPoint y: 303, endPoint x: 900, endPoint y: 321, distance: 28.0
click at [900, 327] on textarea "WM ACTION: door rollers quote to be sent. Parts are costed." at bounding box center [937, 379] width 266 height 104
click at [899, 349] on textarea "WM ACTION: door rollers quote to be sent. Parts are costed." at bounding box center [937, 379] width 266 height 104
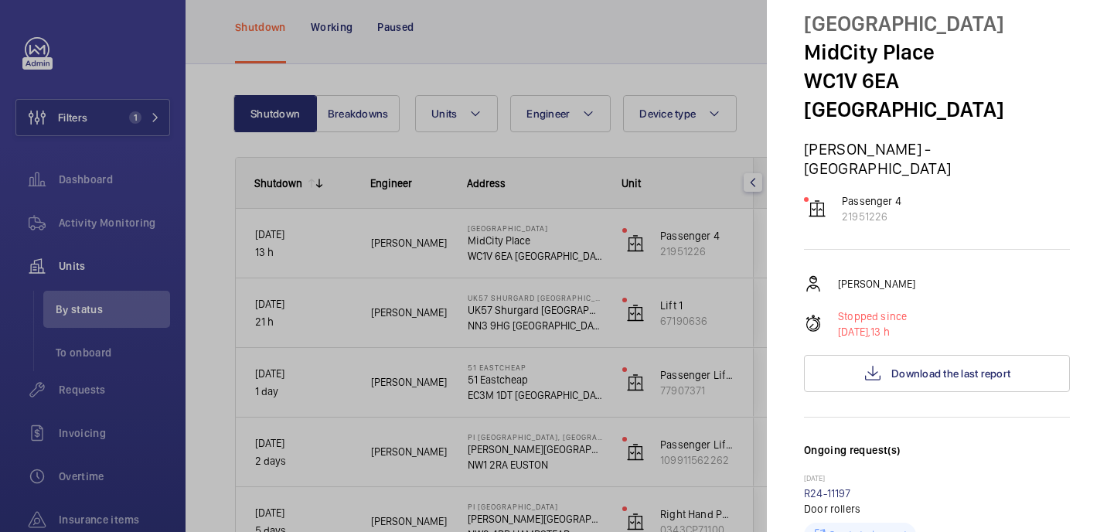
scroll to position [0, 0]
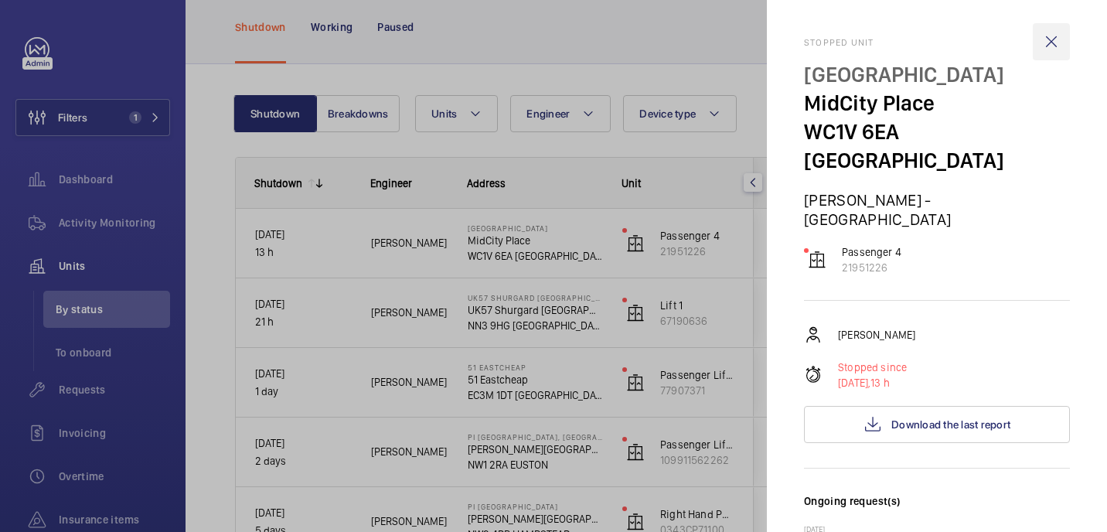
click at [1038, 42] on wm-front-icon-button at bounding box center [1051, 41] width 37 height 37
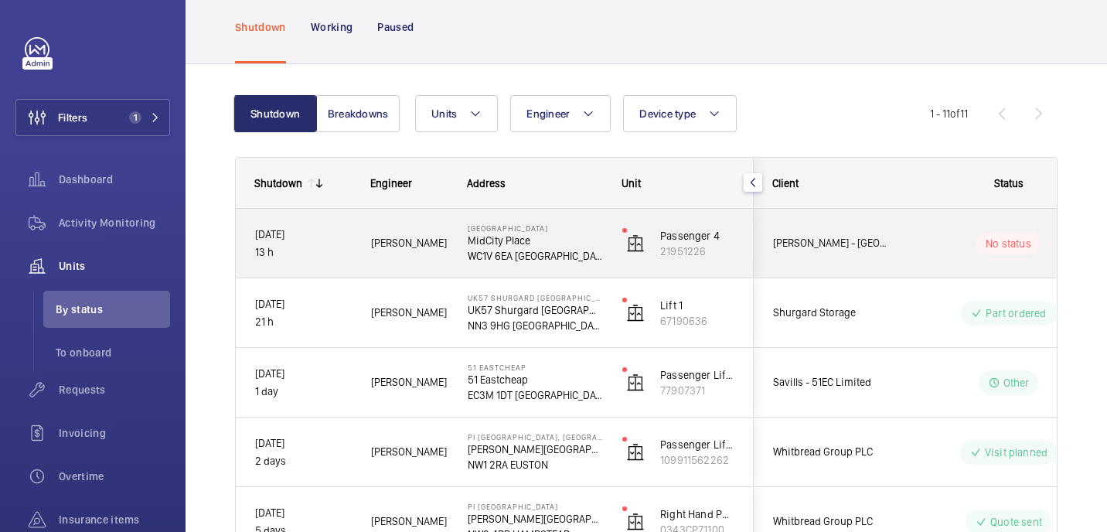
click at [568, 252] on p "WC1V 6EA LONDON" at bounding box center [535, 255] width 135 height 15
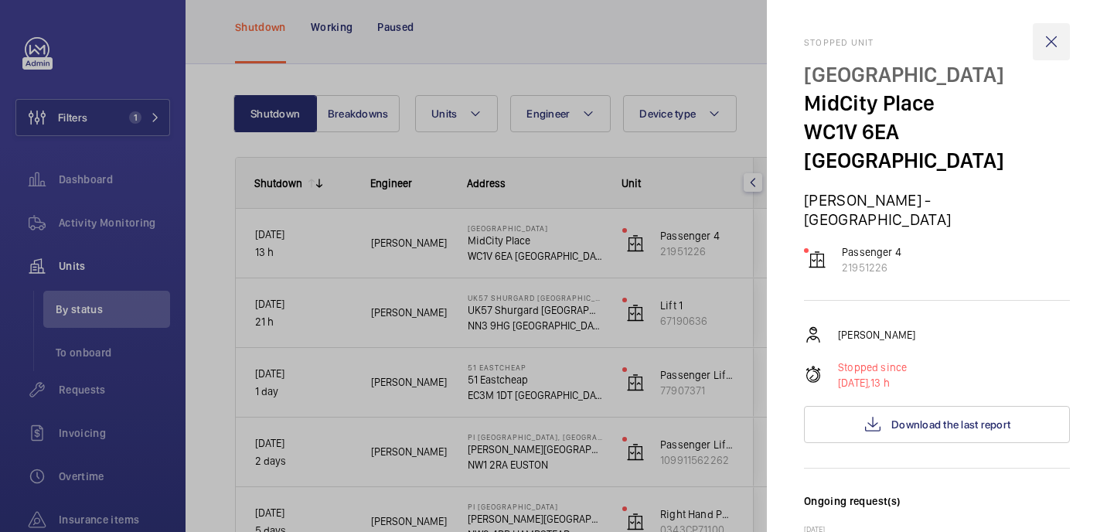
click at [1050, 32] on wm-front-icon-button at bounding box center [1051, 41] width 37 height 37
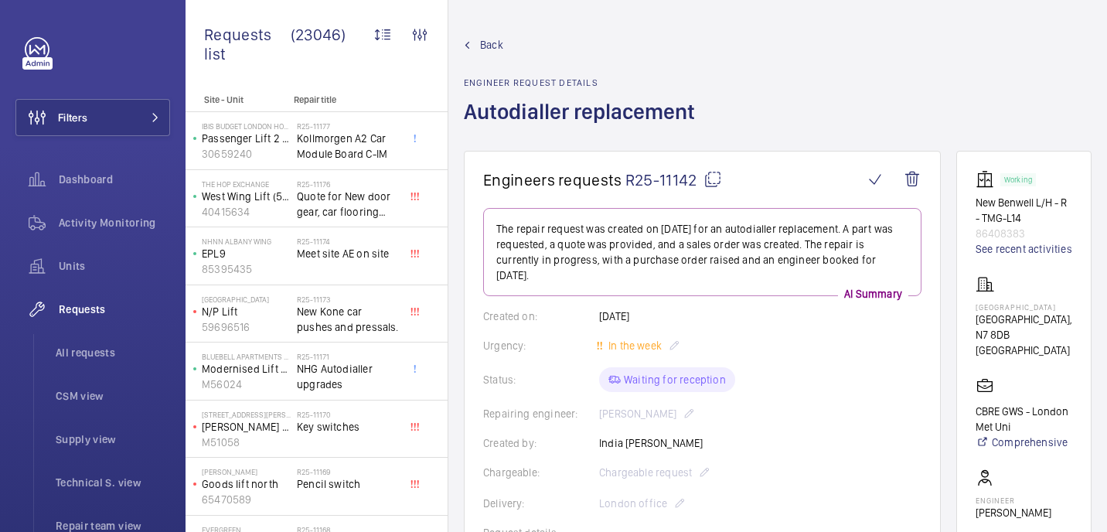
click at [1004, 312] on p "Tower Complex" at bounding box center [1024, 306] width 97 height 9
copy p "Tower Complex"
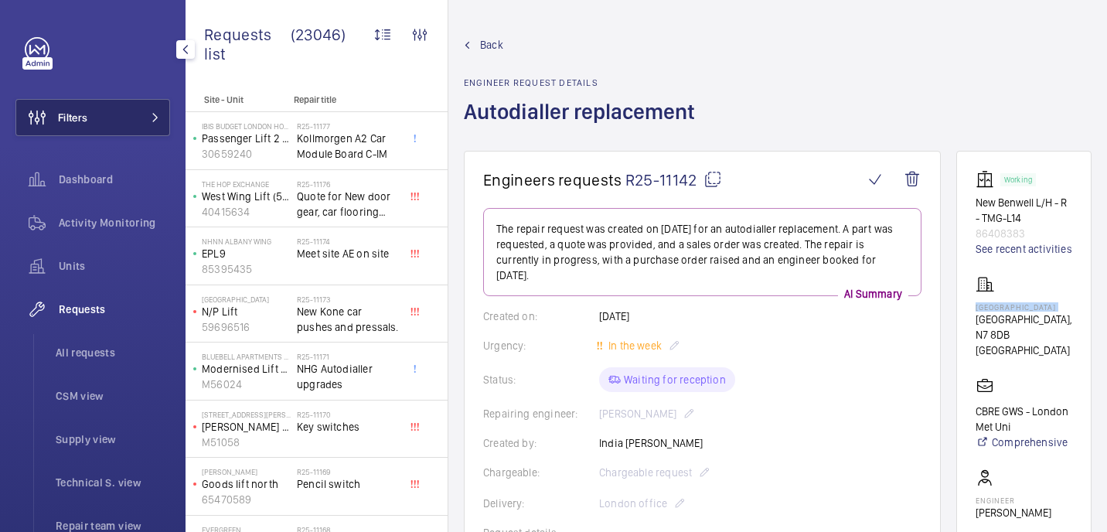
click at [133, 124] on button "Filters" at bounding box center [92, 117] width 155 height 37
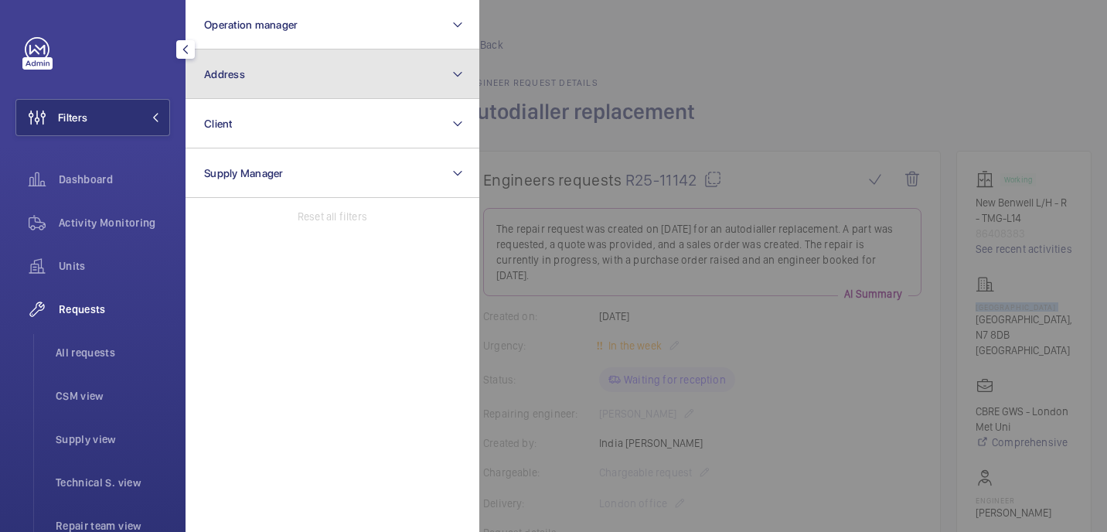
click at [242, 78] on span "Address" at bounding box center [224, 74] width 41 height 12
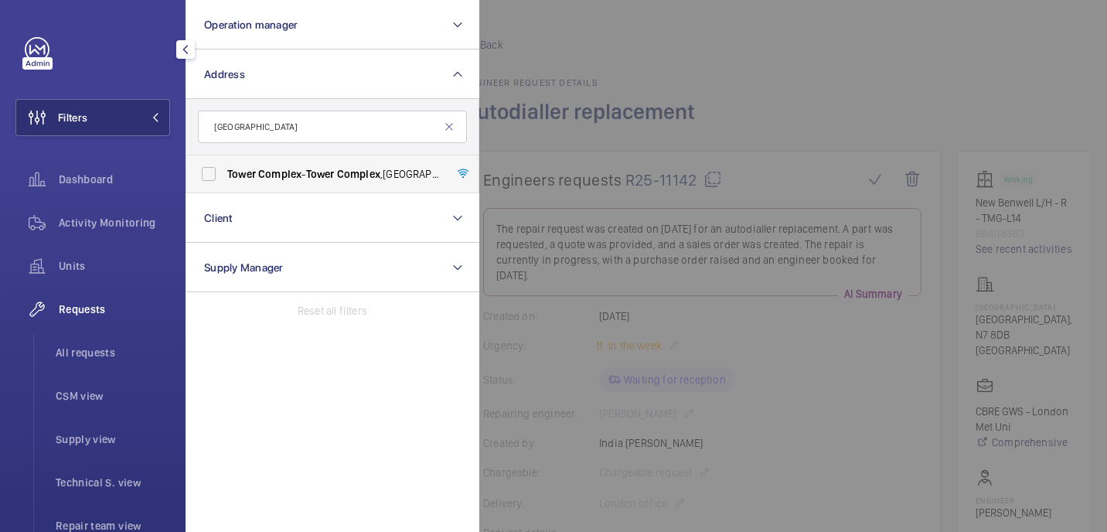
type input "Tower Complex"
click at [222, 172] on label "Tower Complex - Tower Complex ,, LONDON N7 8DB" at bounding box center [320, 173] width 269 height 37
click at [222, 172] on input "Tower Complex - Tower Complex ,, LONDON N7 8DB" at bounding box center [208, 174] width 31 height 31
checkbox input "true"
click at [675, 51] on div at bounding box center [1032, 266] width 1107 height 532
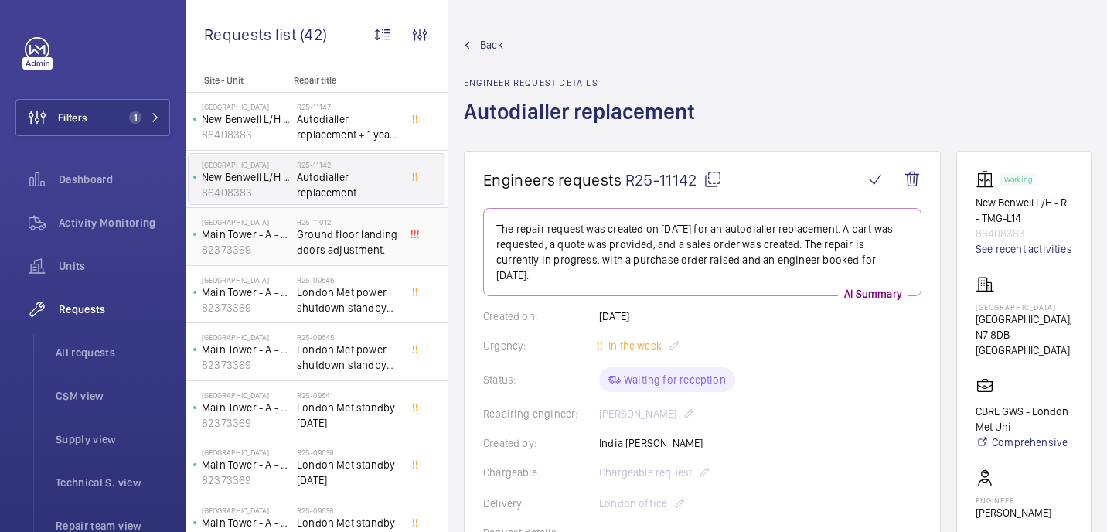
click at [370, 235] on span "Ground floor landing doors adjustment." at bounding box center [348, 242] width 102 height 31
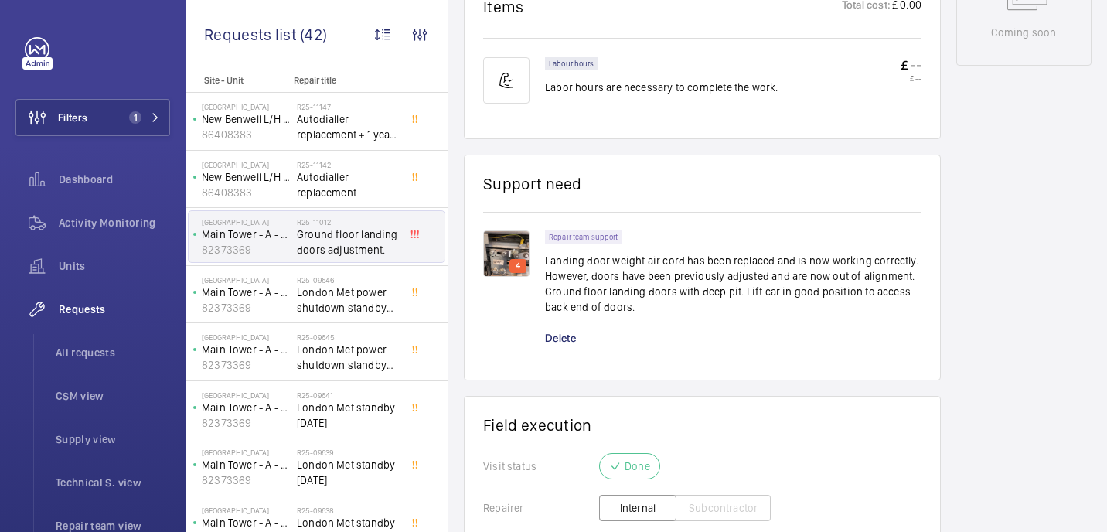
scroll to position [858, 0]
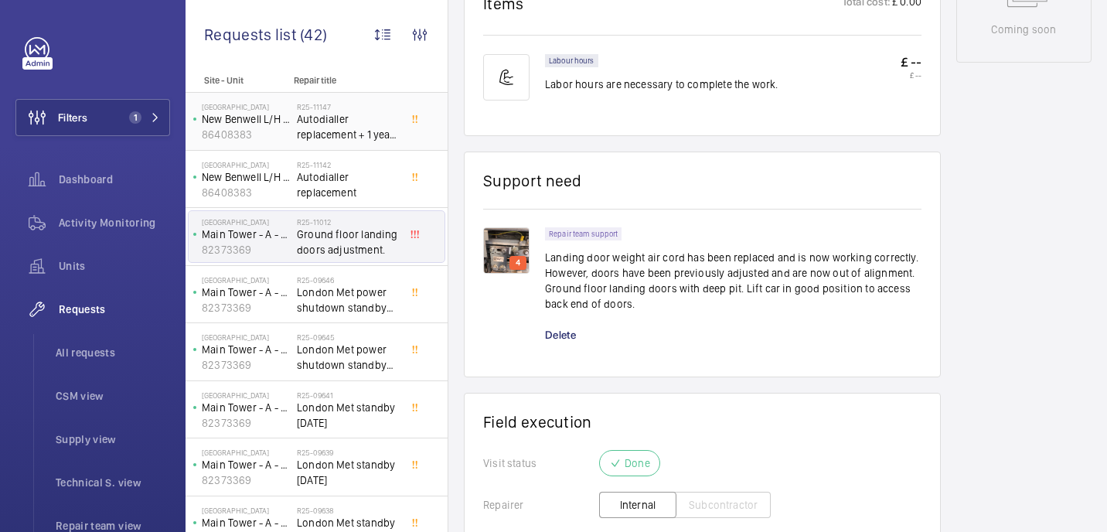
click at [343, 141] on span "Autodialler replacement + 1 year SIM" at bounding box center [348, 126] width 102 height 31
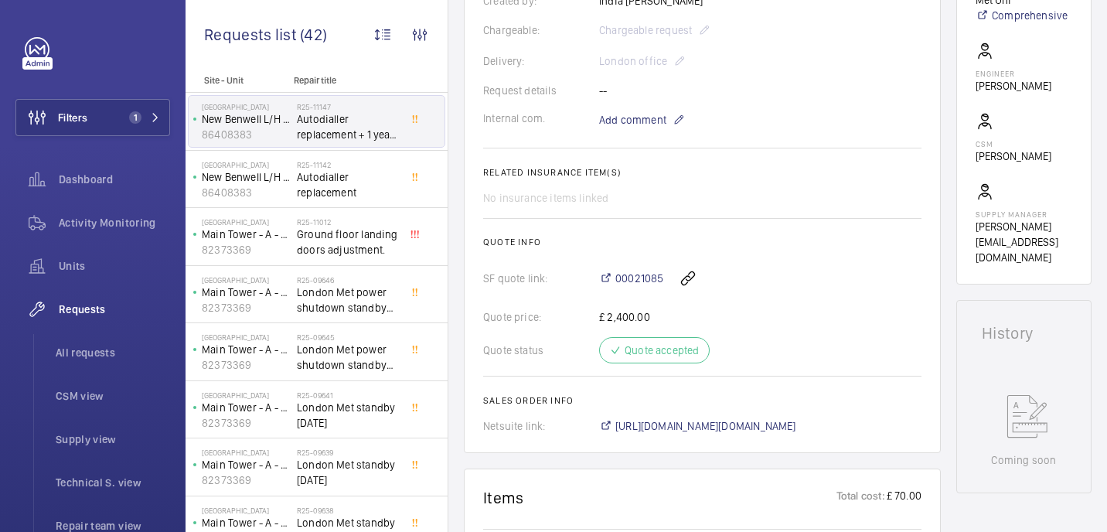
scroll to position [428, 0]
click at [629, 417] on wm-front-card-body "The repair request was created on 2025-08-20 for an autodialler replacement and…" at bounding box center [702, 106] width 438 height 653
click at [638, 425] on span "https://6461500.app.netsuite.com/app/accounting/transactions/salesord.nl?id=292…" at bounding box center [706, 425] width 181 height 15
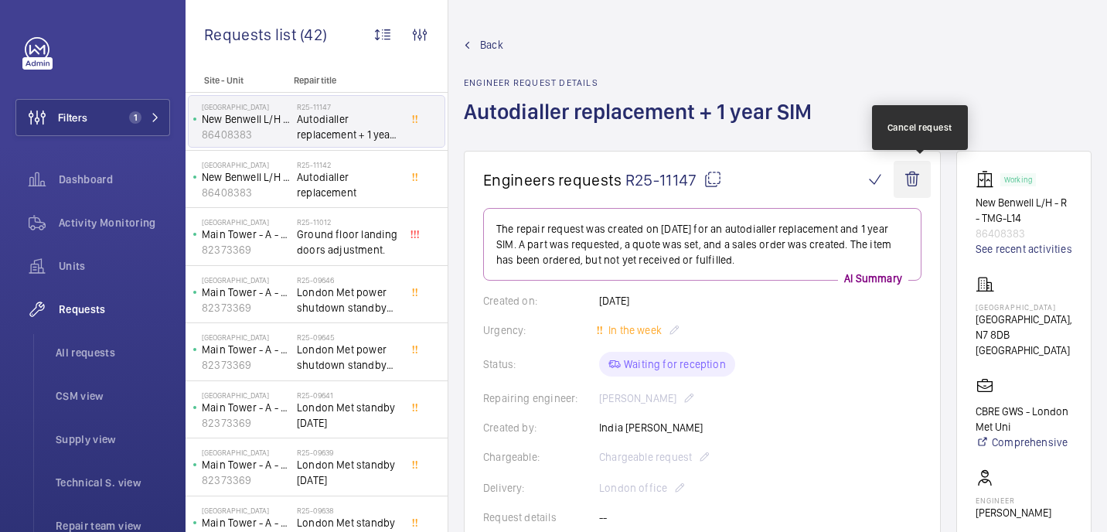
click at [920, 176] on wm-front-icon-button at bounding box center [912, 179] width 37 height 37
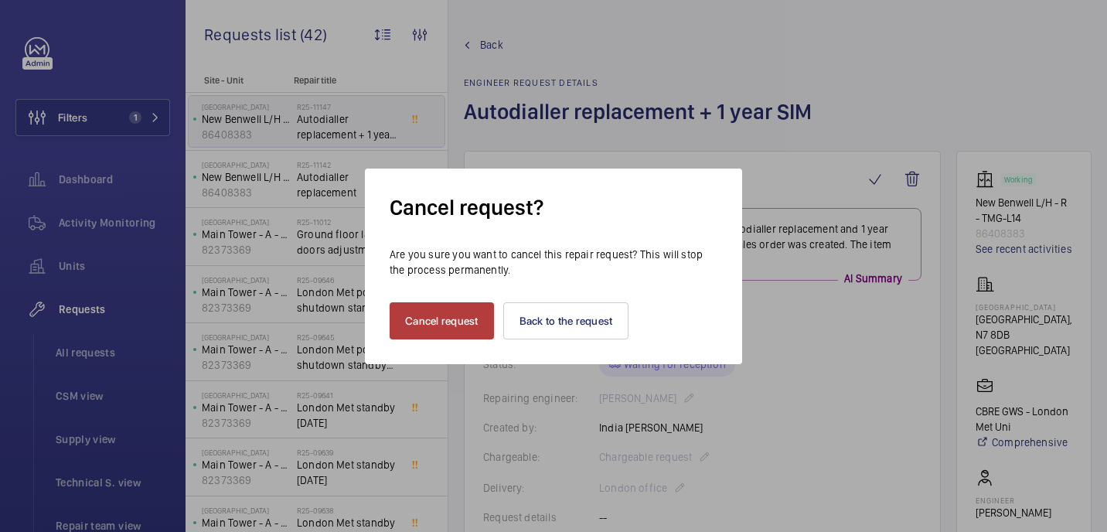
click at [447, 336] on button "Cancel request" at bounding box center [442, 320] width 104 height 37
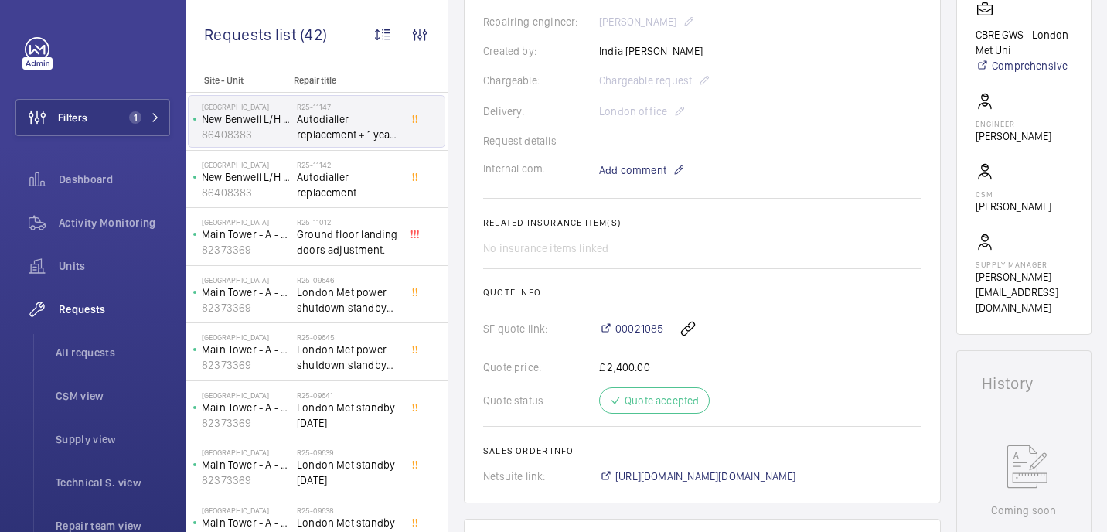
scroll to position [213, 0]
